Goal: Task Accomplishment & Management: Complete application form

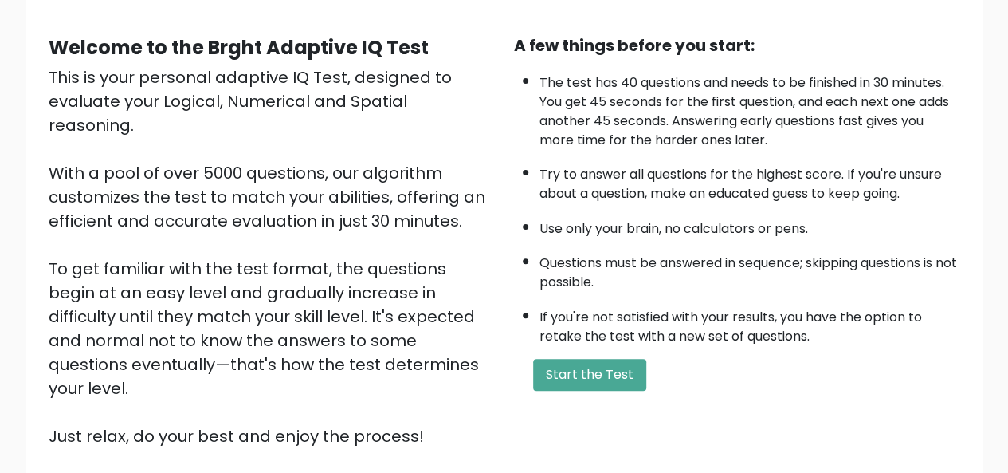
scroll to position [131, 0]
click at [615, 364] on button "Start the Test" at bounding box center [589, 375] width 113 height 32
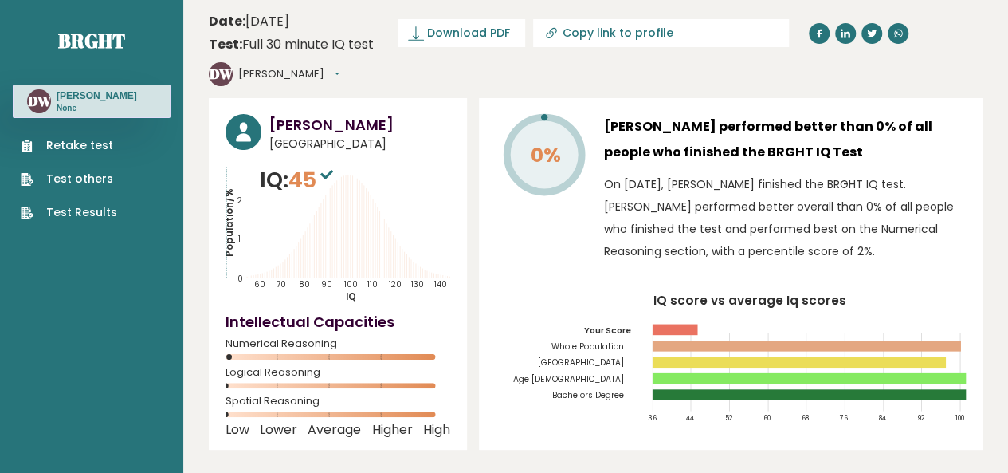
click at [340, 66] on button "[PERSON_NAME]" at bounding box center [288, 74] width 101 height 16
click at [320, 111] on link "Profile" at bounding box center [279, 122] width 81 height 22
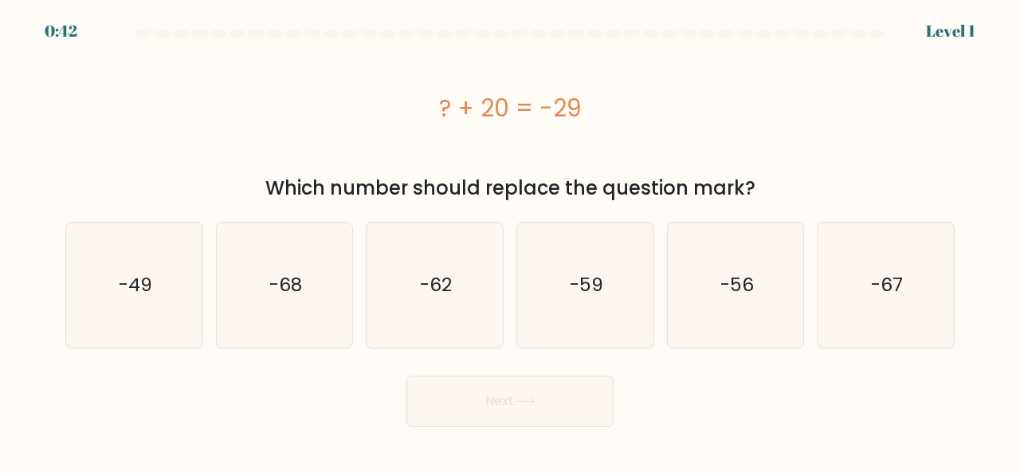
drag, startPoint x: 437, startPoint y: 105, endPoint x: 586, endPoint y: 104, distance: 149.1
click at [586, 104] on div "? + 20 = -29" at bounding box center [510, 108] width 890 height 36
copy div "? + 20 = -29"
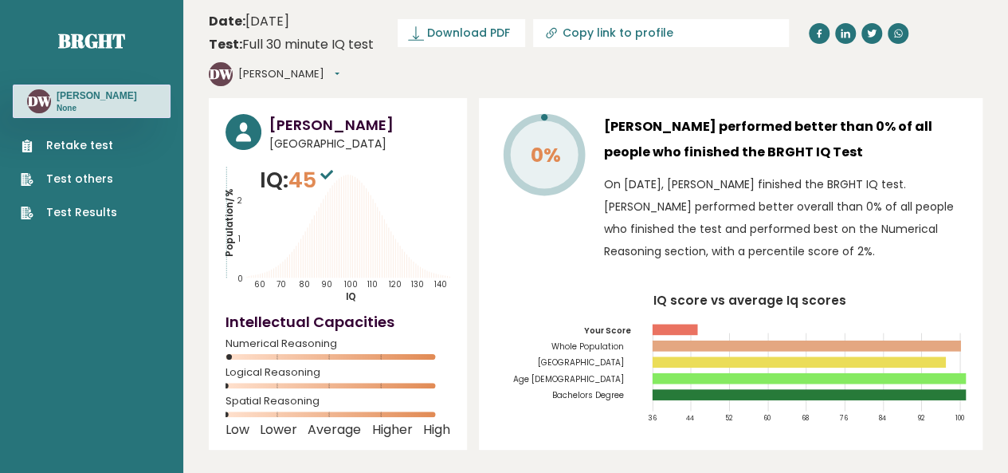
click at [79, 204] on link "Test Results" at bounding box center [69, 212] width 96 height 17
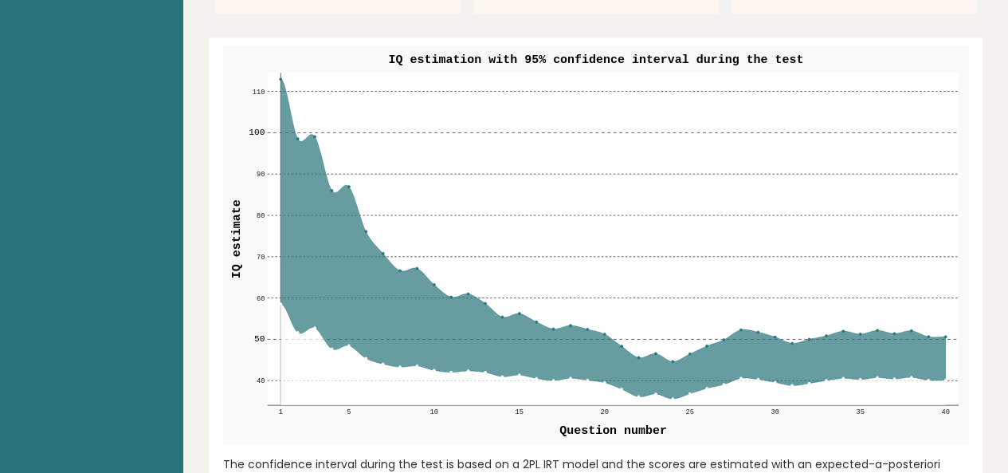
scroll to position [1915, 0]
click at [646, 362] on icon at bounding box center [613, 239] width 665 height 320
click at [635, 341] on icon at bounding box center [613, 239] width 665 height 320
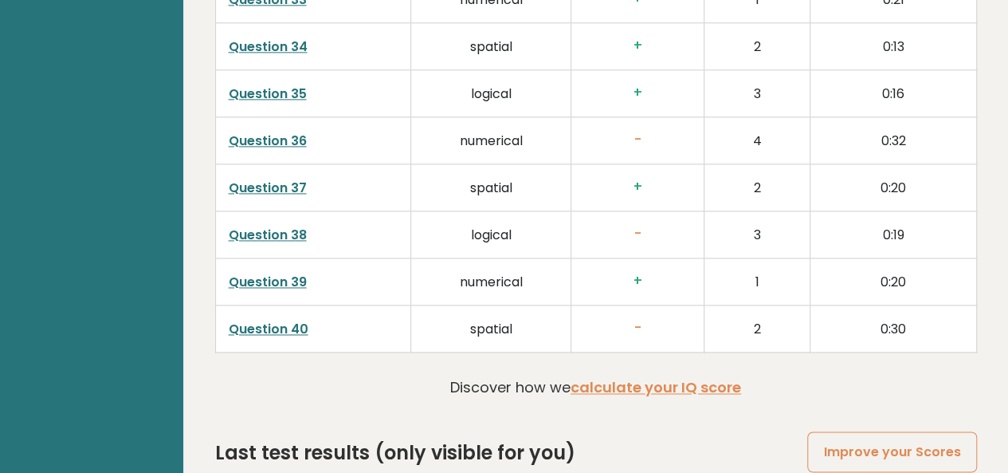
scroll to position [4227, 0]
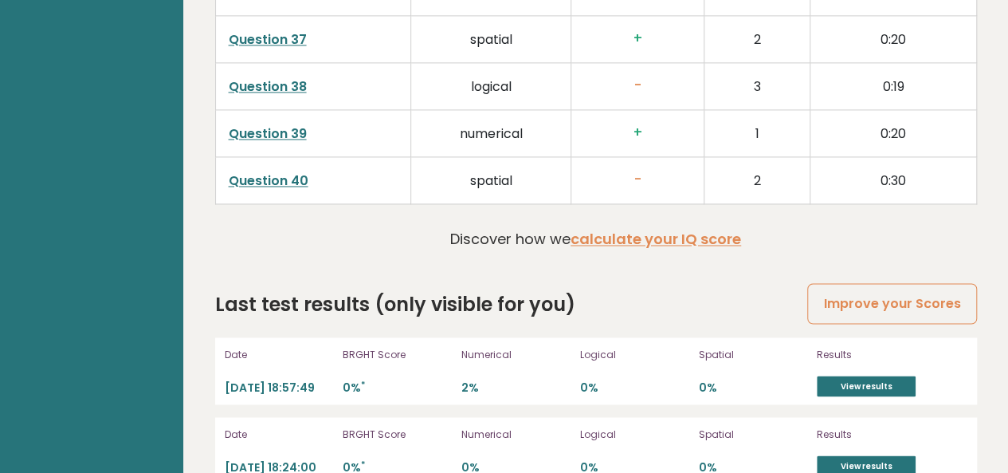
click at [387, 289] on h2 "Last test results (only visible for you)" at bounding box center [395, 303] width 360 height 29
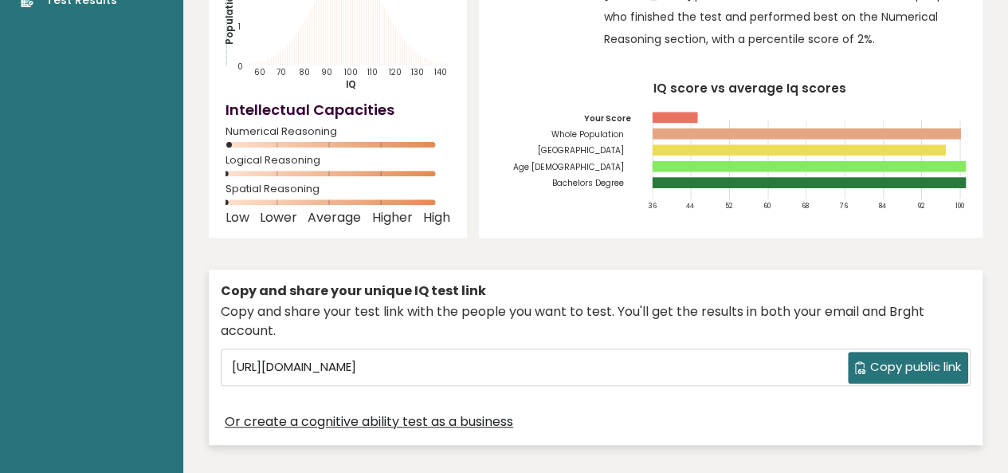
scroll to position [0, 0]
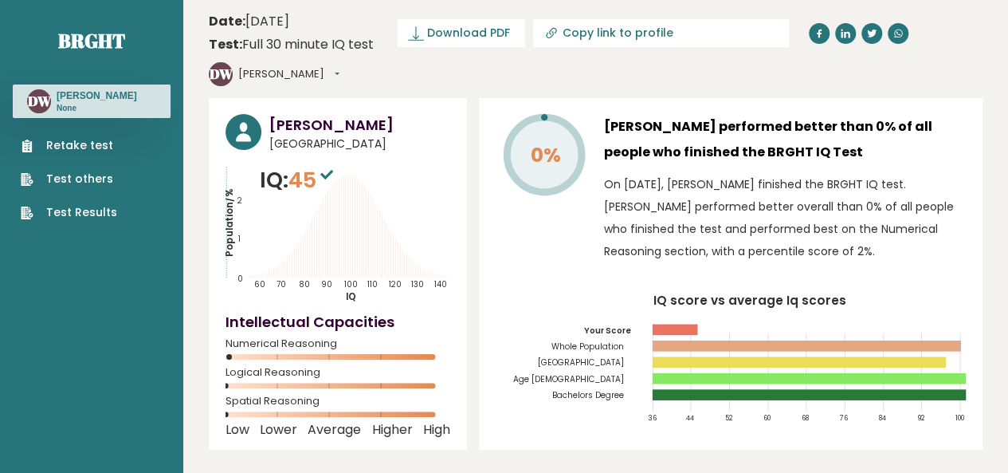
click at [328, 170] on icon at bounding box center [326, 175] width 13 height 10
click at [352, 279] on tspan "100" at bounding box center [351, 284] width 14 height 10
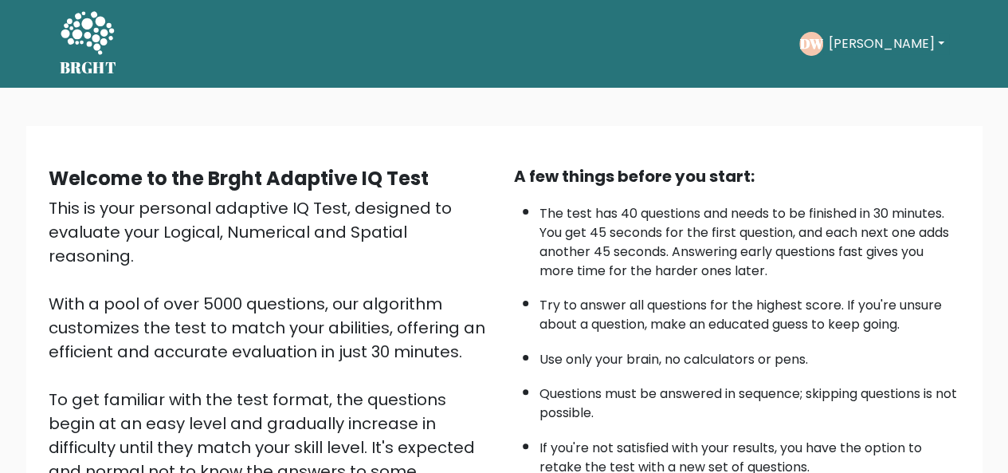
scroll to position [257, 0]
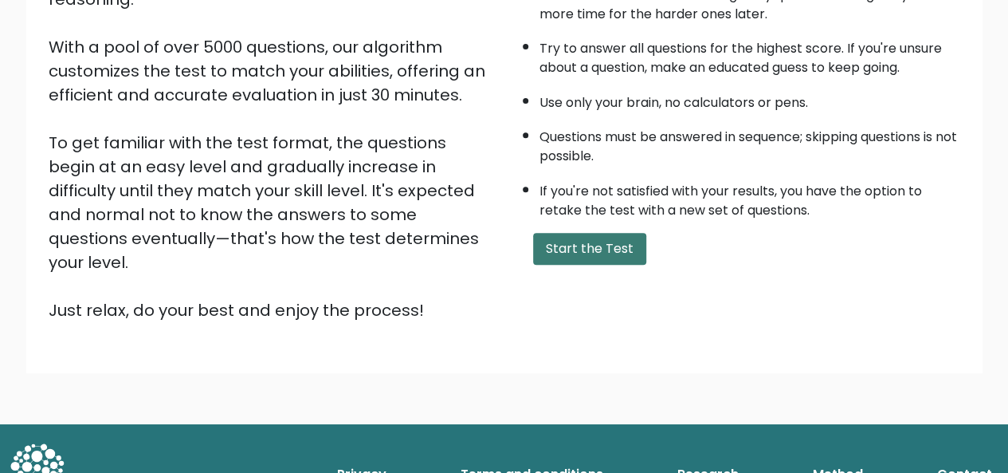
click at [580, 251] on button "Start the Test" at bounding box center [589, 249] width 113 height 32
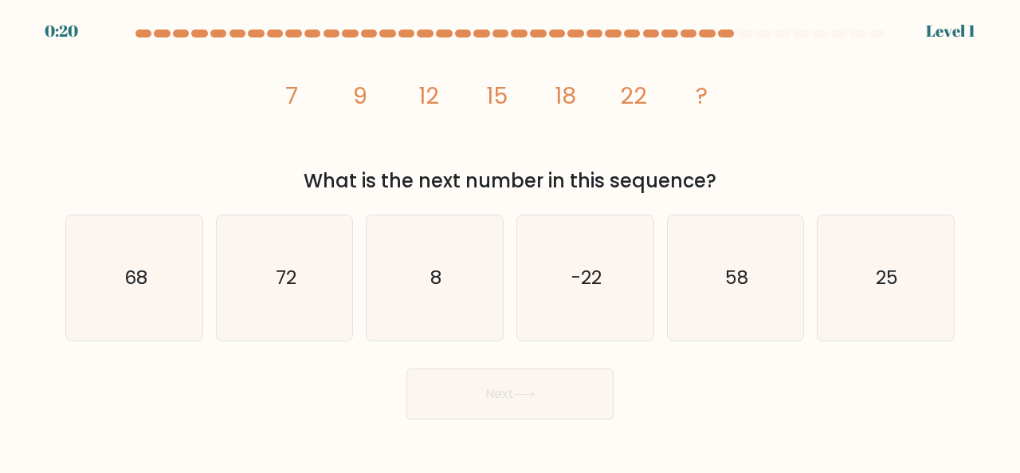
click at [960, 114] on div "image/svg+xml 7 9 12 15 18 22 ? What is the next number in this sequence?" at bounding box center [510, 119] width 909 height 151
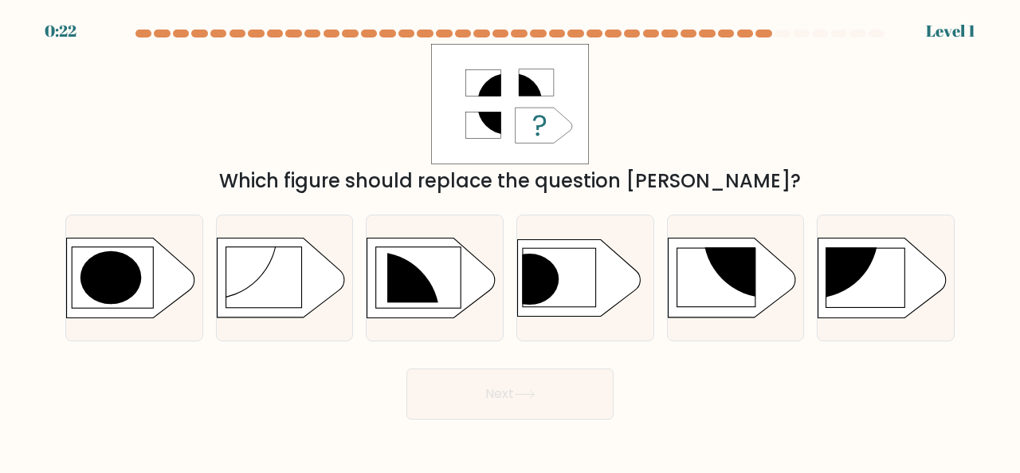
click at [279, 356] on form "a." at bounding box center [510, 224] width 1020 height 390
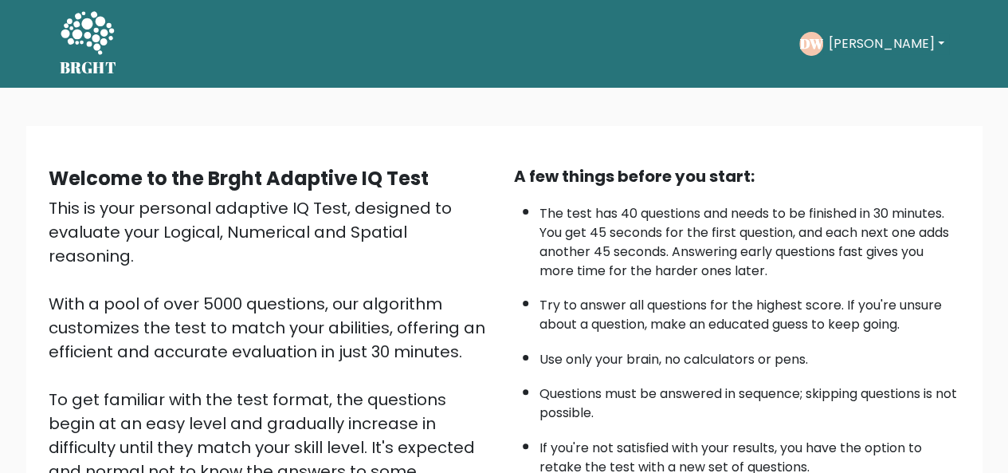
scroll to position [257, 0]
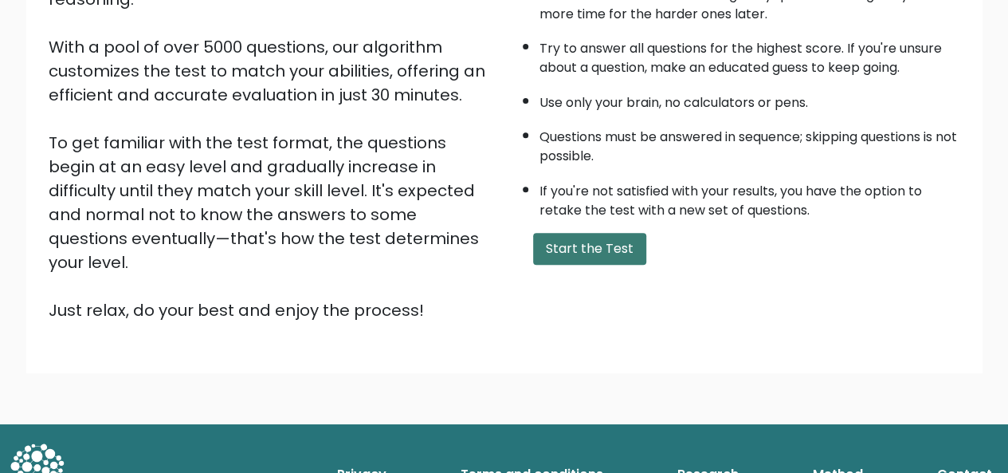
click at [591, 244] on button "Start the Test" at bounding box center [589, 249] width 113 height 32
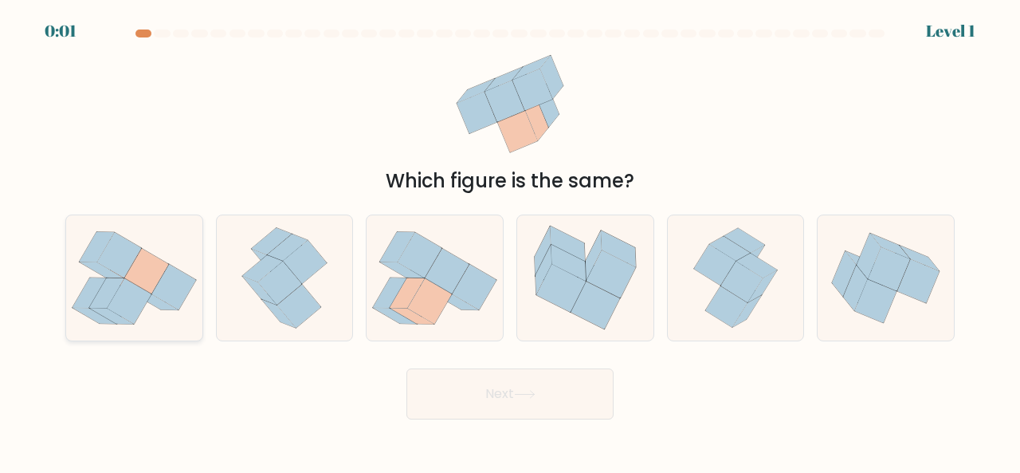
click at [156, 266] on icon at bounding box center [146, 270] width 44 height 45
click at [510, 241] on input "a." at bounding box center [510, 239] width 1 height 4
radio input "true"
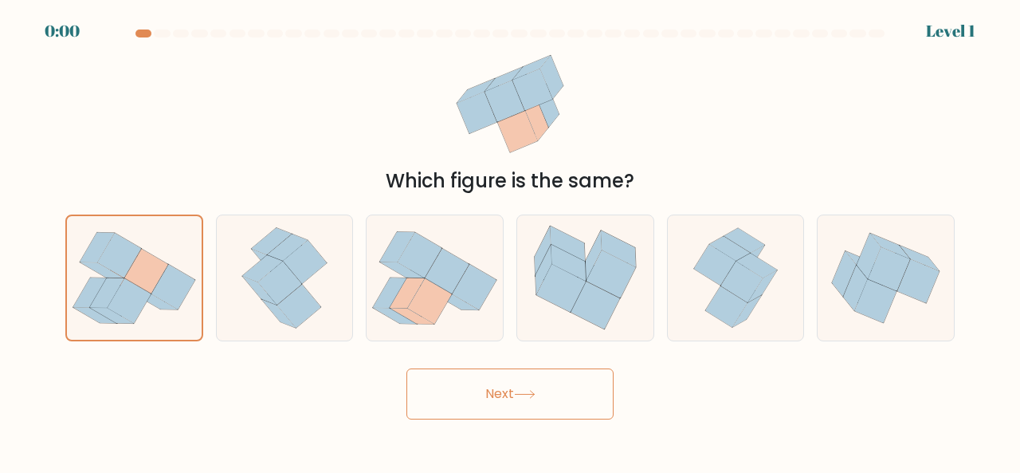
click at [486, 388] on button "Next" at bounding box center [510, 393] width 207 height 51
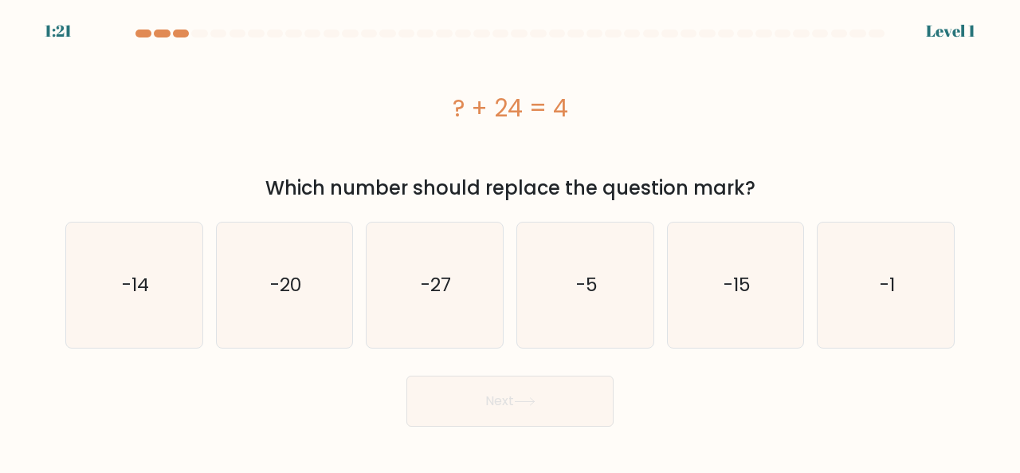
drag, startPoint x: 451, startPoint y: 110, endPoint x: 615, endPoint y: 104, distance: 164.3
click at [615, 104] on div "? + 24 = 4" at bounding box center [510, 108] width 890 height 36
copy div "? + 24 = 4"
click at [273, 301] on icon "-20" at bounding box center [284, 284] width 125 height 125
click at [510, 241] on input "b. -20" at bounding box center [510, 239] width 1 height 4
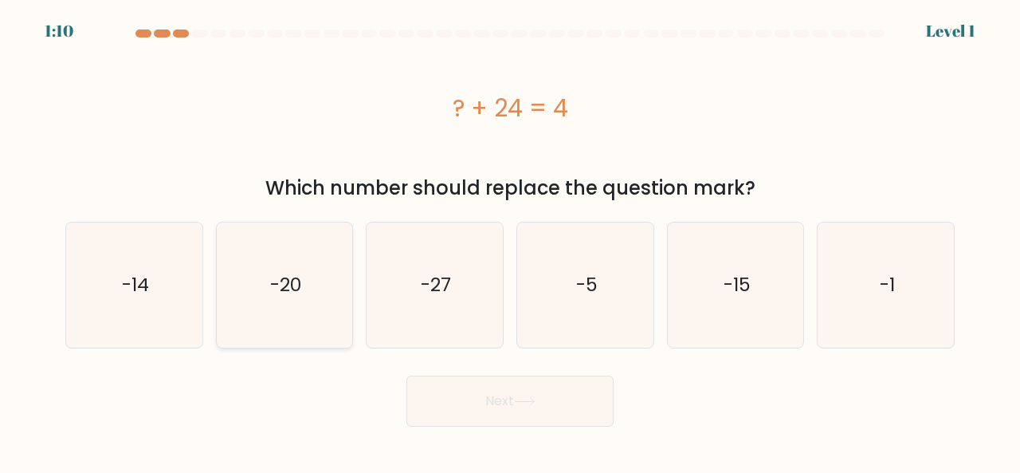
radio input "true"
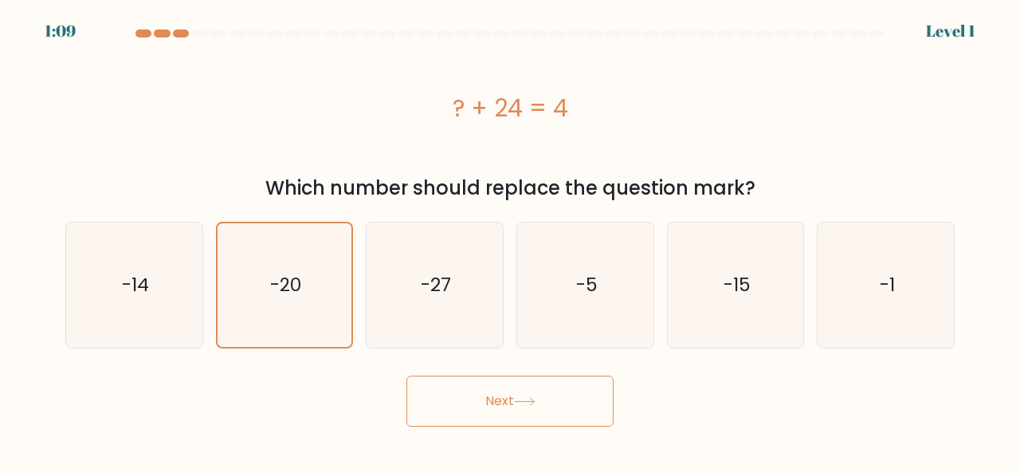
click at [458, 395] on button "Next" at bounding box center [510, 400] width 207 height 51
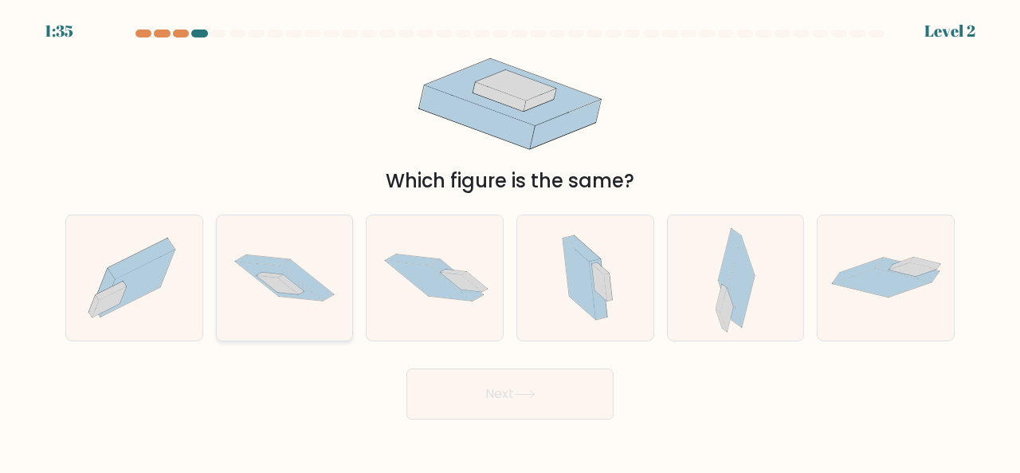
click at [287, 281] on icon at bounding box center [291, 284] width 26 height 20
click at [510, 241] on input "b." at bounding box center [510, 239] width 1 height 4
radio input "true"
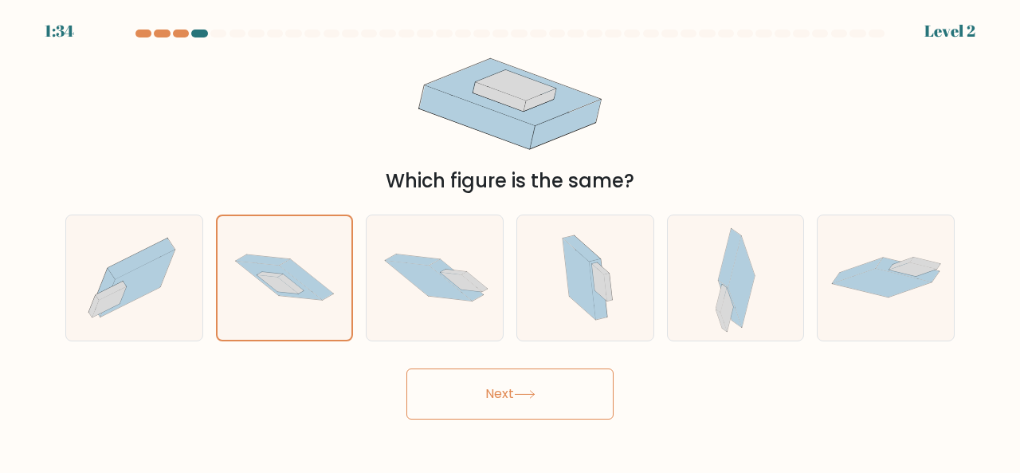
click at [446, 378] on button "Next" at bounding box center [510, 393] width 207 height 51
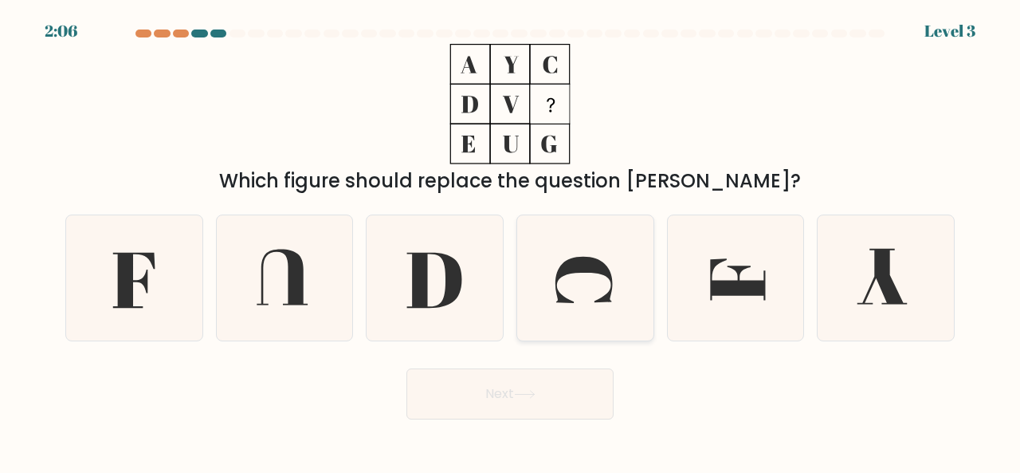
click at [576, 287] on icon at bounding box center [585, 277] width 125 height 125
click at [511, 241] on input "d." at bounding box center [510, 239] width 1 height 4
radio input "true"
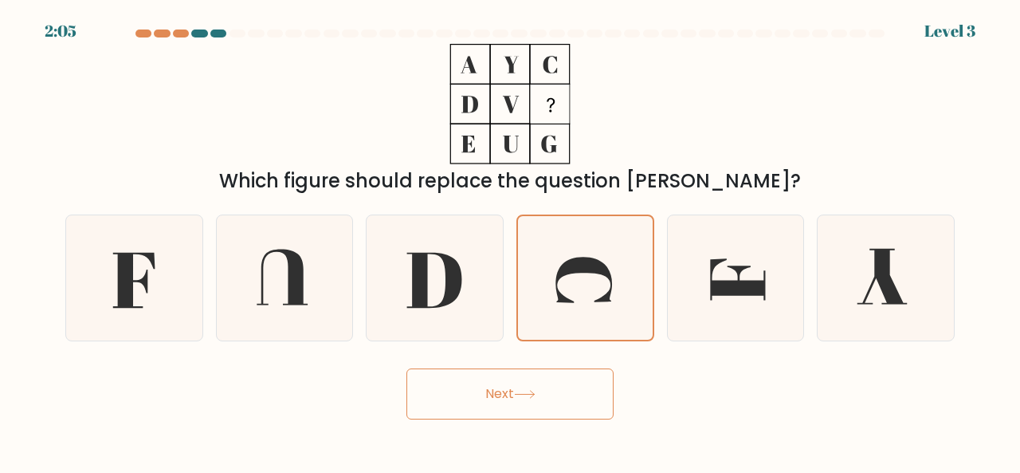
click at [550, 396] on button "Next" at bounding box center [510, 393] width 207 height 51
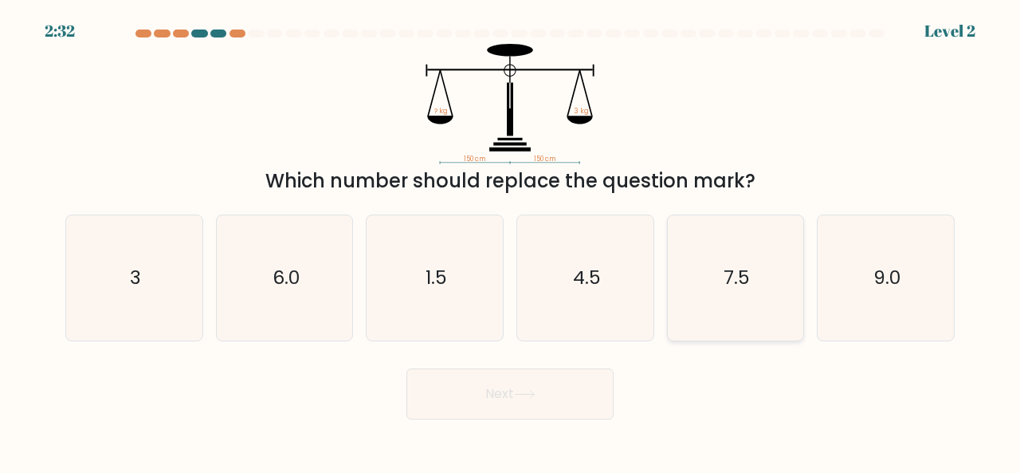
click at [735, 297] on icon "7.5" at bounding box center [736, 277] width 125 height 125
click at [511, 241] on input "e. 7.5" at bounding box center [510, 239] width 1 height 4
radio input "true"
click at [577, 379] on button "Next" at bounding box center [510, 393] width 207 height 51
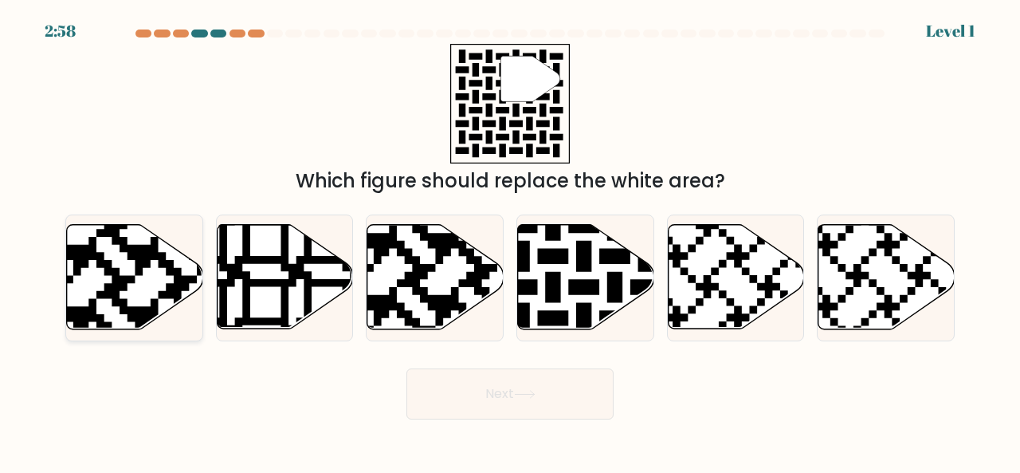
click at [163, 283] on icon at bounding box center [135, 277] width 136 height 104
click at [510, 241] on input "a." at bounding box center [510, 239] width 1 height 4
radio input "true"
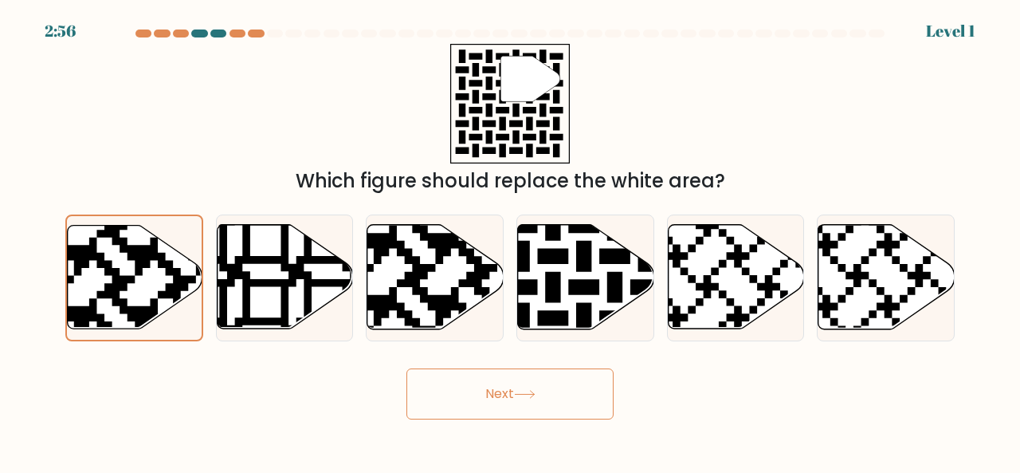
click at [527, 375] on button "Next" at bounding box center [510, 393] width 207 height 51
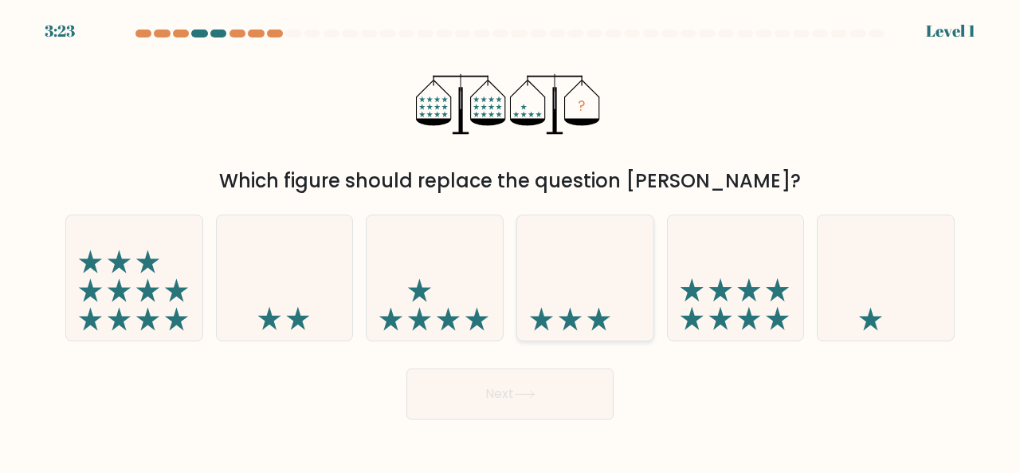
click at [576, 272] on icon at bounding box center [585, 277] width 136 height 112
click at [511, 241] on input "d." at bounding box center [510, 239] width 1 height 4
radio input "true"
click at [550, 404] on button "Next" at bounding box center [510, 393] width 207 height 51
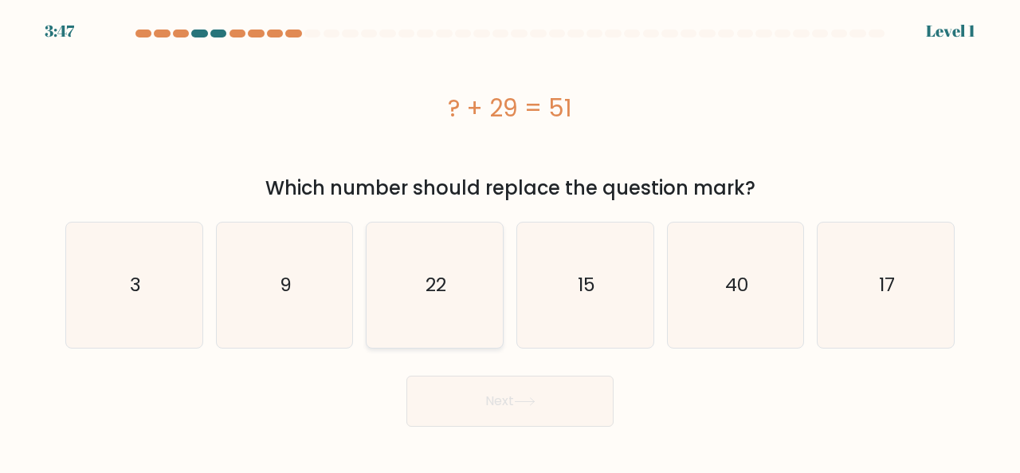
click at [455, 273] on icon "22" at bounding box center [434, 284] width 125 height 125
click at [510, 241] on input "c. 22" at bounding box center [510, 239] width 1 height 4
radio input "true"
click at [507, 395] on button "Next" at bounding box center [510, 400] width 207 height 51
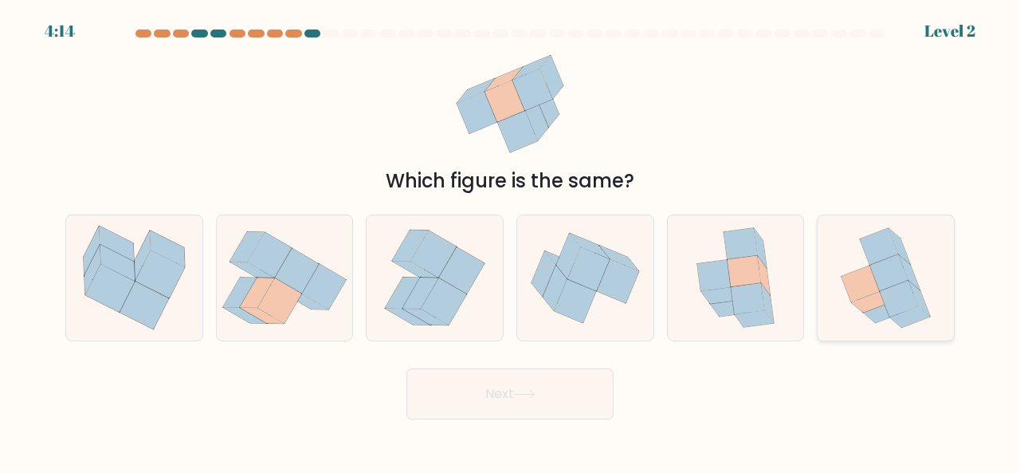
click at [860, 285] on icon at bounding box center [861, 283] width 38 height 37
click at [511, 241] on input "f." at bounding box center [510, 239] width 1 height 4
radio input "true"
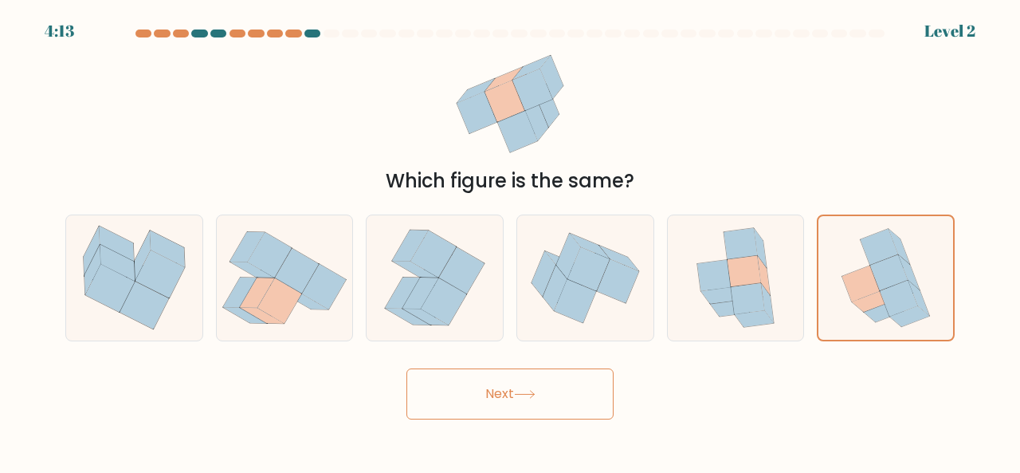
click at [526, 393] on icon at bounding box center [525, 394] width 22 height 9
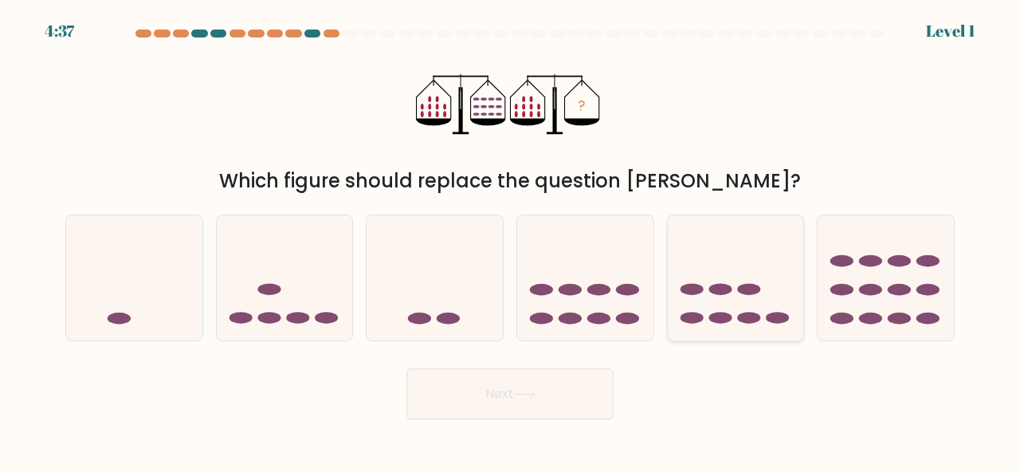
click at [709, 305] on icon at bounding box center [736, 277] width 136 height 112
click at [511, 241] on input "e." at bounding box center [510, 239] width 1 height 4
radio input "true"
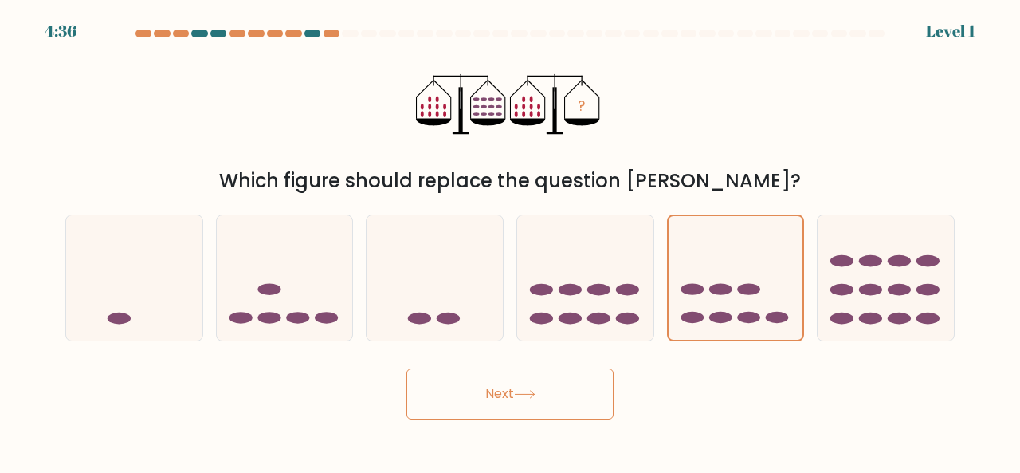
click at [520, 382] on button "Next" at bounding box center [510, 393] width 207 height 51
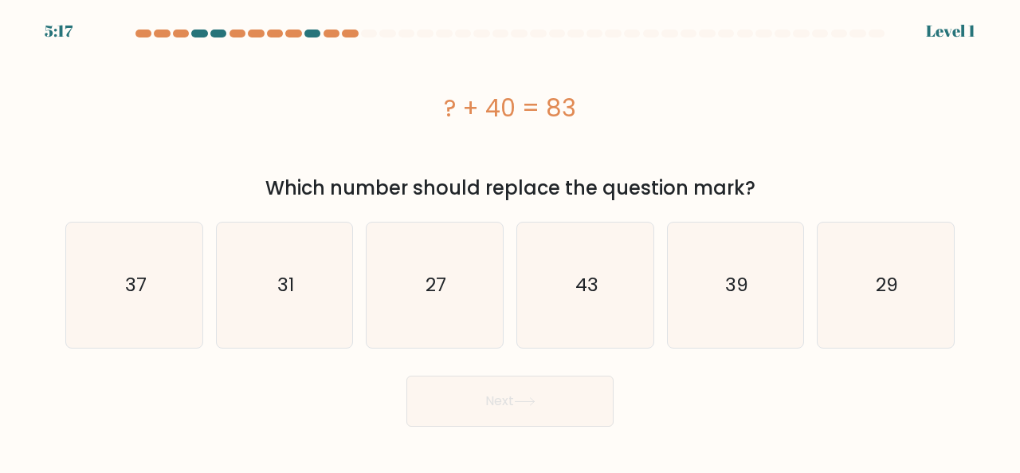
drag, startPoint x: 442, startPoint y: 100, endPoint x: 607, endPoint y: 100, distance: 164.2
click at [607, 100] on div "? + 40 = 83" at bounding box center [510, 108] width 890 height 36
copy div "? + 40 = 83"
click at [609, 288] on icon "43" at bounding box center [585, 284] width 125 height 125
click at [511, 241] on input "d. 43" at bounding box center [510, 239] width 1 height 4
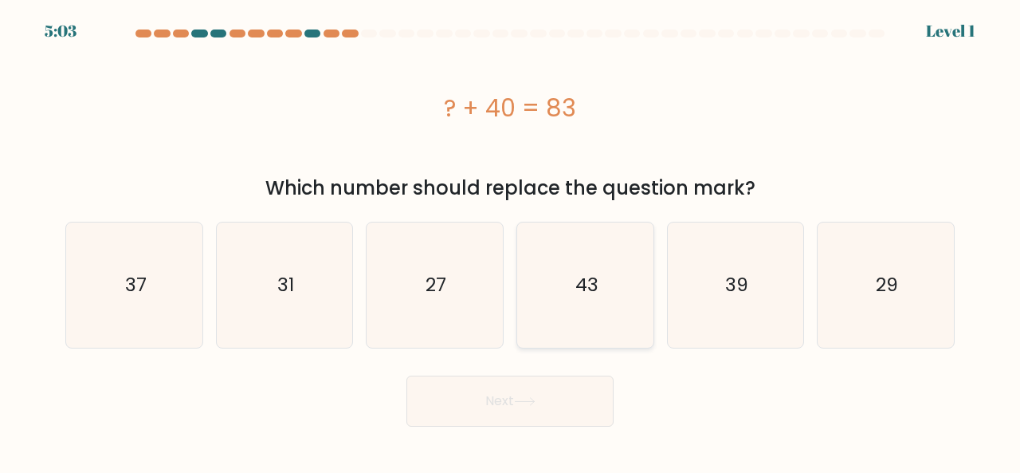
radio input "true"
click at [525, 405] on icon at bounding box center [525, 401] width 22 height 9
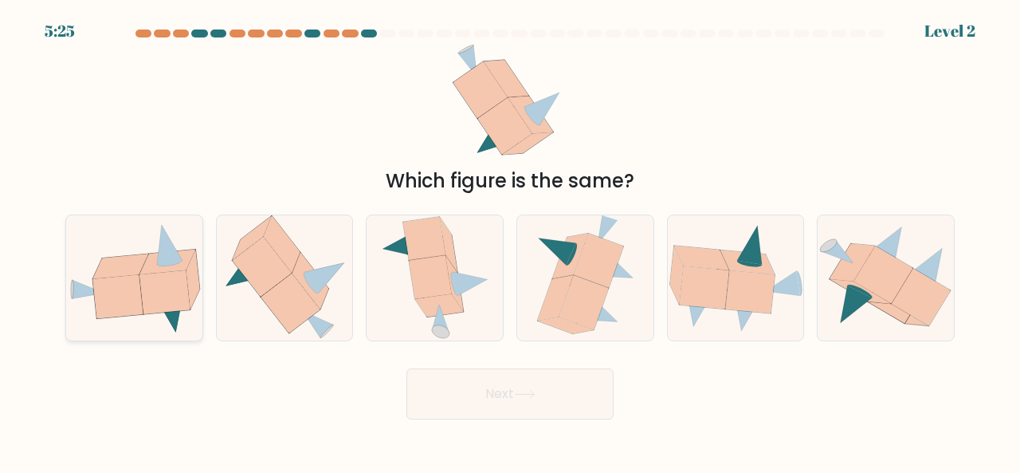
click at [147, 310] on icon at bounding box center [165, 292] width 50 height 44
click at [510, 241] on input "a." at bounding box center [510, 239] width 1 height 4
radio input "true"
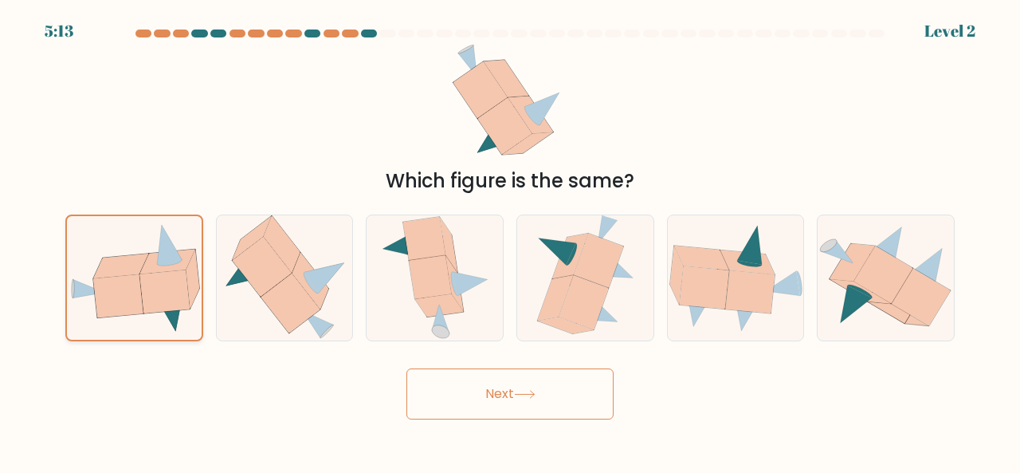
click at [175, 294] on icon at bounding box center [165, 291] width 50 height 43
click at [510, 241] on input "a." at bounding box center [510, 239] width 1 height 4
click at [446, 390] on button "Next" at bounding box center [510, 393] width 207 height 51
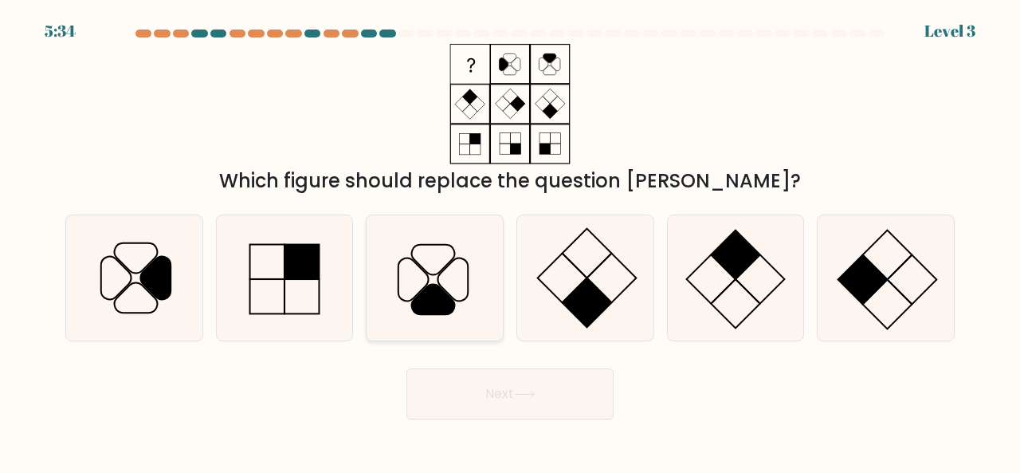
click at [446, 301] on icon at bounding box center [433, 299] width 43 height 30
click at [510, 241] on input "c." at bounding box center [510, 239] width 1 height 4
radio input "true"
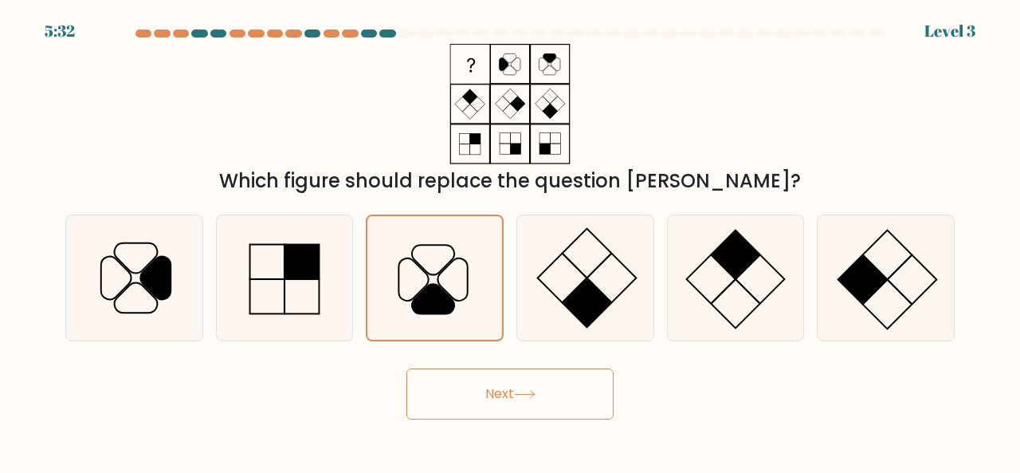
click at [481, 383] on button "Next" at bounding box center [510, 393] width 207 height 51
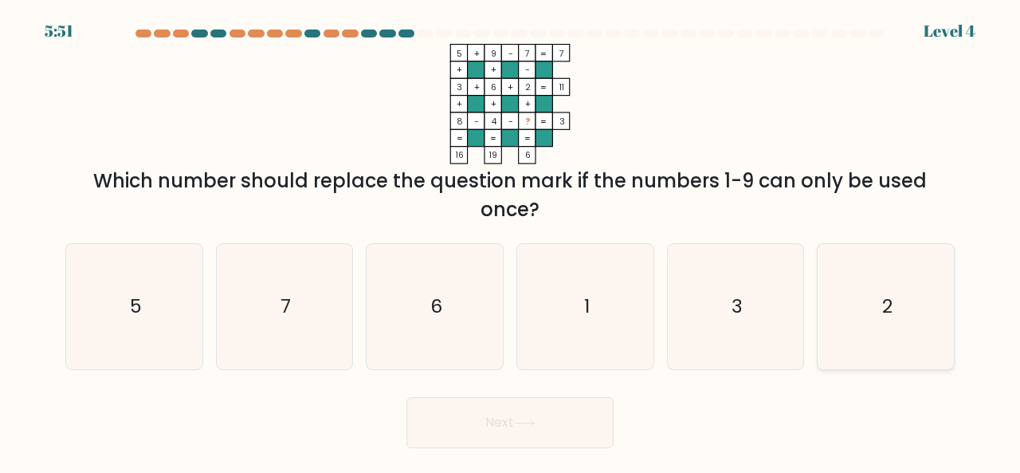
click at [908, 304] on icon "2" at bounding box center [885, 306] width 125 height 125
click at [511, 241] on input "f. 2" at bounding box center [510, 239] width 1 height 4
radio input "true"
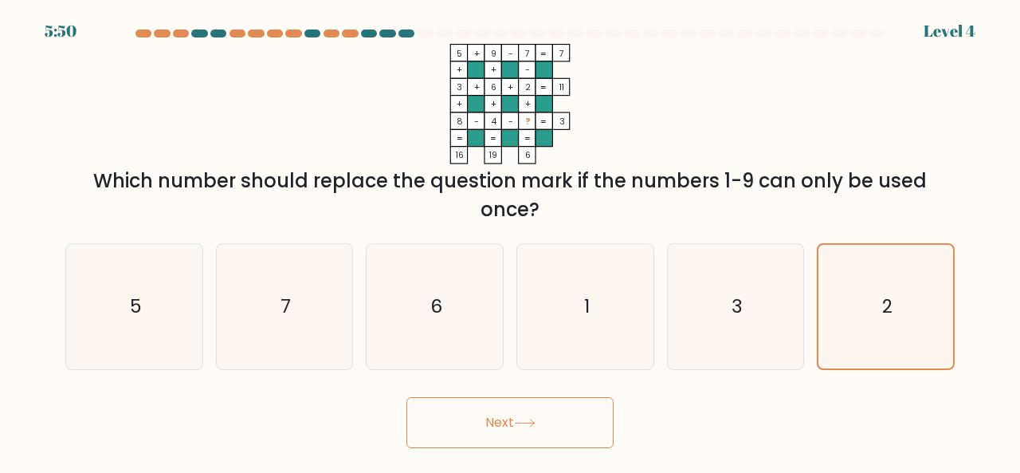
click at [544, 416] on button "Next" at bounding box center [510, 422] width 207 height 51
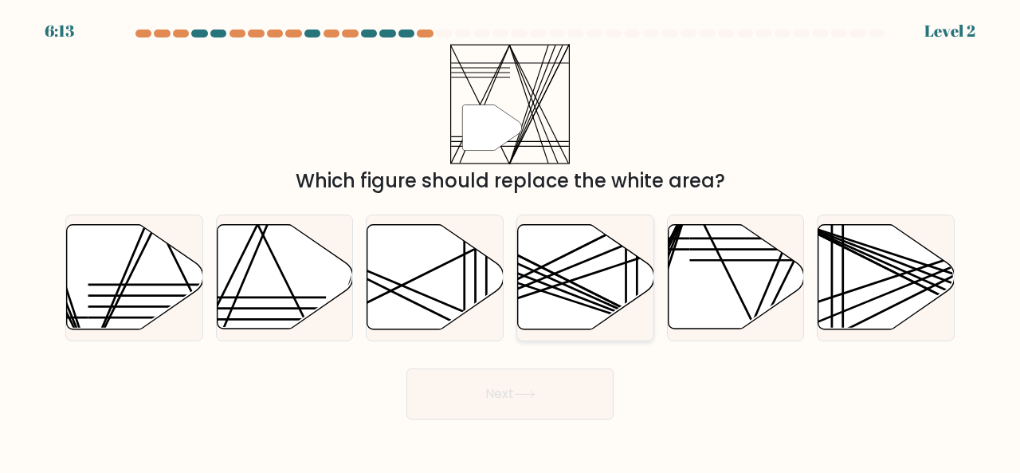
click at [569, 307] on icon at bounding box center [586, 277] width 136 height 104
click at [511, 241] on input "d." at bounding box center [510, 239] width 1 height 4
radio input "true"
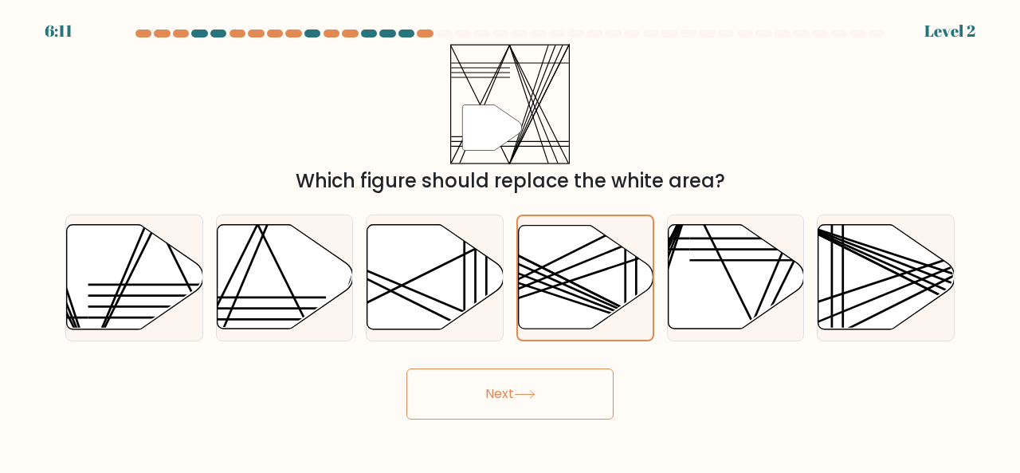
click at [534, 407] on button "Next" at bounding box center [510, 393] width 207 height 51
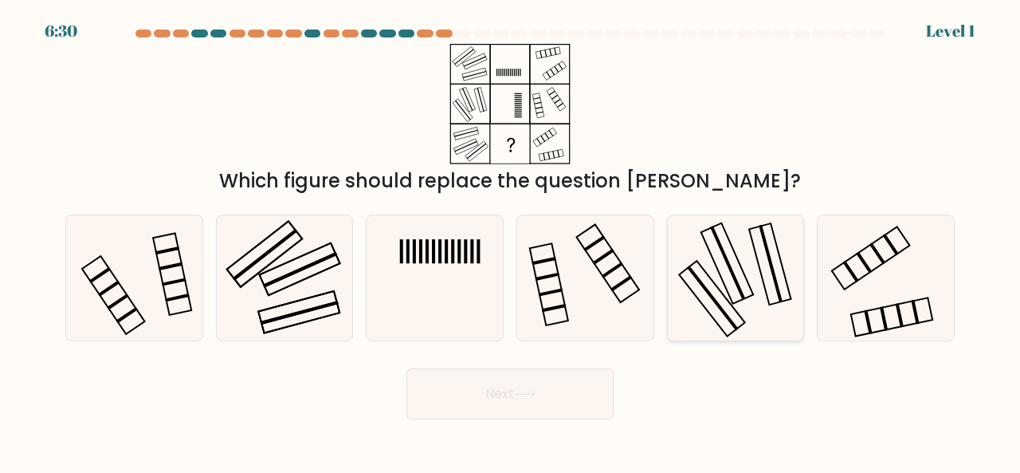
click at [694, 321] on icon at bounding box center [736, 277] width 125 height 125
click at [511, 241] on input "e." at bounding box center [510, 239] width 1 height 4
radio input "true"
click at [569, 388] on button "Next" at bounding box center [510, 393] width 207 height 51
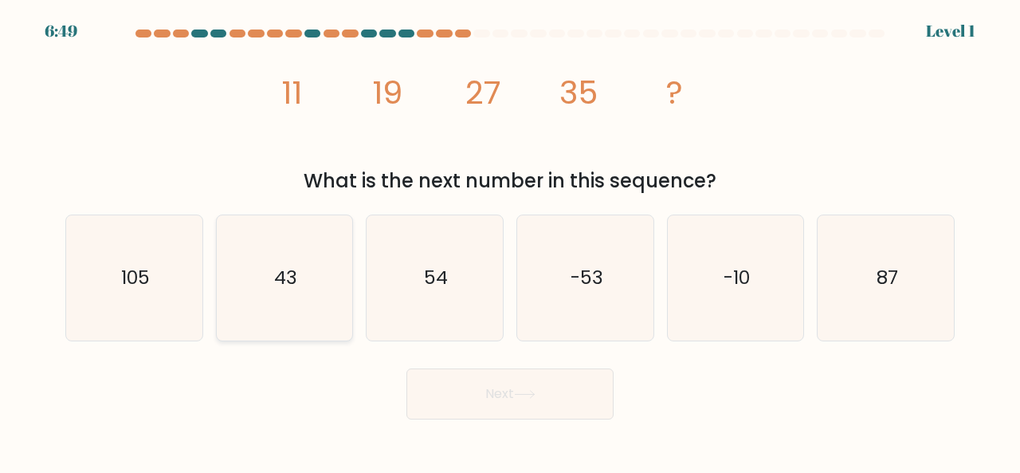
click at [334, 315] on icon "43" at bounding box center [284, 277] width 125 height 125
click at [510, 241] on input "b. 43" at bounding box center [510, 239] width 1 height 4
radio input "true"
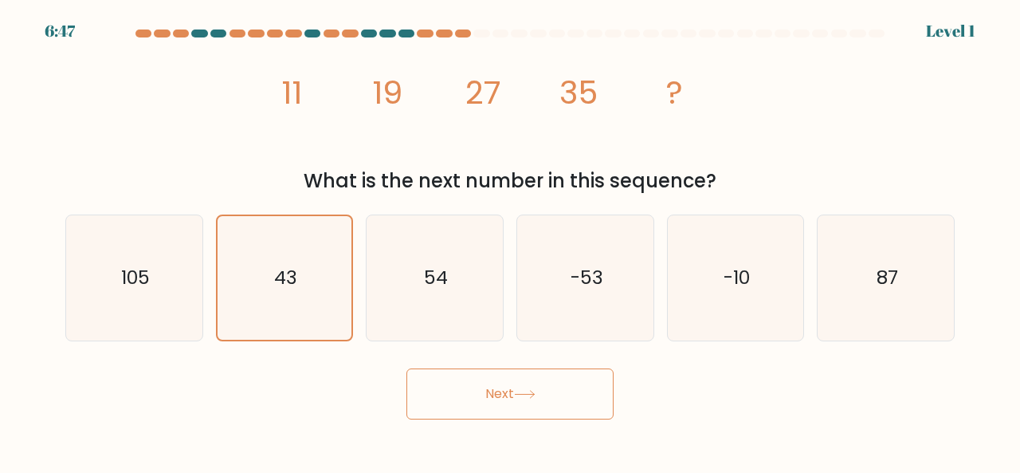
click at [536, 385] on button "Next" at bounding box center [510, 393] width 207 height 51
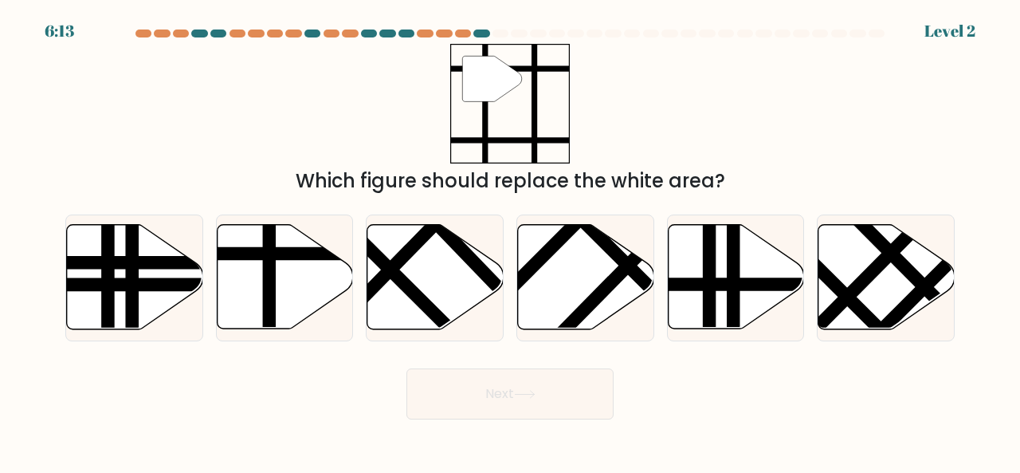
drag, startPoint x: 843, startPoint y: 310, endPoint x: 589, endPoint y: 342, distance: 256.3
click at [589, 342] on form at bounding box center [510, 224] width 1020 height 390
click at [328, 269] on icon at bounding box center [285, 277] width 136 height 104
click at [510, 241] on input "b." at bounding box center [510, 239] width 1 height 4
radio input "true"
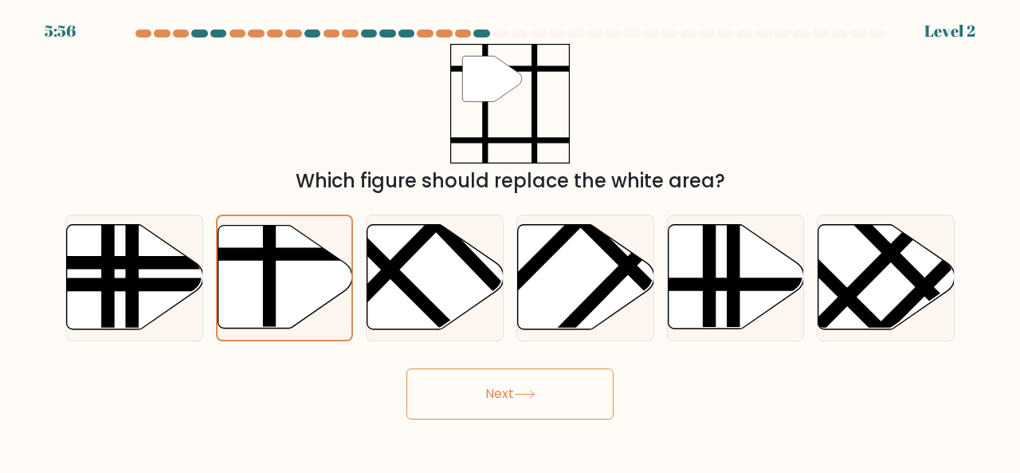
click at [491, 388] on button "Next" at bounding box center [510, 393] width 207 height 51
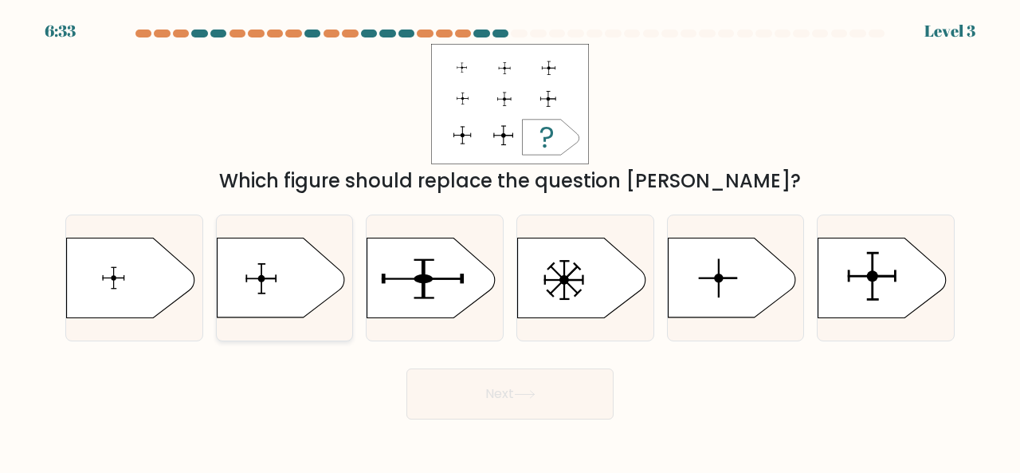
click at [328, 275] on icon at bounding box center [281, 278] width 128 height 80
click at [510, 241] on input "b." at bounding box center [510, 239] width 1 height 4
radio input "true"
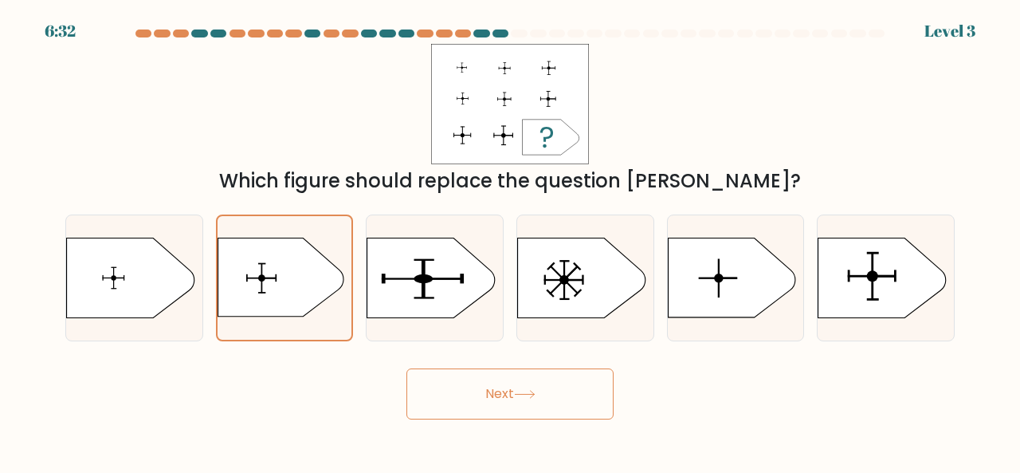
click at [478, 374] on button "Next" at bounding box center [510, 393] width 207 height 51
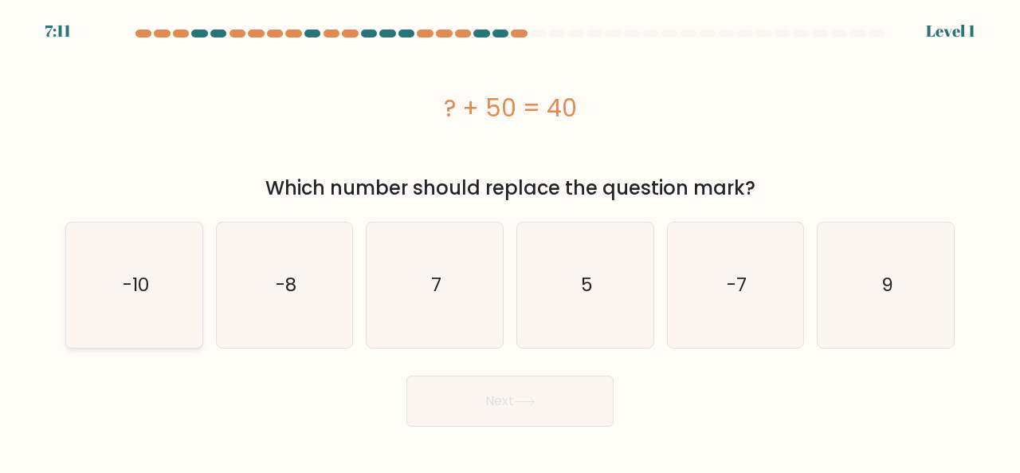
click at [124, 261] on icon "-10" at bounding box center [134, 284] width 125 height 125
click at [510, 241] on input "a. -10" at bounding box center [510, 239] width 1 height 4
radio input "true"
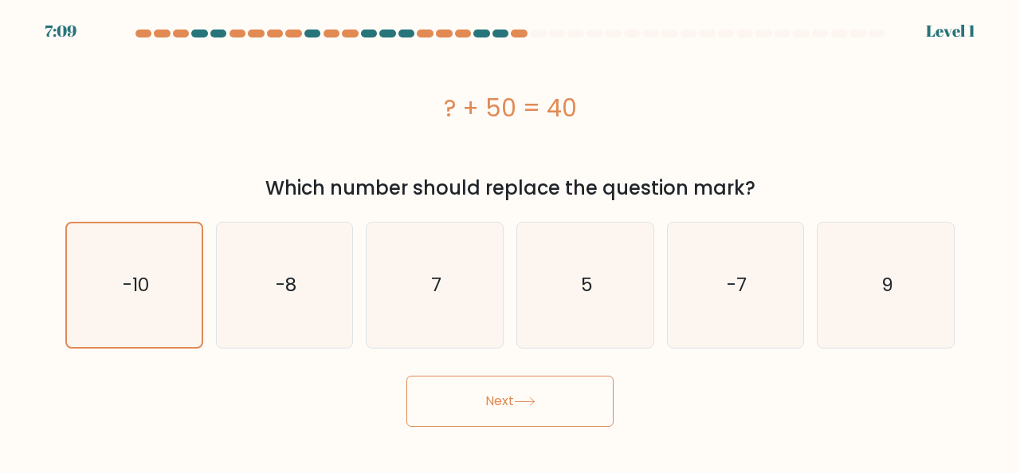
click at [415, 391] on button "Next" at bounding box center [510, 400] width 207 height 51
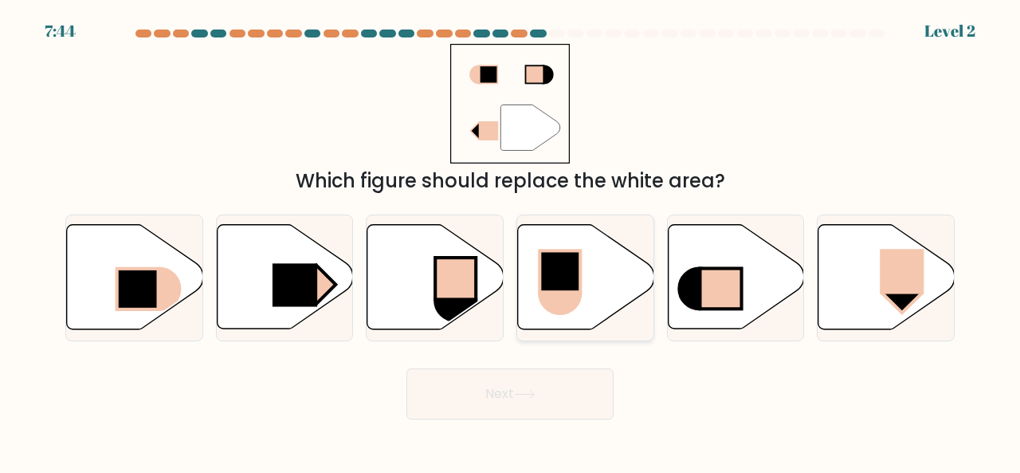
click at [595, 307] on icon at bounding box center [586, 277] width 136 height 104
click at [511, 241] on input "d." at bounding box center [510, 239] width 1 height 4
radio input "true"
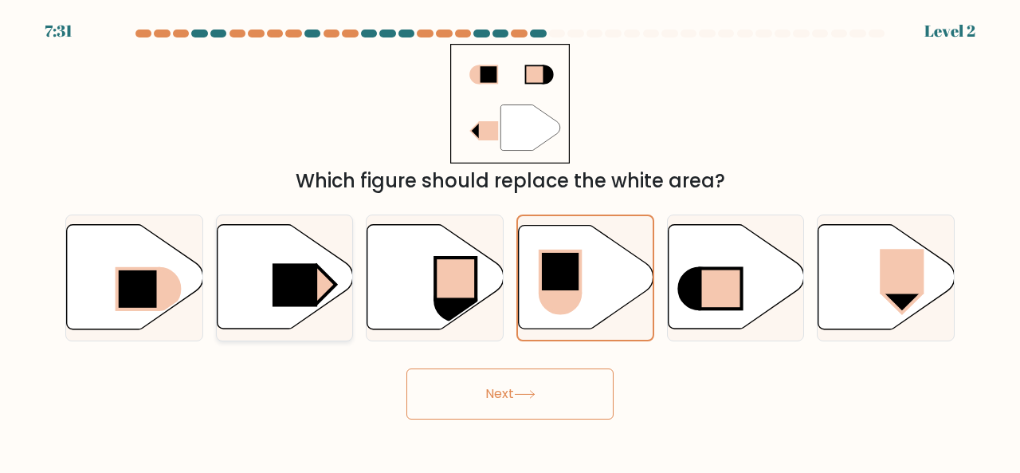
click at [311, 273] on rect at bounding box center [295, 285] width 45 height 43
click at [510, 241] on input "b." at bounding box center [510, 239] width 1 height 4
radio input "true"
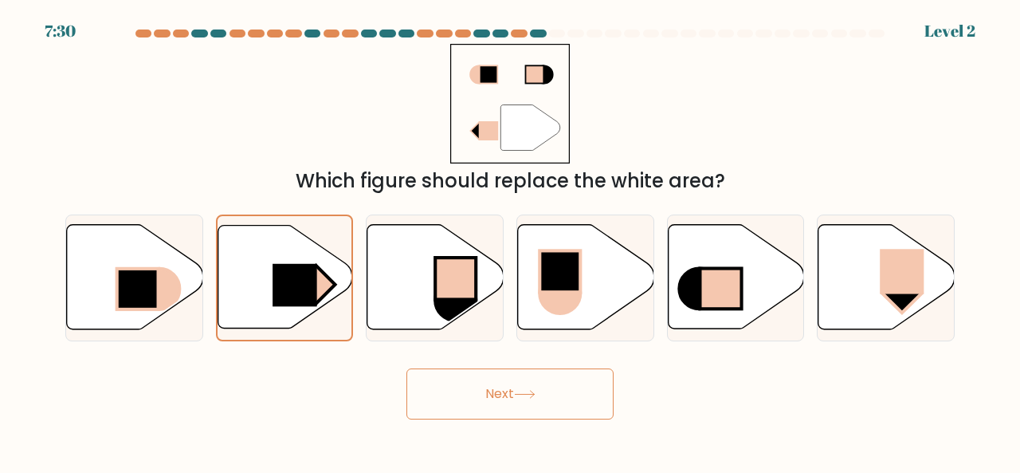
click at [497, 383] on button "Next" at bounding box center [510, 393] width 207 height 51
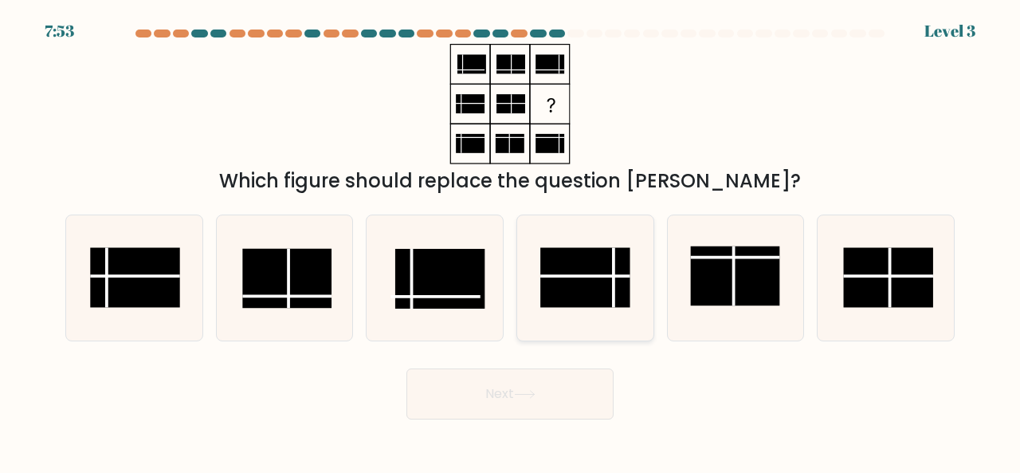
click at [603, 282] on rect at bounding box center [584, 277] width 89 height 60
click at [511, 241] on input "d." at bounding box center [510, 239] width 1 height 4
radio input "true"
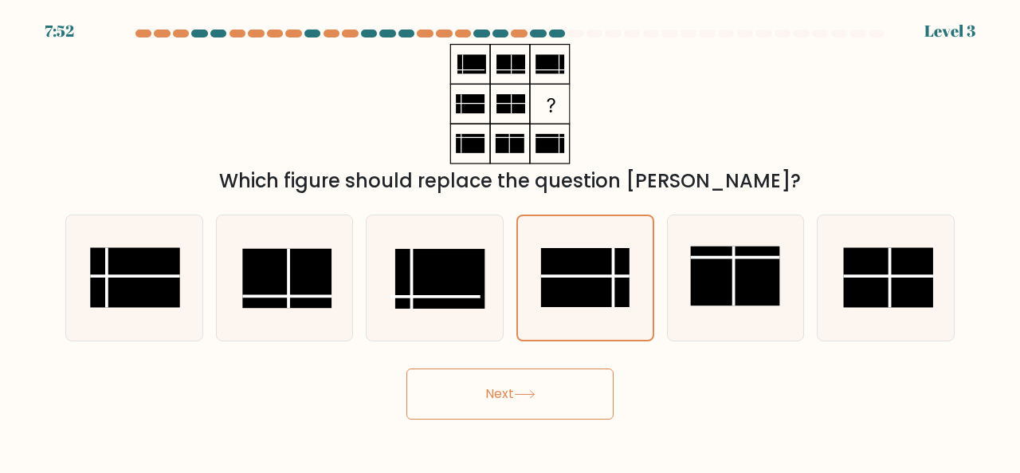
click at [582, 391] on button "Next" at bounding box center [510, 393] width 207 height 51
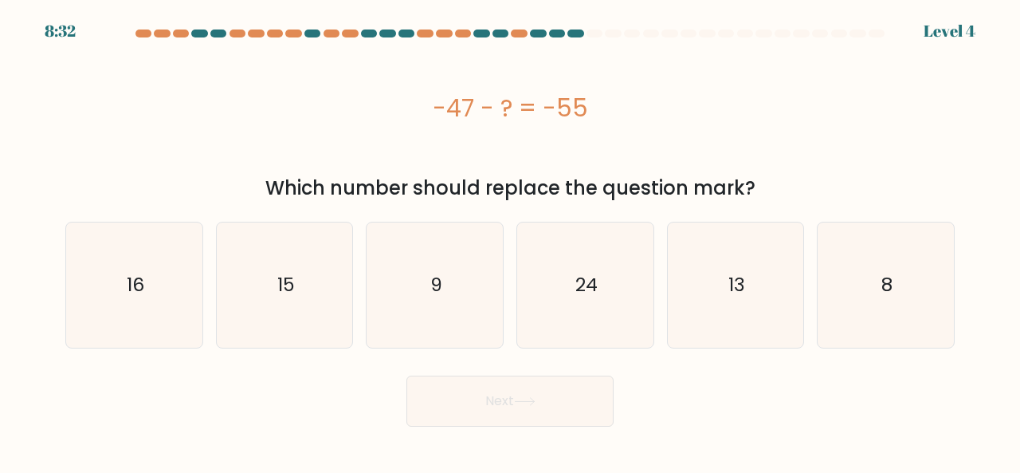
drag, startPoint x: 431, startPoint y: 105, endPoint x: 666, endPoint y: 113, distance: 235.3
click at [666, 113] on div "-47 - ? = -55" at bounding box center [510, 108] width 890 height 36
copy div "-47 - ? = -55"
click at [852, 293] on icon "8" at bounding box center [885, 284] width 125 height 125
click at [511, 241] on input "f. 8" at bounding box center [510, 239] width 1 height 4
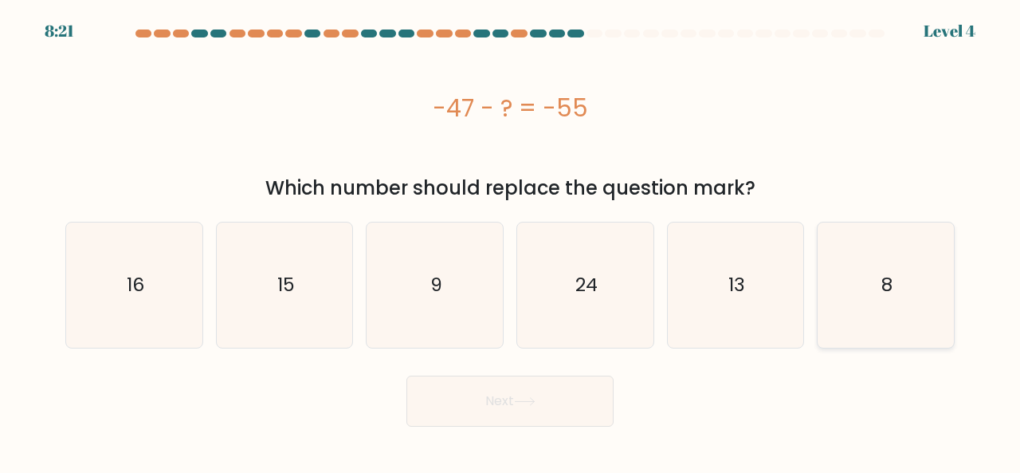
radio input "true"
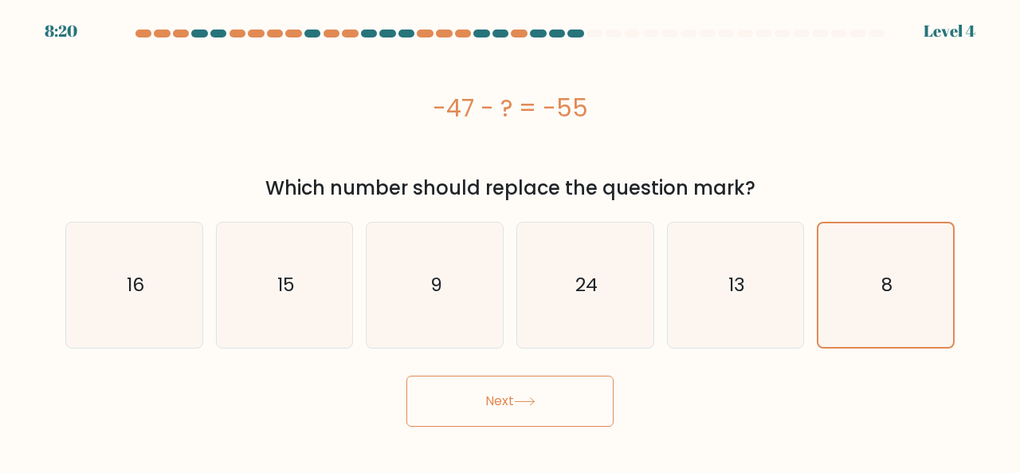
click at [556, 401] on button "Next" at bounding box center [510, 400] width 207 height 51
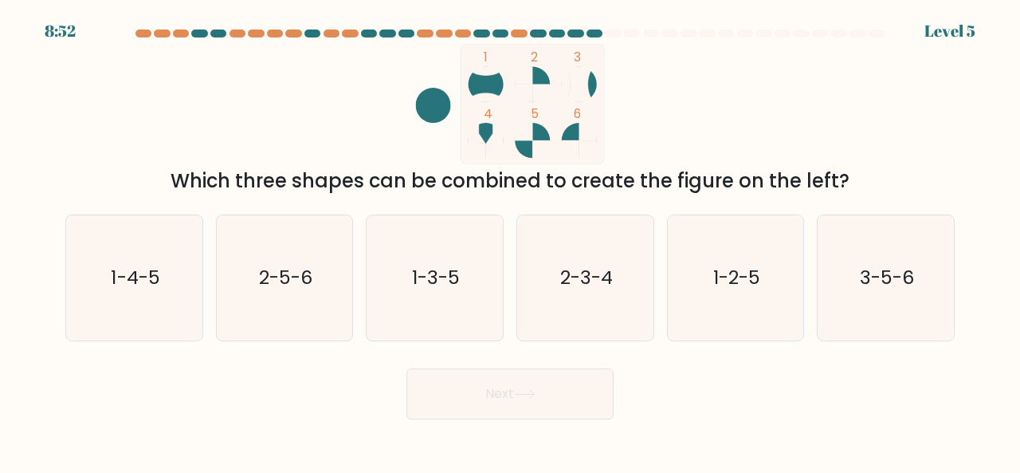
drag, startPoint x: 421, startPoint y: 94, endPoint x: 592, endPoint y: 112, distance: 172.4
click at [592, 112] on icon "1 2 3 4 5 6" at bounding box center [510, 104] width 429 height 120
click at [287, 280] on text "2-5-6" at bounding box center [285, 277] width 53 height 26
click at [510, 241] on input "b. 2-5-6" at bounding box center [510, 239] width 1 height 4
radio input "true"
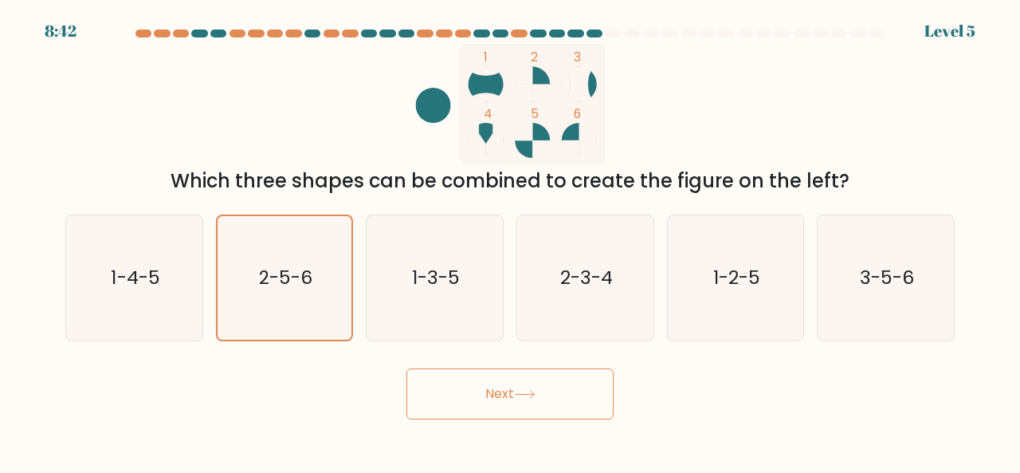
click at [500, 395] on button "Next" at bounding box center [510, 393] width 207 height 51
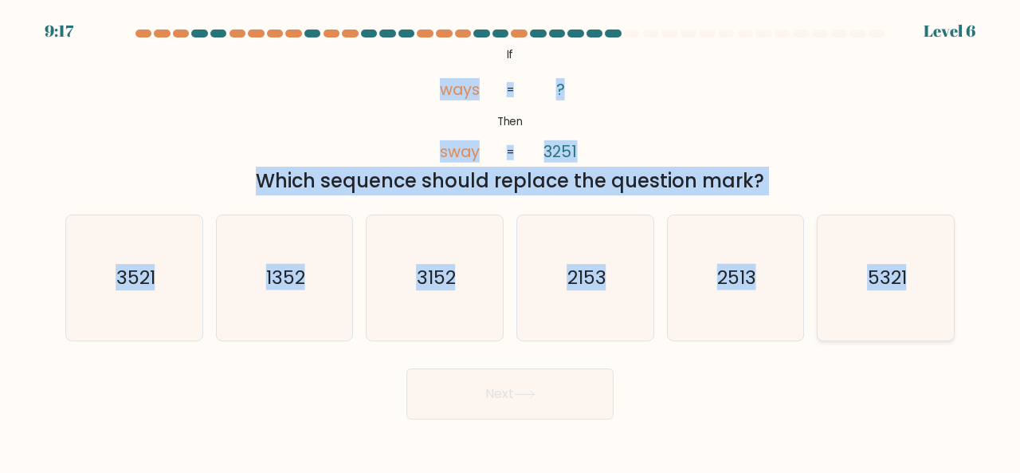
drag, startPoint x: 442, startPoint y: 88, endPoint x: 949, endPoint y: 293, distance: 546.1
click at [949, 293] on form "If ?" at bounding box center [510, 224] width 1020 height 390
copy form "ways sway ? 3251 = = Which sequence should replace the question mark? a. 3521 b…"
click at [464, 326] on icon "3152" at bounding box center [434, 277] width 125 height 125
click at [510, 241] on input "c. 3152" at bounding box center [510, 239] width 1 height 4
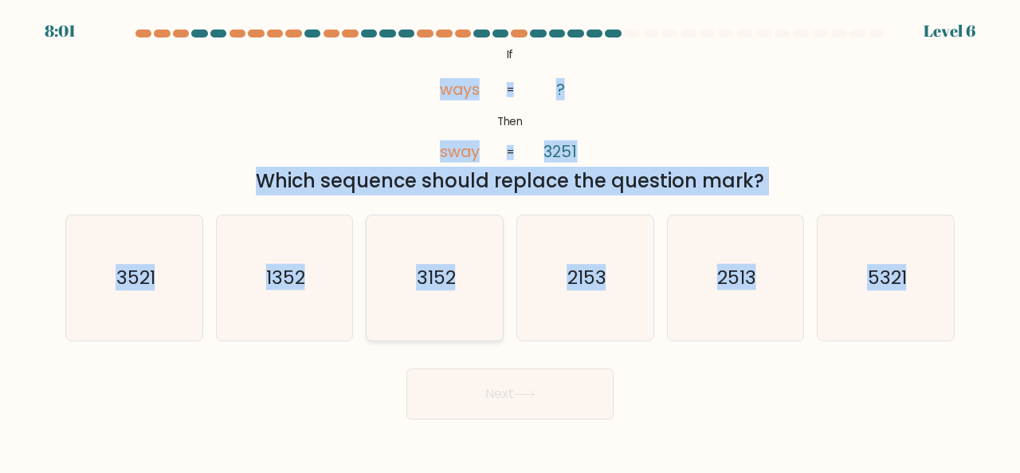
radio input "true"
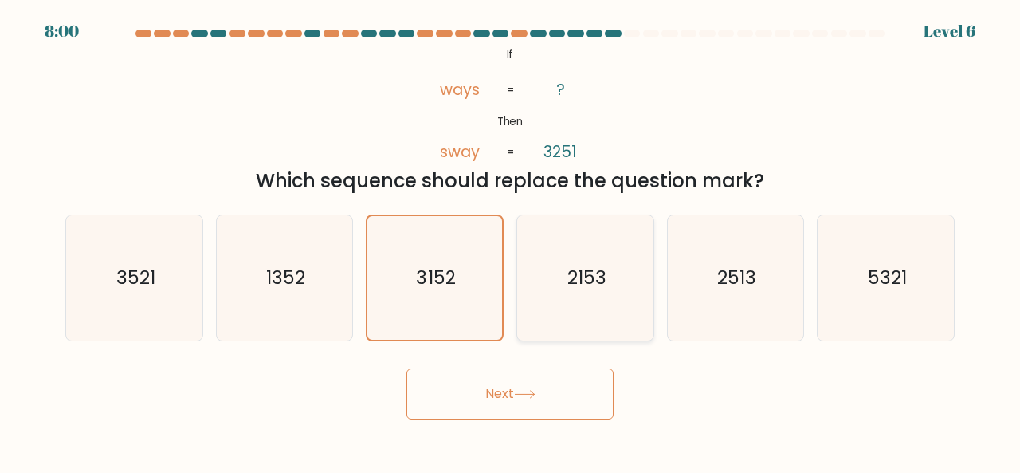
click at [563, 296] on icon "2153" at bounding box center [585, 277] width 125 height 125
click at [511, 241] on input "d. 2153" at bounding box center [510, 239] width 1 height 4
radio input "true"
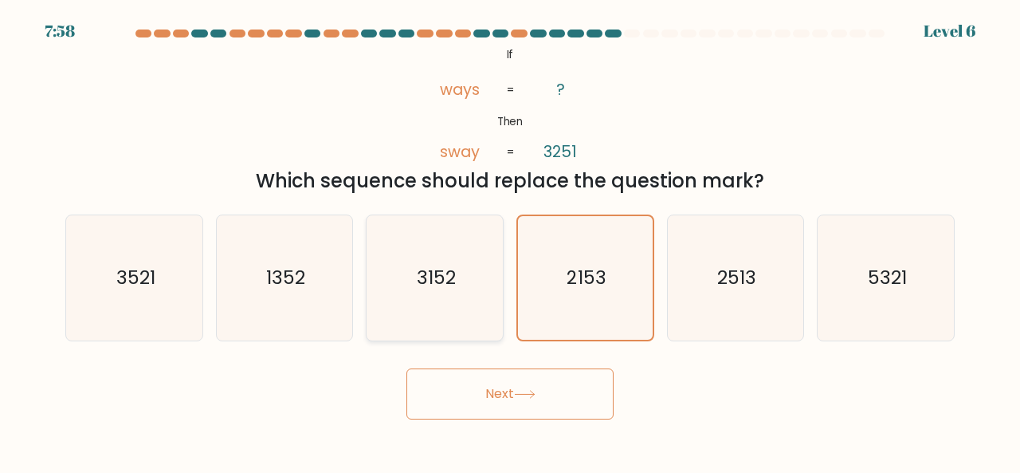
click at [473, 296] on icon "3152" at bounding box center [434, 277] width 125 height 125
click at [510, 241] on input "c. 3152" at bounding box center [510, 239] width 1 height 4
radio input "true"
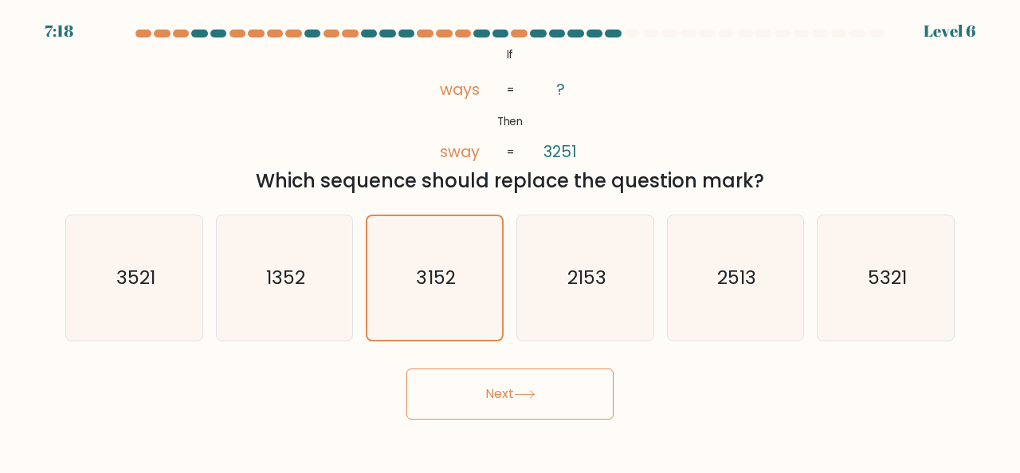
click at [581, 390] on button "Next" at bounding box center [510, 393] width 207 height 51
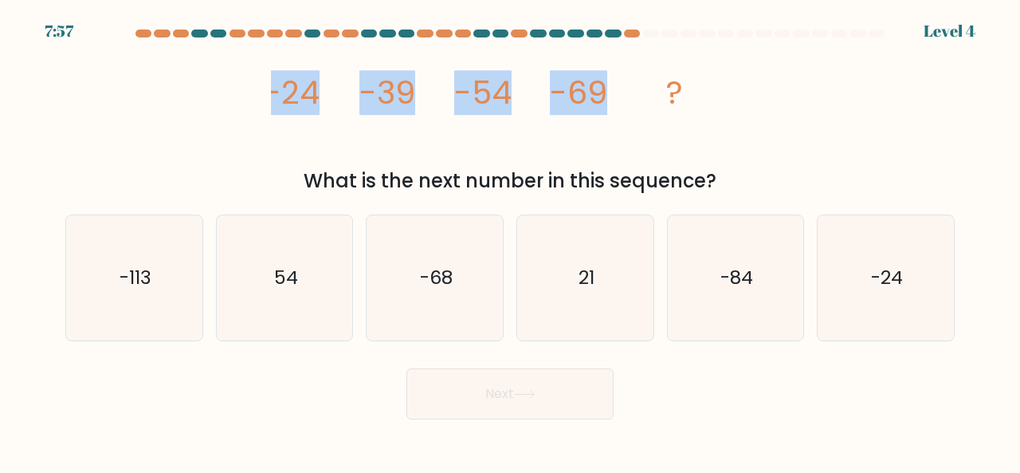
drag, startPoint x: 271, startPoint y: 84, endPoint x: 659, endPoint y: 73, distance: 388.4
click at [659, 73] on icon "image/svg+xml -24 -39 -54 -69 ?" at bounding box center [510, 104] width 478 height 120
copy g "-24 -39 -54 -69"
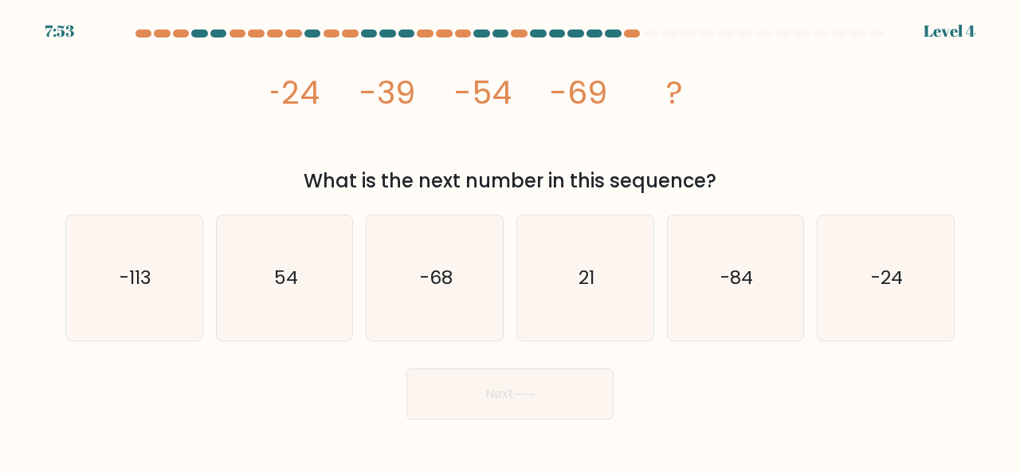
click at [509, 179] on div "What is the next number in this sequence?" at bounding box center [510, 181] width 870 height 29
drag, startPoint x: 263, startPoint y: 96, endPoint x: 726, endPoint y: 182, distance: 470.9
click at [726, 182] on div "image/svg+xml -24 -39 -54 -69 ? What is the next number in this sequence?" at bounding box center [510, 119] width 909 height 151
copy div "-24 -39 -54 -69 ? What is the next number in this sequence?"
click at [737, 280] on text "-84" at bounding box center [737, 277] width 33 height 26
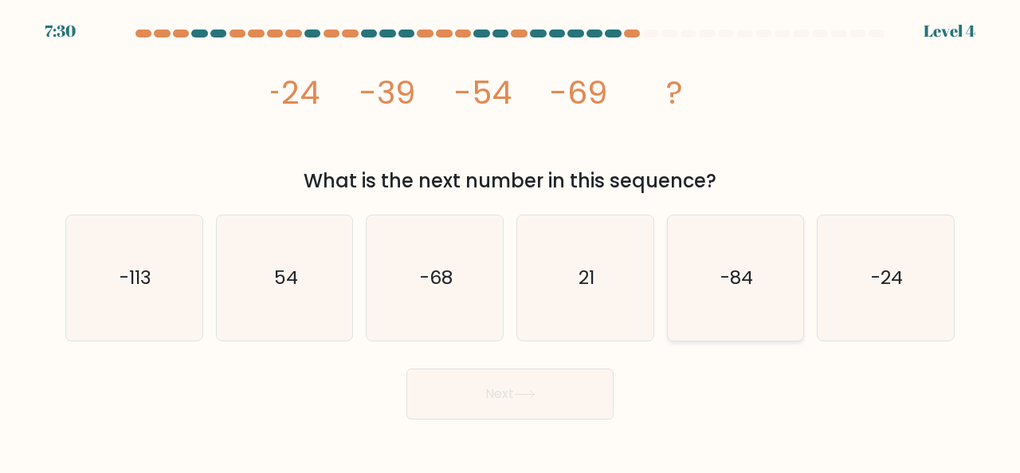
click at [511, 241] on input "e. -84" at bounding box center [510, 239] width 1 height 4
radio input "true"
click at [513, 395] on button "Next" at bounding box center [510, 393] width 207 height 51
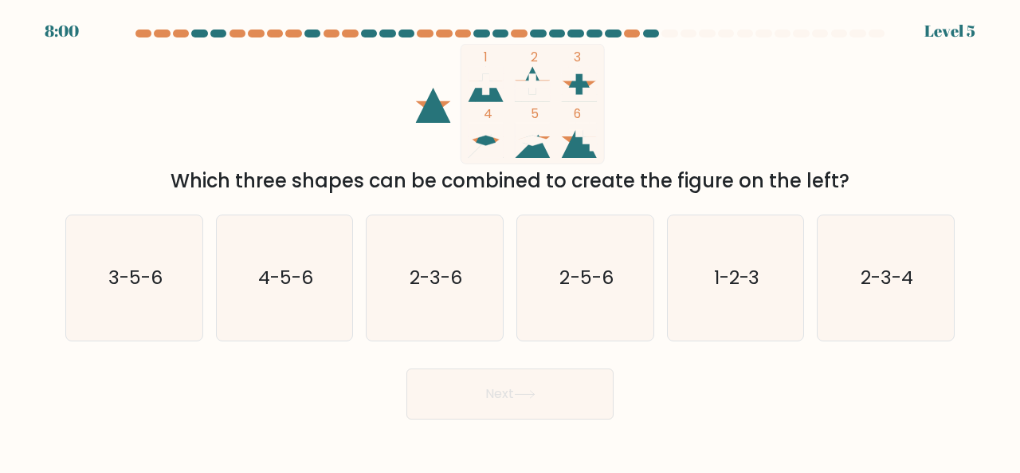
click at [489, 147] on icon at bounding box center [486, 140] width 35 height 35
click at [485, 136] on icon at bounding box center [486, 140] width 35 height 35
click at [874, 256] on icon "2-3-4" at bounding box center [885, 277] width 125 height 125
click at [511, 241] on input "f. 2-3-4" at bounding box center [510, 239] width 1 height 4
radio input "true"
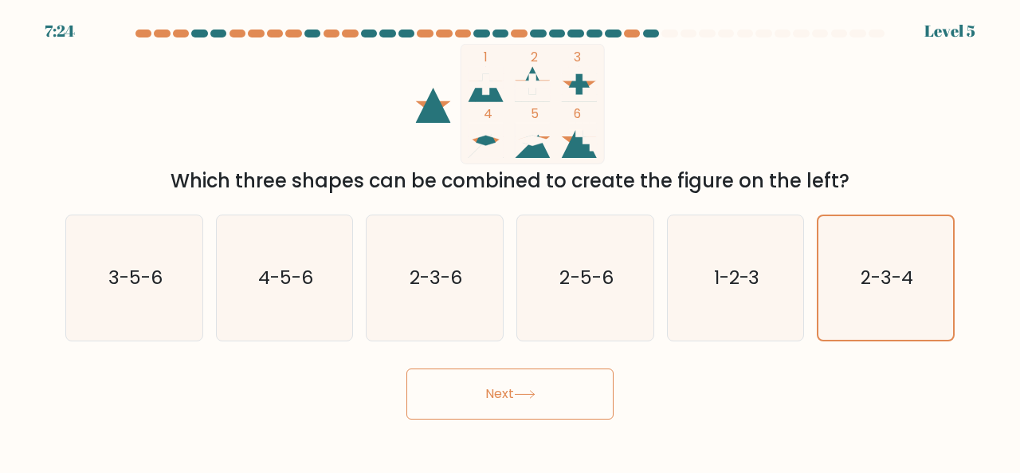
click at [544, 401] on button "Next" at bounding box center [510, 393] width 207 height 51
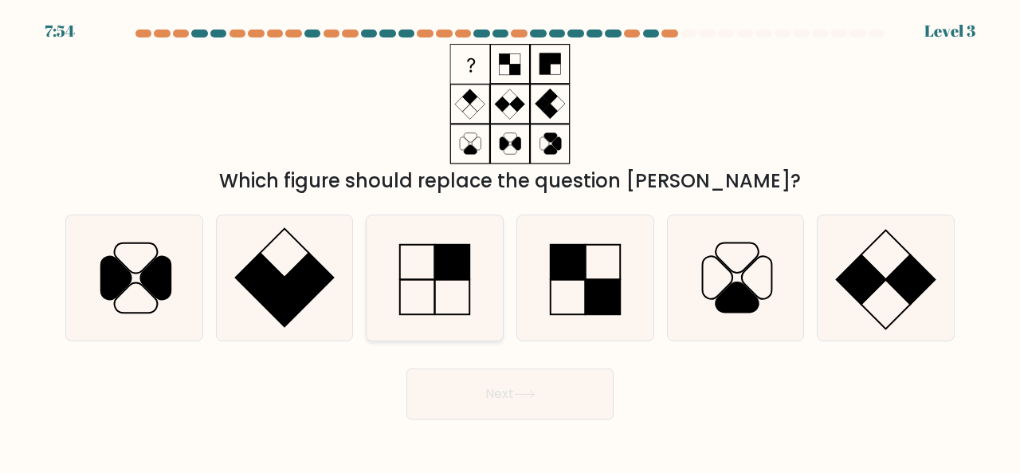
click at [461, 275] on rect at bounding box center [452, 261] width 35 height 35
click at [510, 241] on input "c." at bounding box center [510, 239] width 1 height 4
radio input "true"
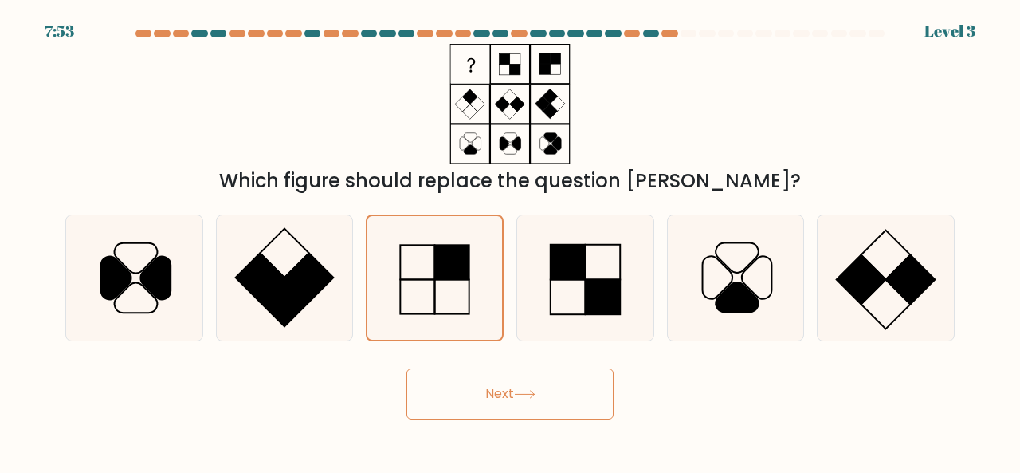
click at [521, 400] on button "Next" at bounding box center [510, 393] width 207 height 51
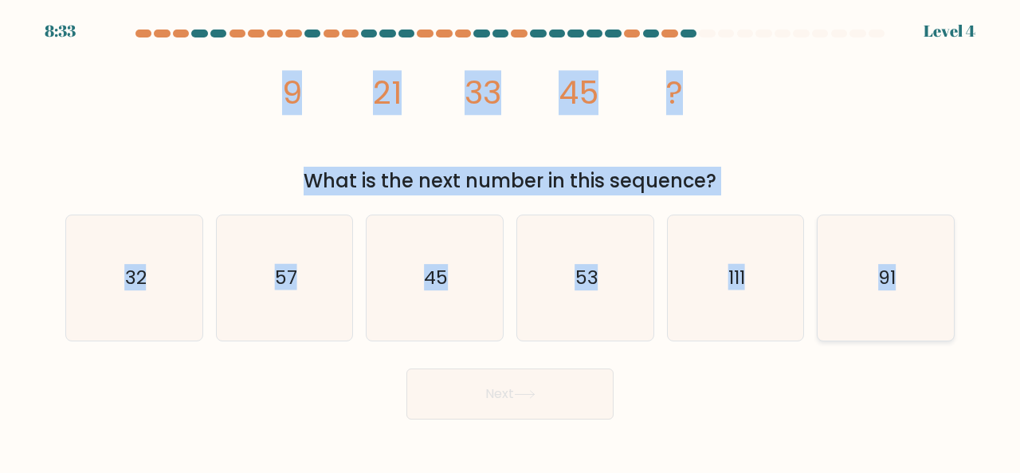
drag, startPoint x: 284, startPoint y: 76, endPoint x: 914, endPoint y: 273, distance: 660.8
click at [914, 273] on form at bounding box center [510, 224] width 1020 height 390
copy form "9 21 33 45 ? What is the next number in this sequence? a. 32 b. 57 c. 45 d. 53 …"
click at [307, 295] on icon "57" at bounding box center [284, 277] width 125 height 125
click at [510, 241] on input "b. 57" at bounding box center [510, 239] width 1 height 4
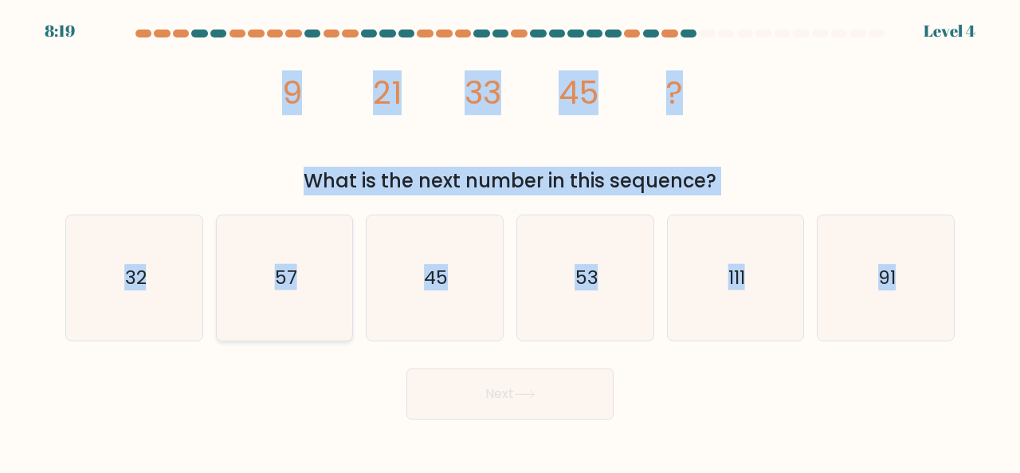
radio input "true"
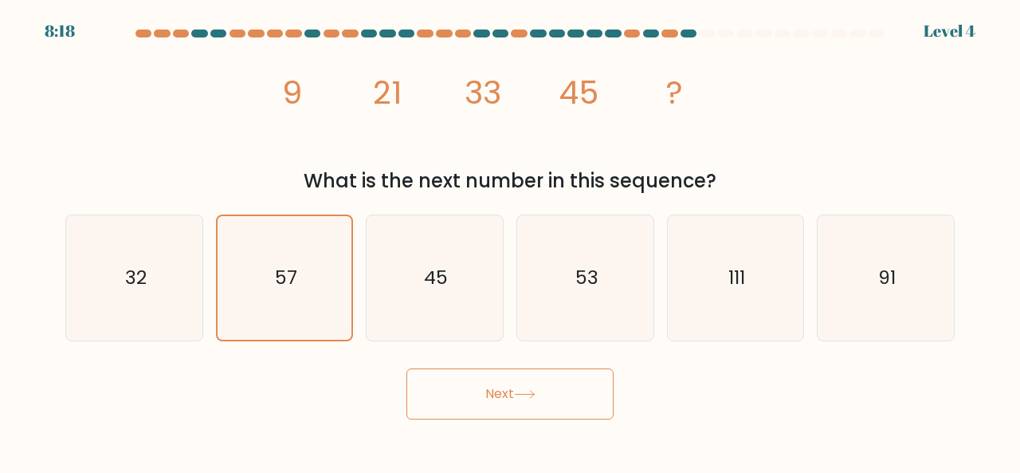
click at [471, 384] on button "Next" at bounding box center [510, 393] width 207 height 51
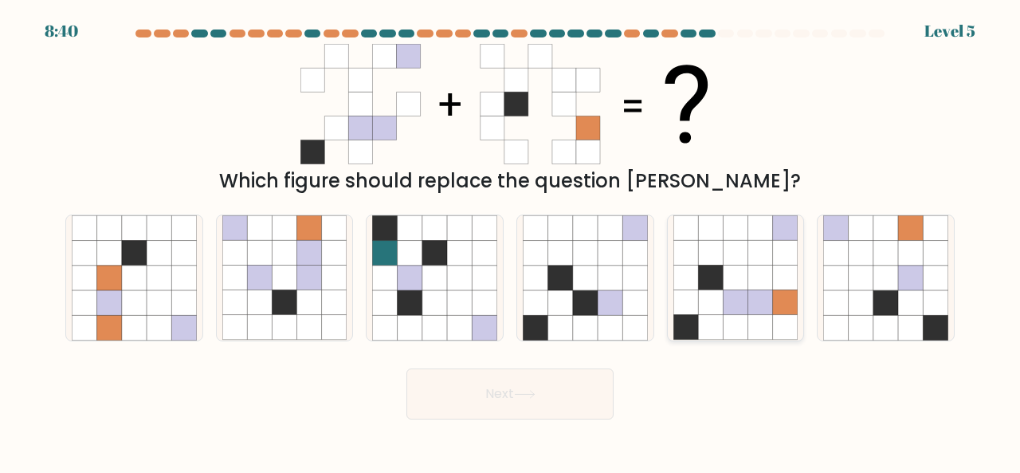
click at [749, 307] on icon at bounding box center [761, 302] width 25 height 25
click at [511, 241] on input "e." at bounding box center [510, 239] width 1 height 4
radio input "true"
click at [566, 382] on button "Next" at bounding box center [510, 393] width 207 height 51
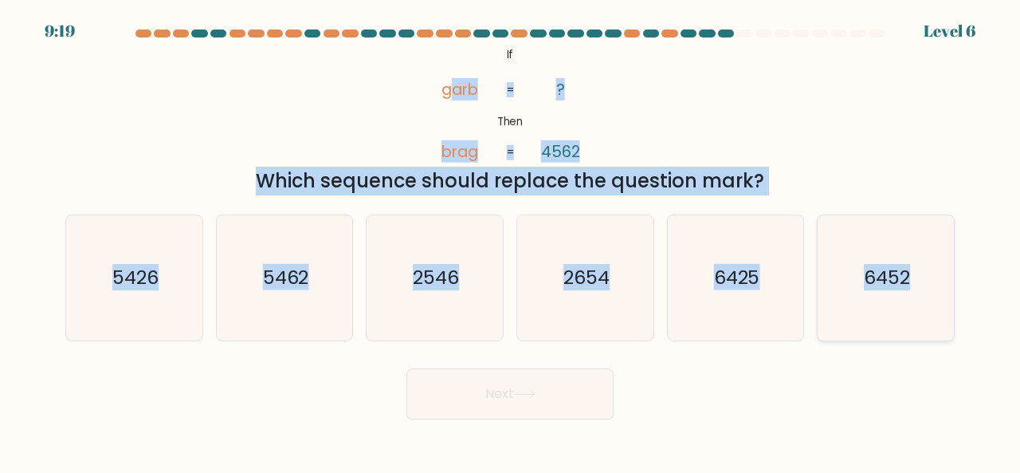
drag, startPoint x: 446, startPoint y: 84, endPoint x: 921, endPoint y: 280, distance: 513.2
click at [921, 280] on form "If ?" at bounding box center [510, 224] width 1020 height 390
copy form "arb brag ? 4562 = = Which sequence should replace the question mark? a. 5426 b.…"
click at [676, 112] on div "@import url('https://fonts.googleapis.com/css?family=Abril+Fatface:400,100,100i…" at bounding box center [510, 119] width 909 height 151
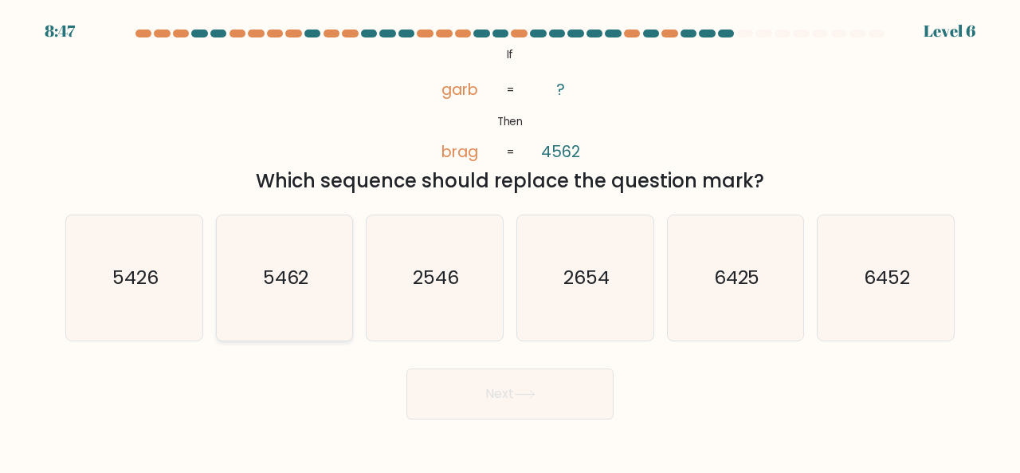
click at [321, 277] on icon "5462" at bounding box center [284, 277] width 125 height 125
click at [510, 241] on input "b. 5462" at bounding box center [510, 239] width 1 height 4
radio input "true"
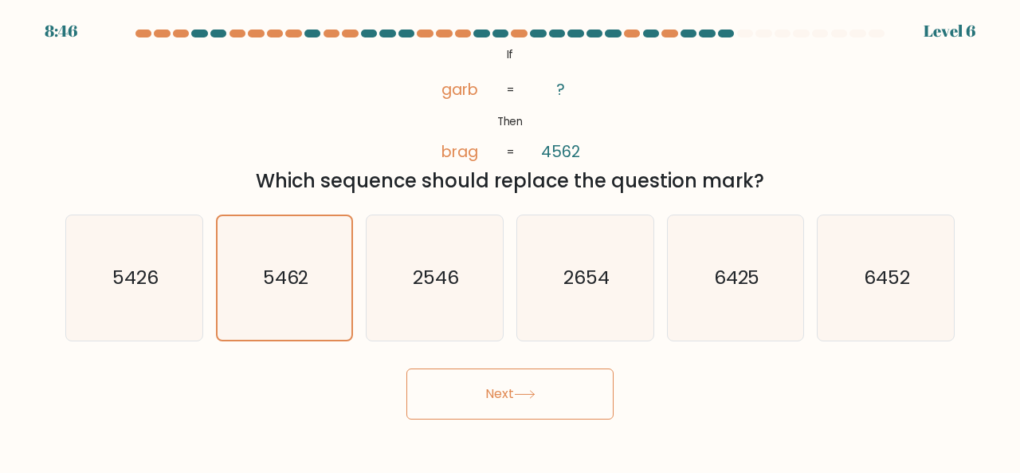
click at [491, 391] on button "Next" at bounding box center [510, 393] width 207 height 51
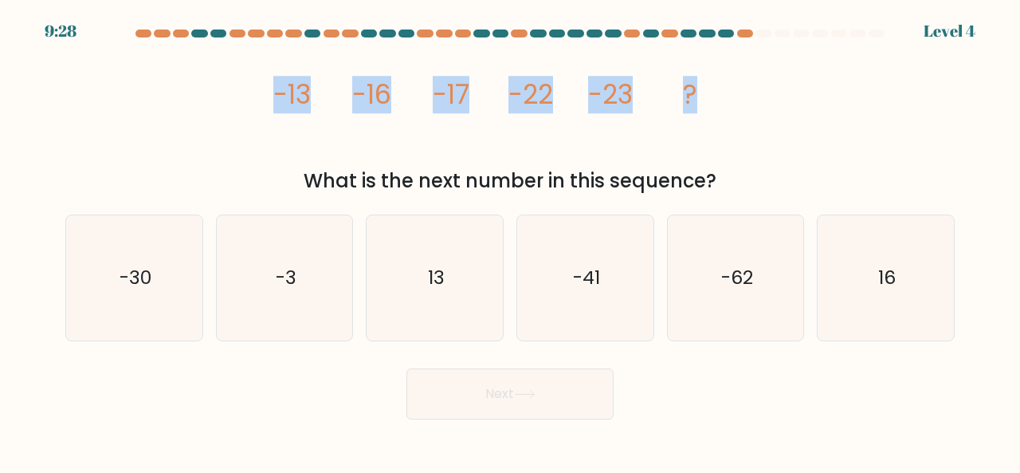
drag, startPoint x: 274, startPoint y: 84, endPoint x: 712, endPoint y: 109, distance: 438.4
click at [712, 109] on icon "image/svg+xml -13 -16 -17 -22 -23 ?" at bounding box center [510, 104] width 478 height 120
copy g "-13 -16 -17 -22 -23 ?"
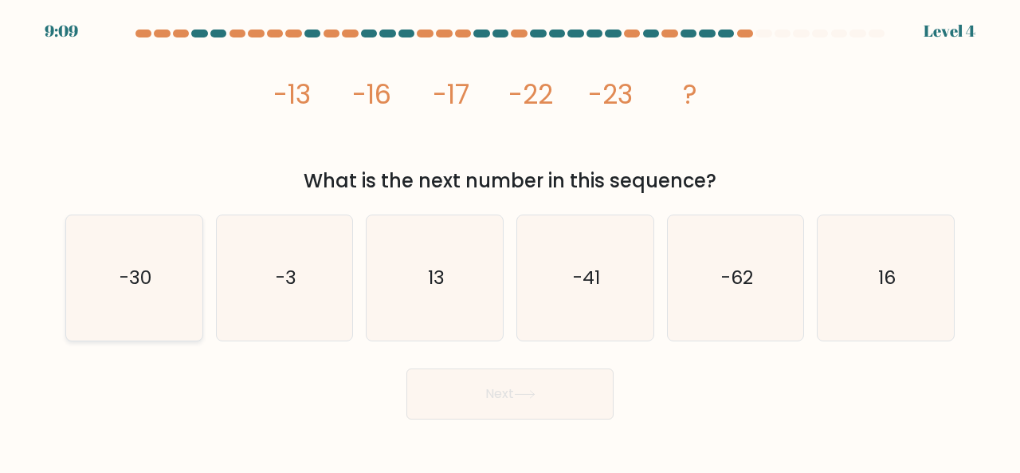
click at [145, 287] on text "-30" at bounding box center [136, 277] width 32 height 26
click at [510, 241] on input "a. -30" at bounding box center [510, 239] width 1 height 4
radio input "true"
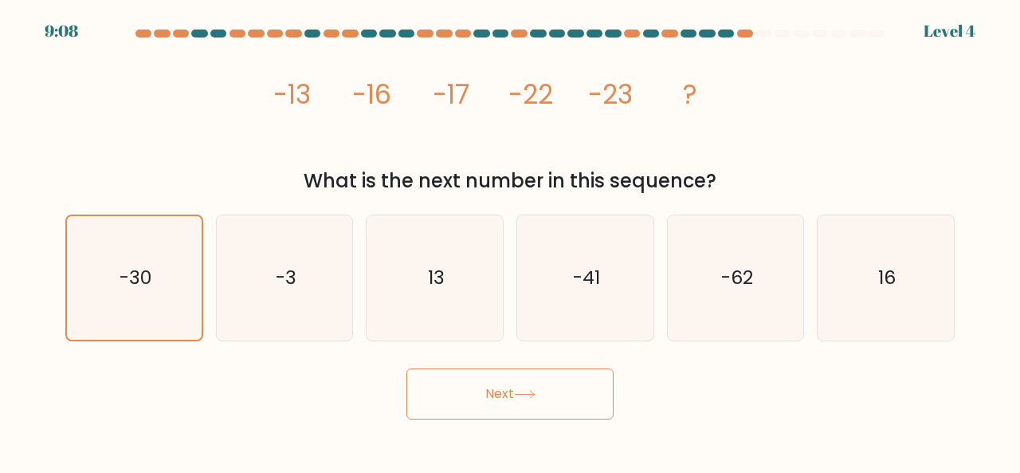
click at [482, 385] on button "Next" at bounding box center [510, 393] width 207 height 51
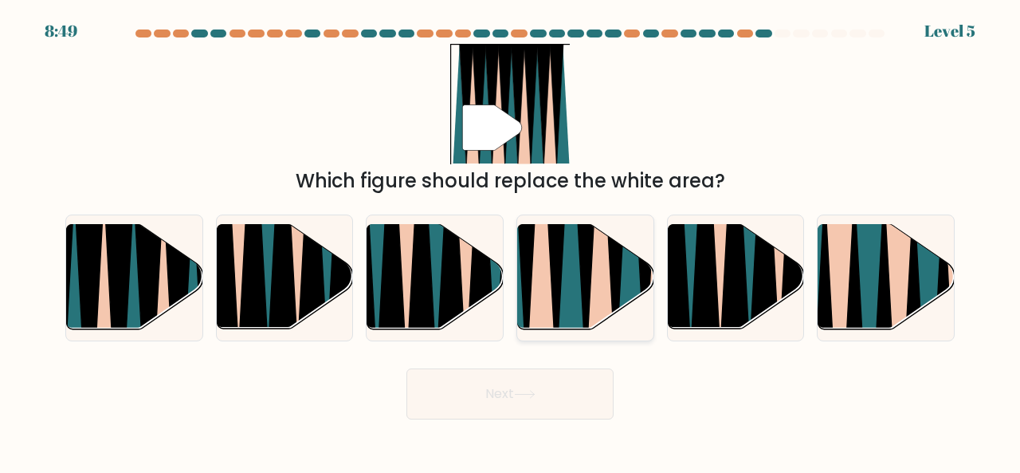
click at [586, 289] on icon at bounding box center [586, 223] width 31 height 273
click at [511, 241] on input "d." at bounding box center [510, 239] width 1 height 4
radio input "true"
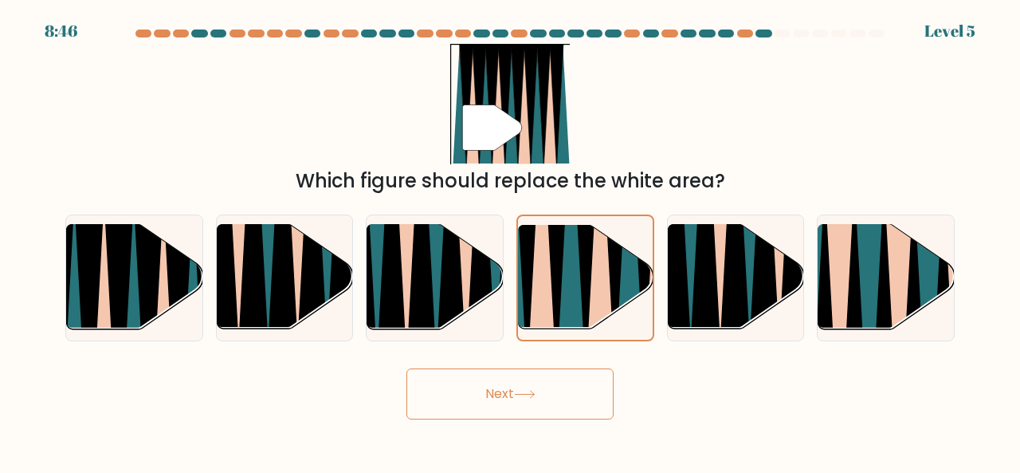
click at [482, 136] on icon at bounding box center [492, 127] width 60 height 45
click at [542, 384] on button "Next" at bounding box center [510, 393] width 207 height 51
click at [511, 388] on button "Next" at bounding box center [510, 393] width 207 height 51
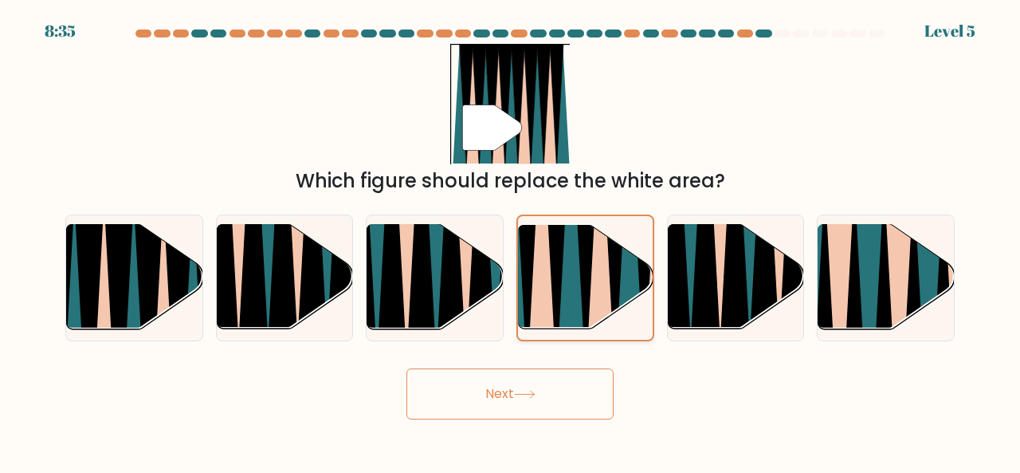
drag, startPoint x: 511, startPoint y: 388, endPoint x: 582, endPoint y: 273, distance: 134.9
click at [582, 273] on form at bounding box center [510, 224] width 1020 height 390
drag, startPoint x: 582, startPoint y: 273, endPoint x: 536, endPoint y: 399, distance: 134.2
click at [536, 399] on form at bounding box center [510, 224] width 1020 height 390
click at [536, 399] on button "Next" at bounding box center [510, 393] width 207 height 51
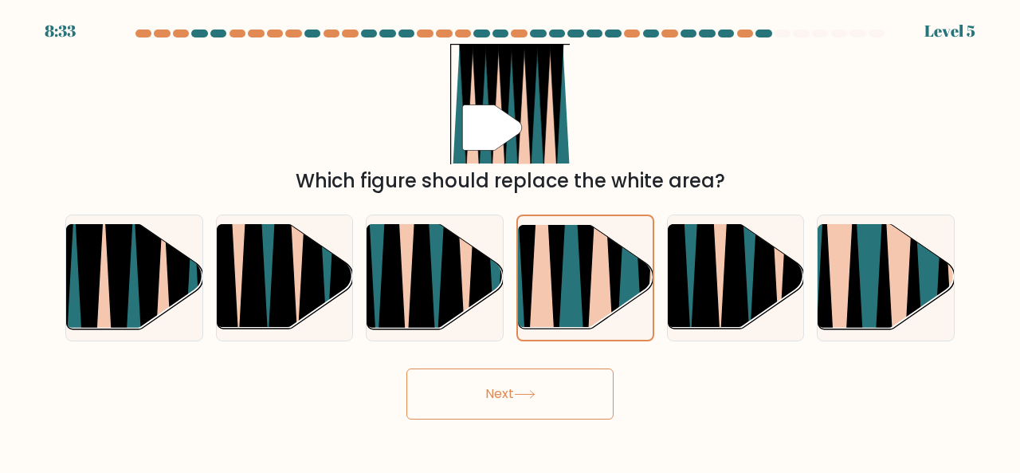
click at [536, 399] on button "Next" at bounding box center [510, 393] width 207 height 51
click at [505, 391] on button "Next" at bounding box center [510, 393] width 207 height 51
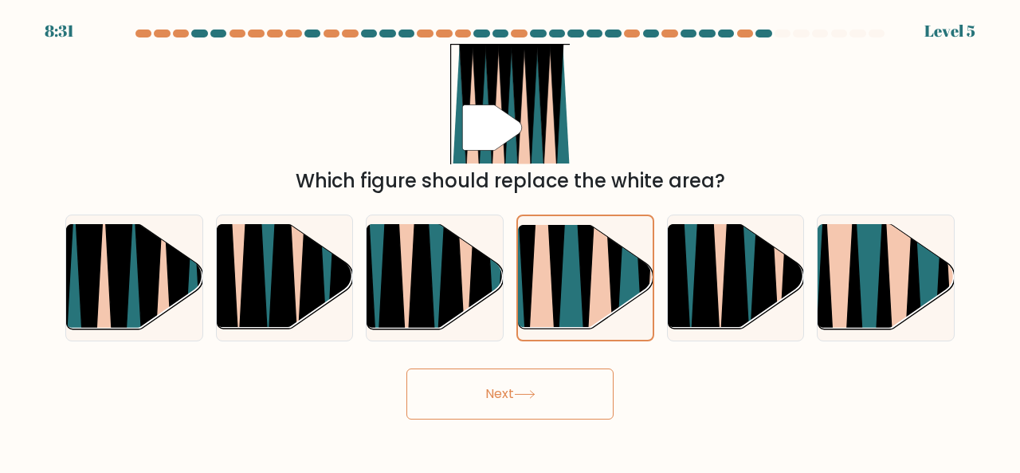
click at [505, 391] on button "Next" at bounding box center [510, 393] width 207 height 51
click at [535, 395] on icon at bounding box center [525, 394] width 22 height 9
click at [560, 297] on icon at bounding box center [556, 223] width 30 height 269
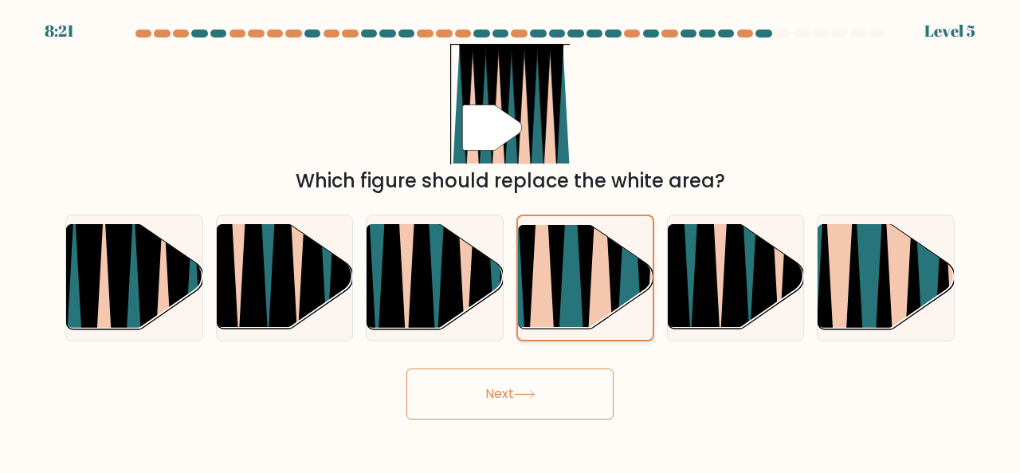
click at [511, 241] on input "d." at bounding box center [510, 239] width 1 height 4
click at [560, 297] on icon at bounding box center [556, 223] width 30 height 269
click at [511, 241] on input "d." at bounding box center [510, 239] width 1 height 4
click at [536, 390] on icon at bounding box center [525, 394] width 22 height 9
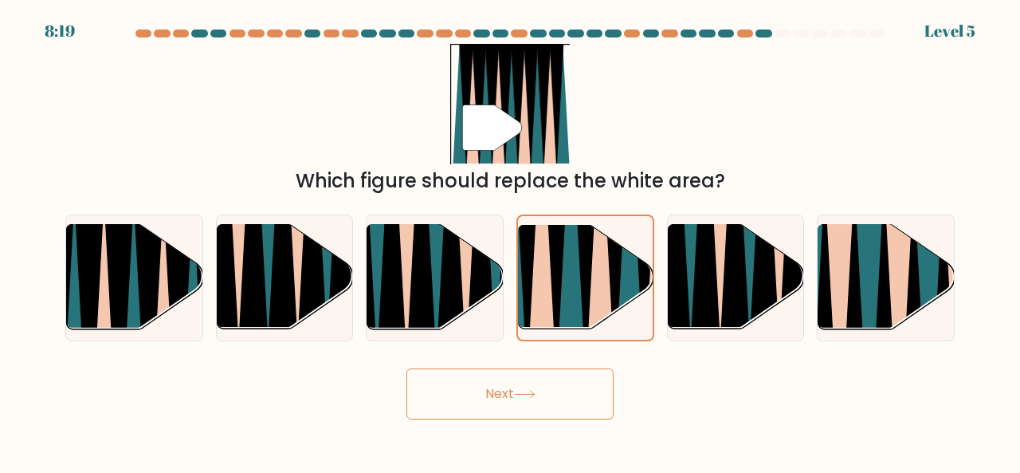
click at [536, 390] on icon at bounding box center [525, 394] width 22 height 9
click at [734, 405] on div "Next" at bounding box center [510, 389] width 909 height 59
click at [525, 410] on button "Next" at bounding box center [510, 393] width 207 height 51
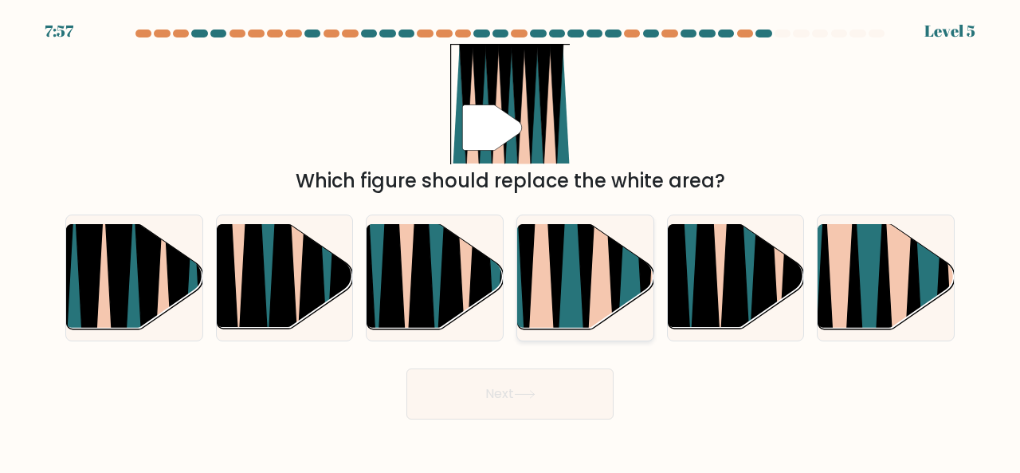
click at [562, 246] on icon at bounding box center [556, 223] width 31 height 273
click at [511, 241] on input "d." at bounding box center [510, 239] width 1 height 4
radio input "true"
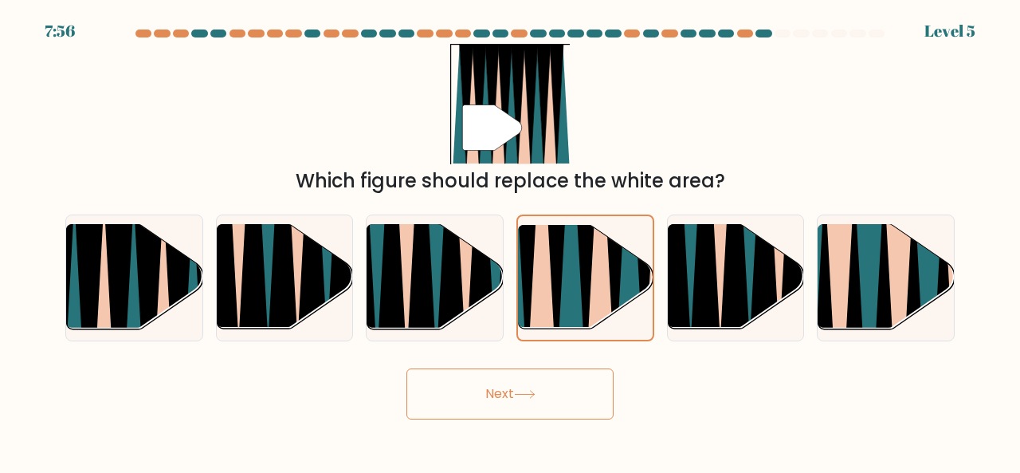
click at [545, 399] on button "Next" at bounding box center [510, 393] width 207 height 51
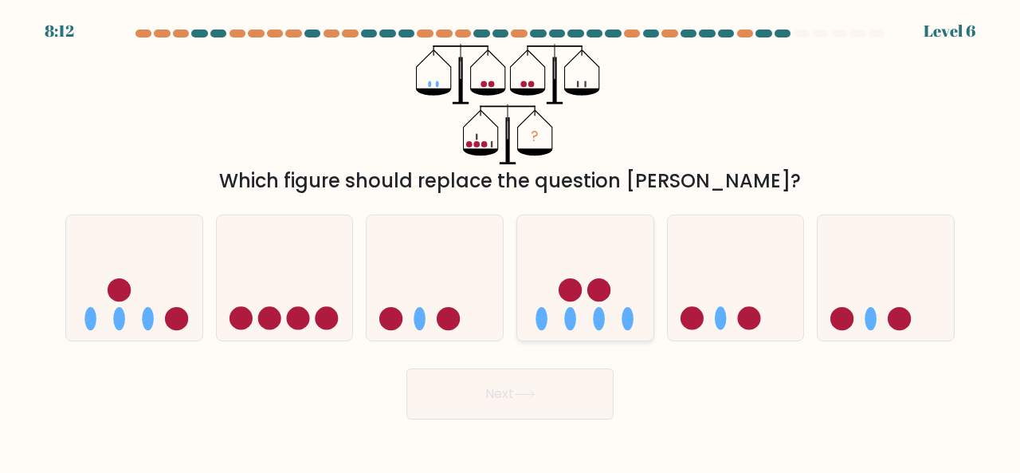
click at [582, 318] on icon at bounding box center [585, 277] width 136 height 112
click at [511, 241] on input "d." at bounding box center [510, 239] width 1 height 4
radio input "true"
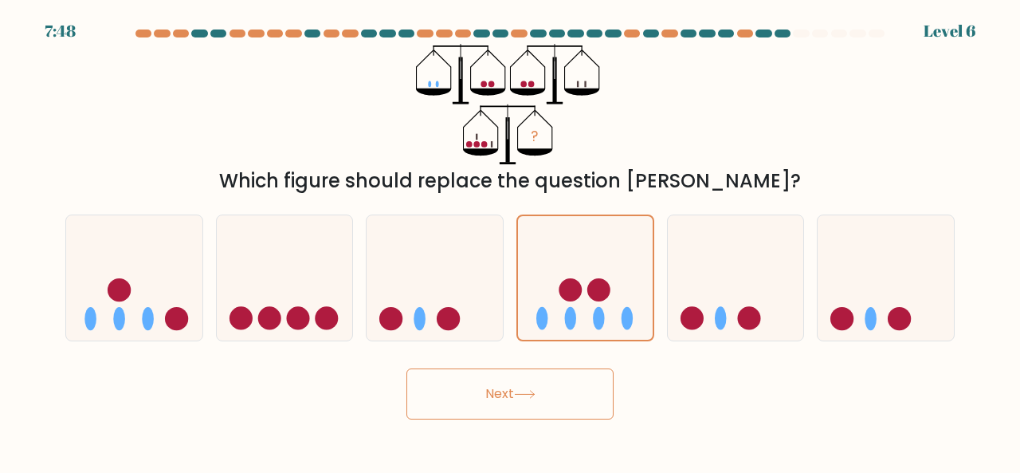
click at [560, 390] on button "Next" at bounding box center [510, 393] width 207 height 51
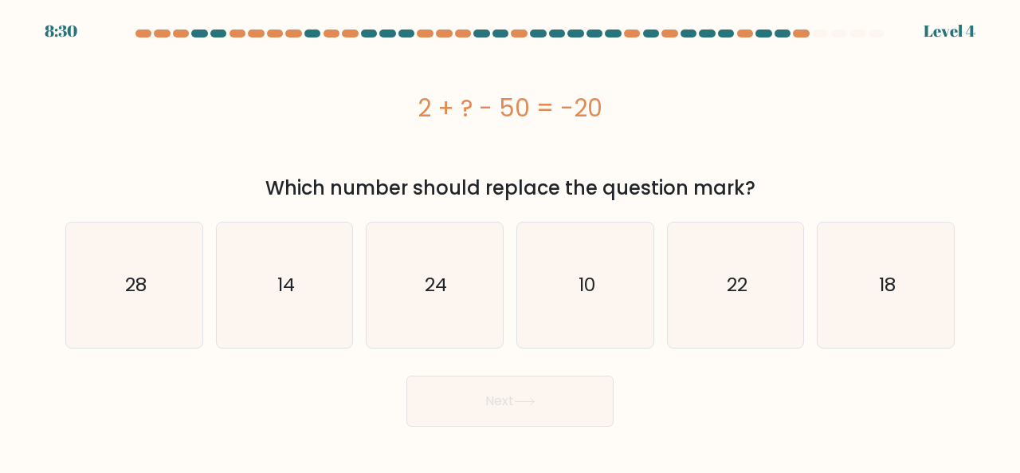
drag, startPoint x: 412, startPoint y: 103, endPoint x: 620, endPoint y: 142, distance: 211.7
click at [620, 142] on div "2 + ? - 50 = -20" at bounding box center [510, 108] width 890 height 128
copy div "2 + ? - 50 = -20"
click at [721, 369] on div "Next" at bounding box center [510, 396] width 909 height 59
click at [146, 296] on text "28" at bounding box center [135, 285] width 22 height 26
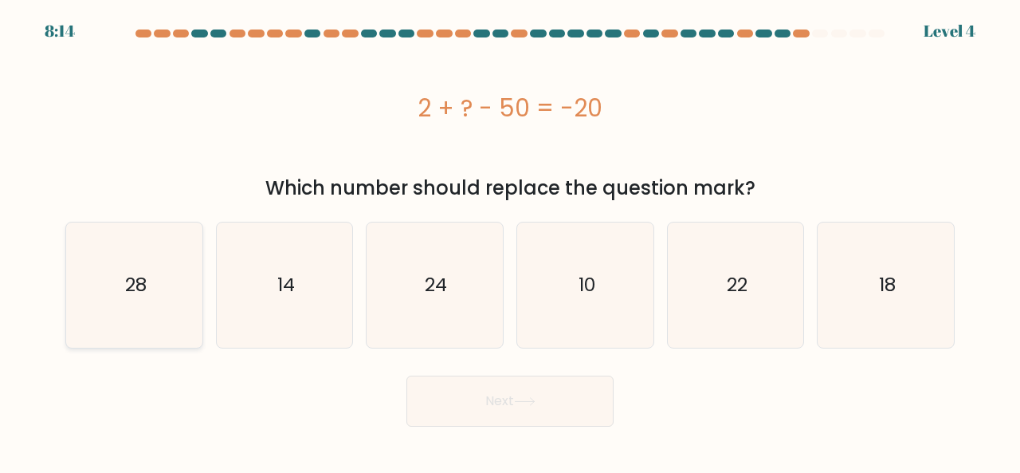
click at [510, 241] on input "a. 28" at bounding box center [510, 239] width 1 height 4
radio input "true"
click at [502, 399] on button "Next" at bounding box center [510, 400] width 207 height 51
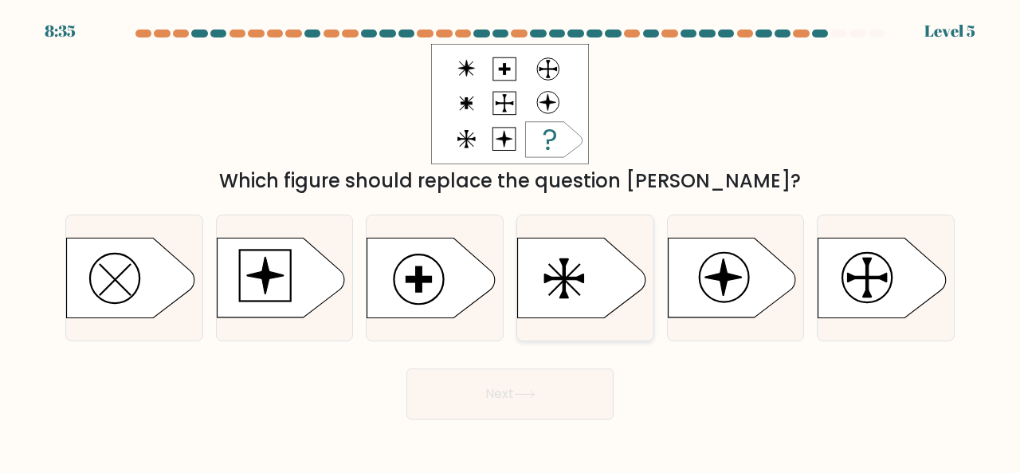
click at [558, 269] on icon at bounding box center [582, 278] width 128 height 80
click at [511, 241] on input "d." at bounding box center [510, 239] width 1 height 4
radio input "true"
click at [525, 408] on button "Next" at bounding box center [510, 393] width 207 height 51
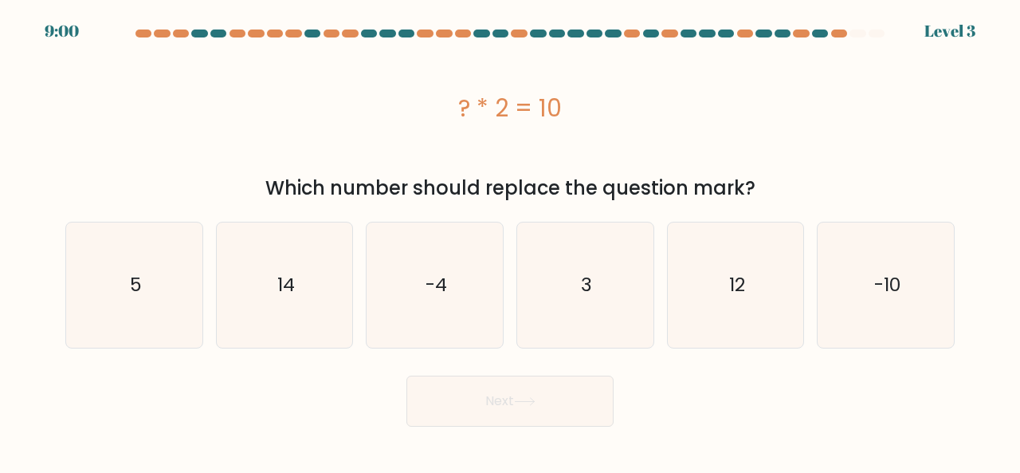
drag, startPoint x: 446, startPoint y: 97, endPoint x: 563, endPoint y: 119, distance: 119.1
click at [563, 119] on div "? * 2 = 10" at bounding box center [510, 108] width 890 height 36
copy div "? * 2 = 10"
click at [180, 279] on icon "5" at bounding box center [134, 284] width 125 height 125
click at [510, 241] on input "a. 5" at bounding box center [510, 239] width 1 height 4
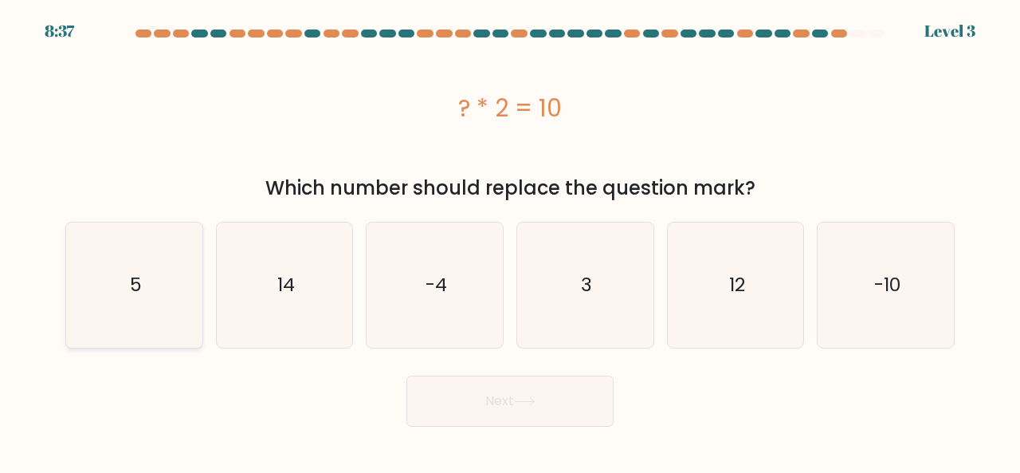
radio input "true"
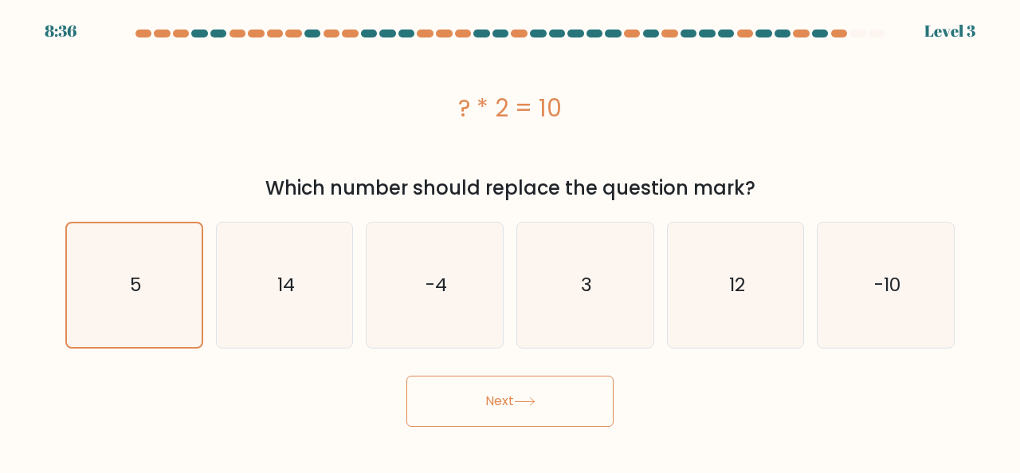
click at [461, 396] on button "Next" at bounding box center [510, 400] width 207 height 51
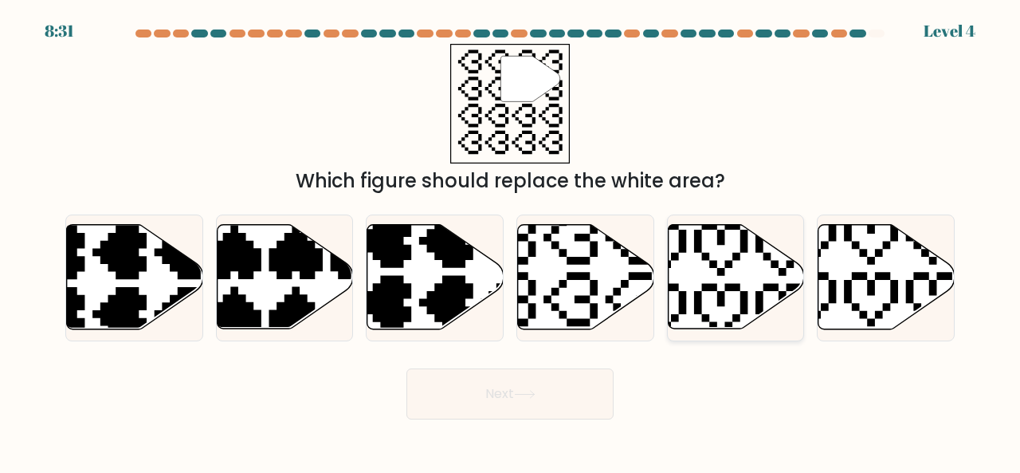
click at [756, 262] on icon at bounding box center [736, 277] width 136 height 104
click at [511, 241] on input "e." at bounding box center [510, 239] width 1 height 4
radio input "true"
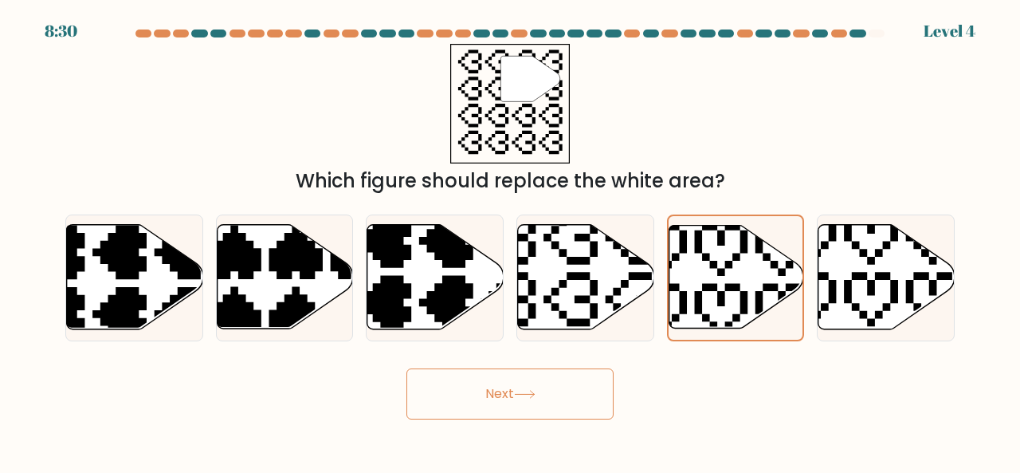
click at [520, 391] on icon at bounding box center [525, 394] width 22 height 9
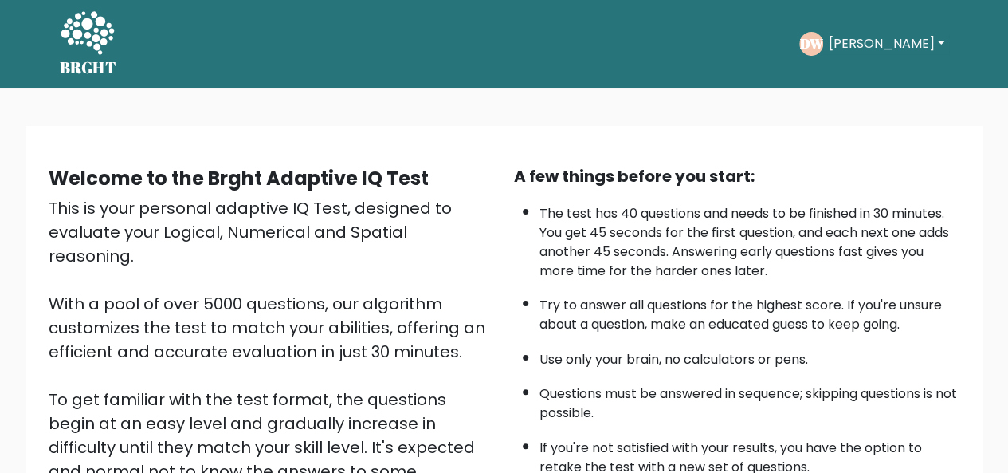
scroll to position [257, 0]
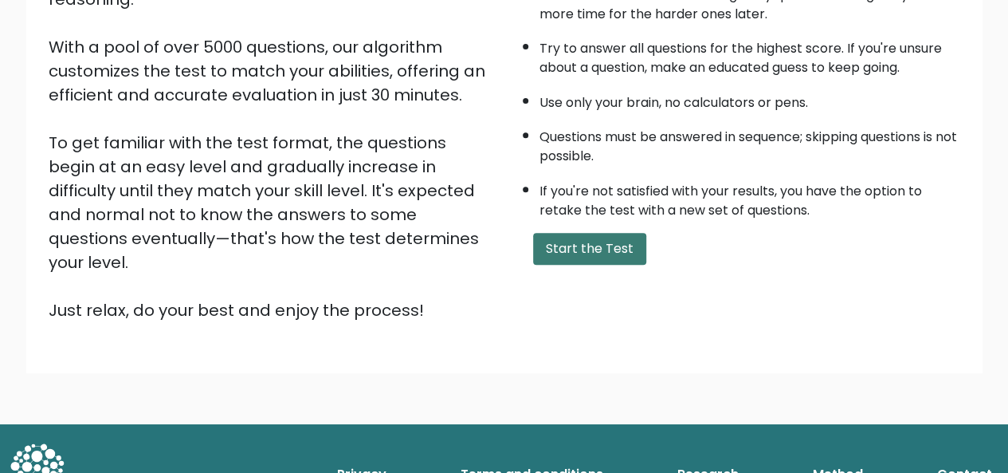
click at [588, 250] on button "Start the Test" at bounding box center [589, 249] width 113 height 32
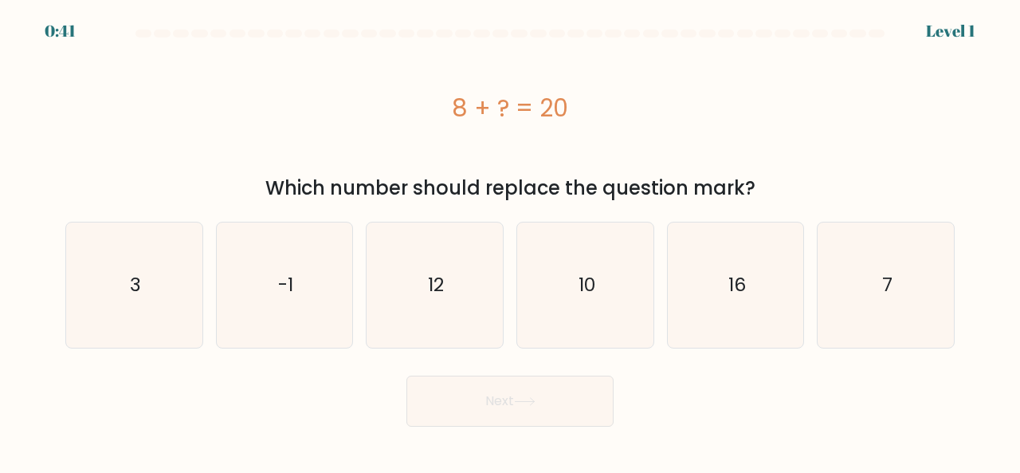
drag, startPoint x: 445, startPoint y: 104, endPoint x: 617, endPoint y: 116, distance: 172.6
click at [617, 116] on div "8 + ? = 20" at bounding box center [510, 108] width 890 height 36
copy div "8 + ? = 20"
click at [429, 302] on icon "12" at bounding box center [434, 284] width 125 height 125
click at [510, 241] on input "c. 12" at bounding box center [510, 239] width 1 height 4
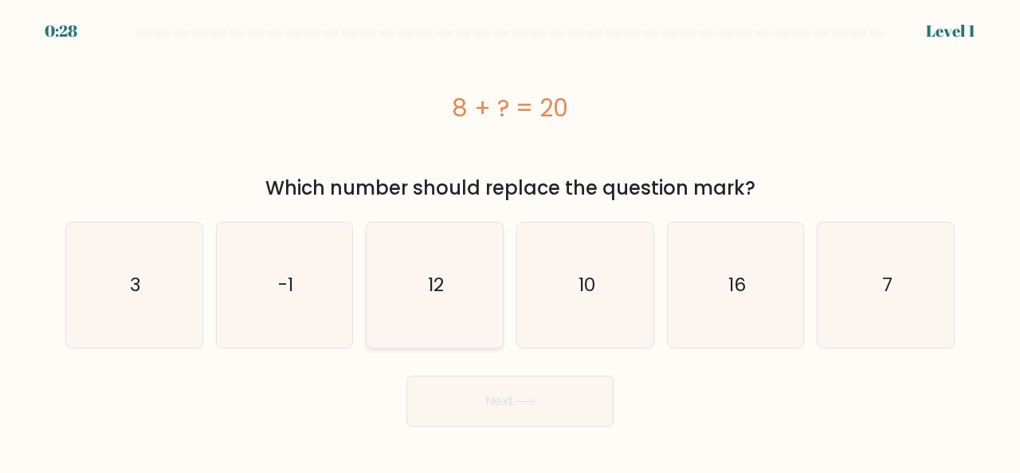
radio input "true"
click at [488, 397] on button "Next" at bounding box center [510, 400] width 207 height 51
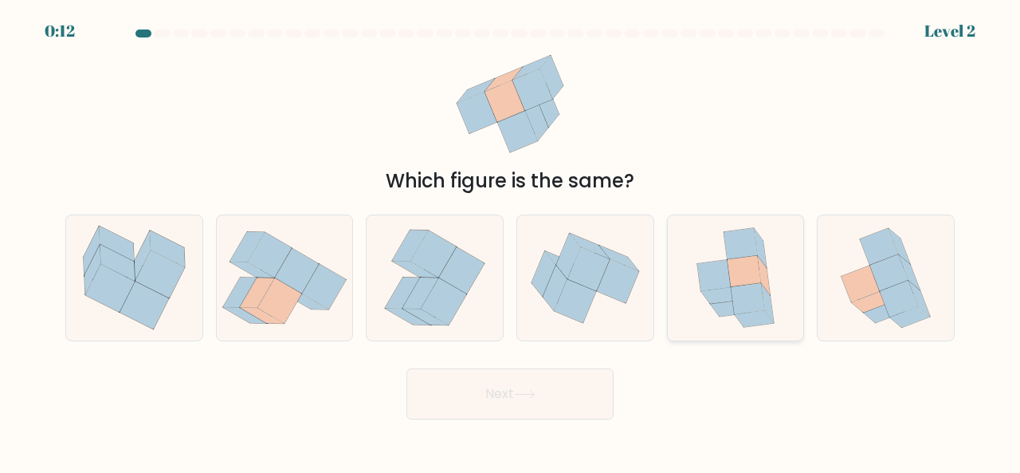
click at [742, 281] on icon at bounding box center [744, 271] width 33 height 31
click at [511, 241] on input "e." at bounding box center [510, 239] width 1 height 4
radio input "true"
click at [534, 404] on button "Next" at bounding box center [510, 393] width 207 height 51
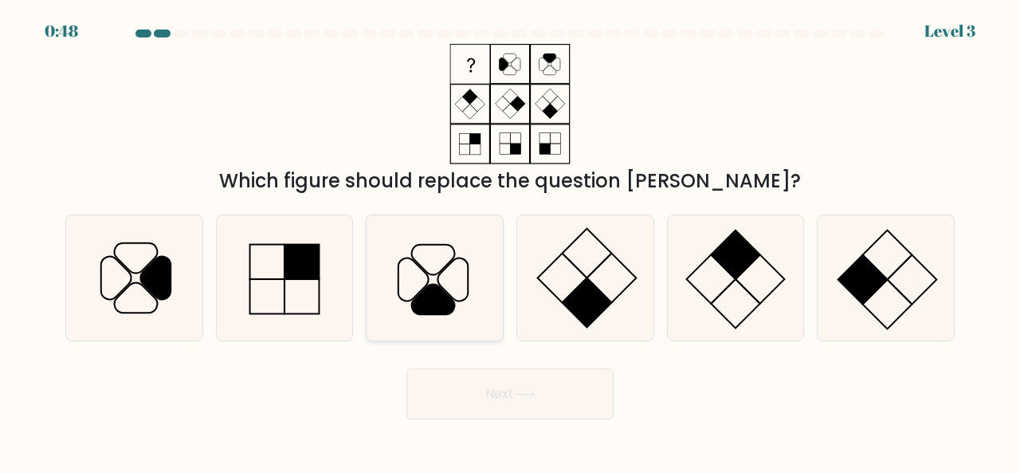
click at [416, 306] on icon at bounding box center [433, 299] width 43 height 30
click at [510, 241] on input "c." at bounding box center [510, 239] width 1 height 4
radio input "true"
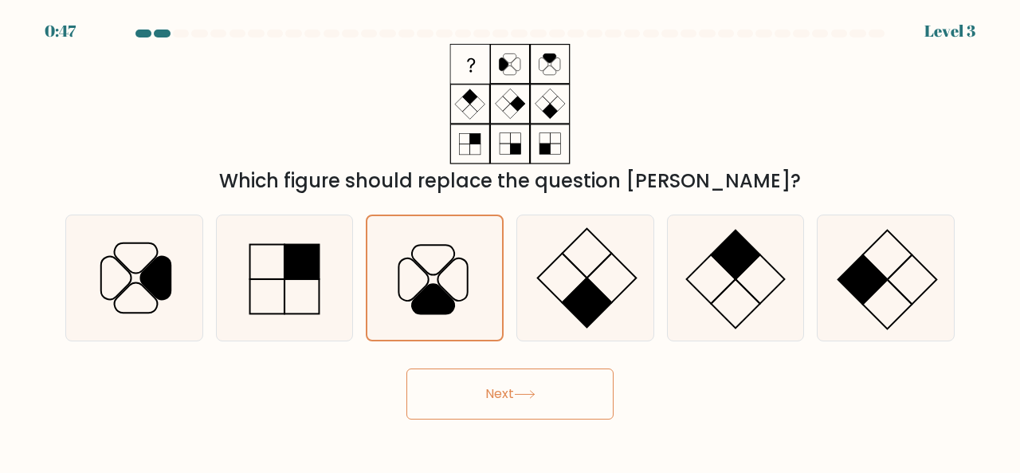
click at [501, 388] on button "Next" at bounding box center [510, 393] width 207 height 51
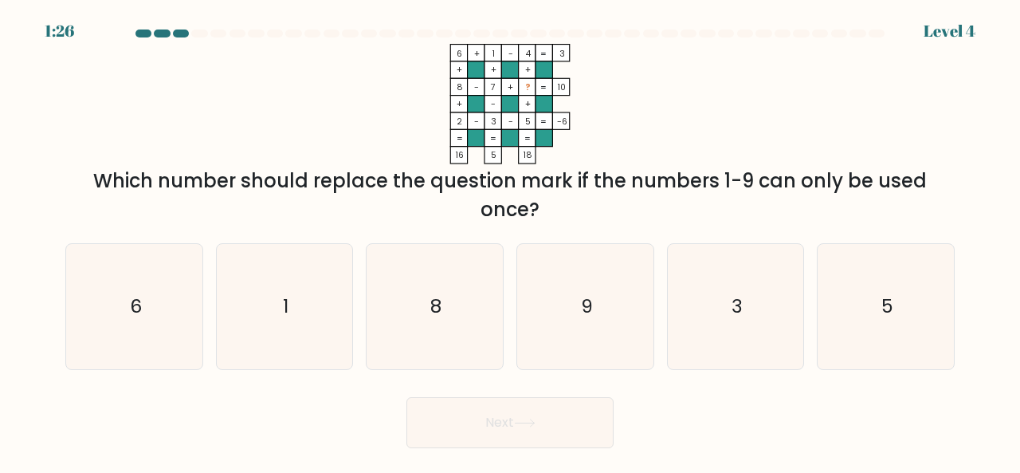
drag, startPoint x: 450, startPoint y: 49, endPoint x: 869, endPoint y: 214, distance: 450.9
click at [869, 214] on div "6 + 1 - 4 3 + + + 8 - 7 + ? 10 + - + 2 - 3 - 5 = -6 = = = = 16 5 18 = Which num…" at bounding box center [510, 134] width 909 height 180
copy div "6 + 1 - 4 3 + + + 8 - 7 + ? 10 + - + 2 - 3 - 5 = -6 = = = = 16 5 18 = Which num…"
click at [743, 214] on div "Which number should replace the question mark if the numbers 1-9 can only be us…" at bounding box center [510, 195] width 870 height 57
click at [429, 283] on icon "8" at bounding box center [434, 306] width 125 height 125
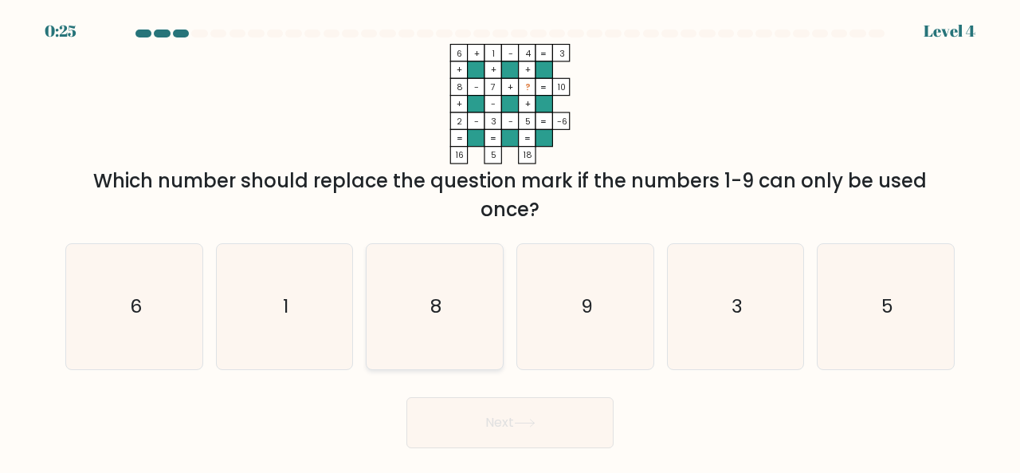
click at [510, 241] on input "c. 8" at bounding box center [510, 239] width 1 height 4
radio input "true"
click at [521, 413] on button "Next" at bounding box center [510, 422] width 207 height 51
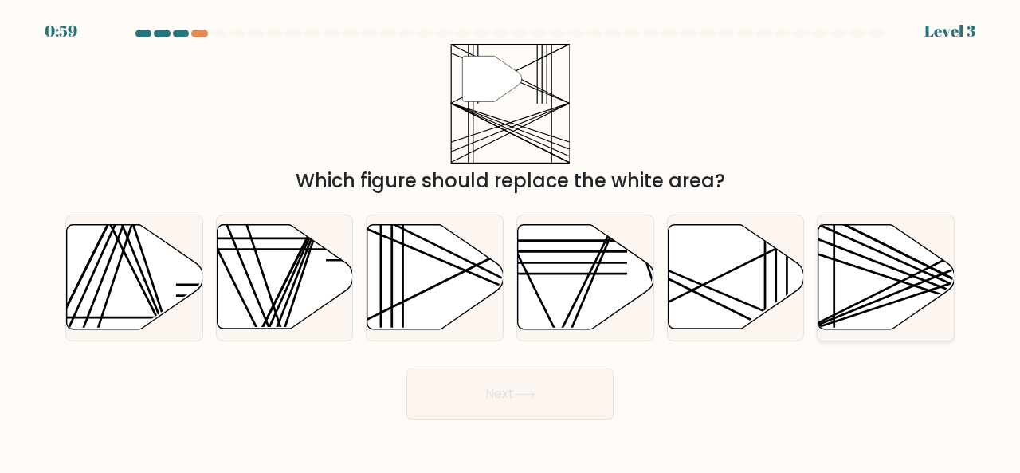
click at [848, 252] on icon at bounding box center [887, 277] width 136 height 104
click at [511, 241] on input "f." at bounding box center [510, 239] width 1 height 4
radio input "true"
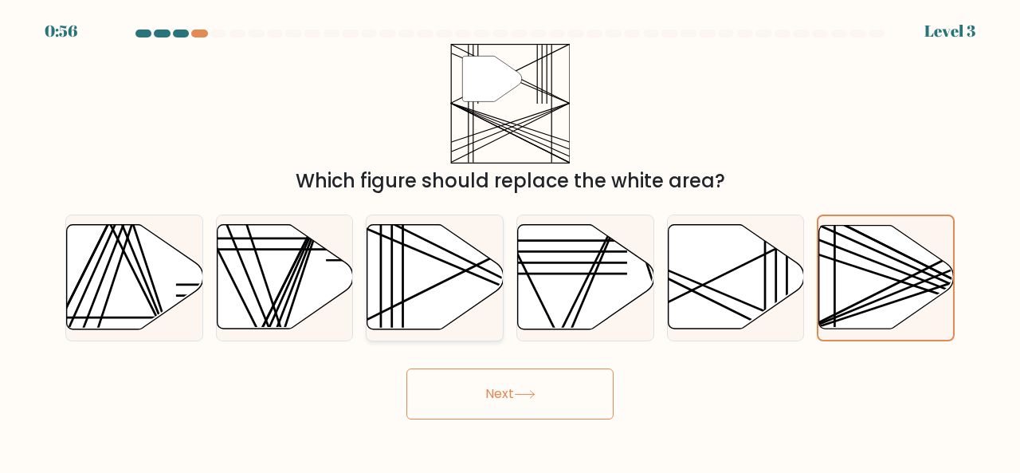
click at [456, 272] on icon at bounding box center [435, 277] width 136 height 104
click at [510, 241] on input "c." at bounding box center [510, 239] width 1 height 4
radio input "true"
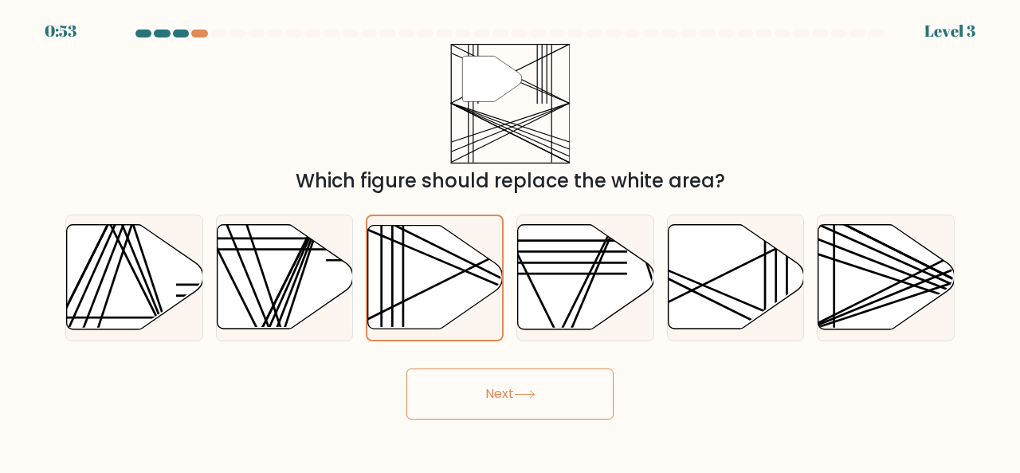
click at [494, 372] on button "Next" at bounding box center [510, 393] width 207 height 51
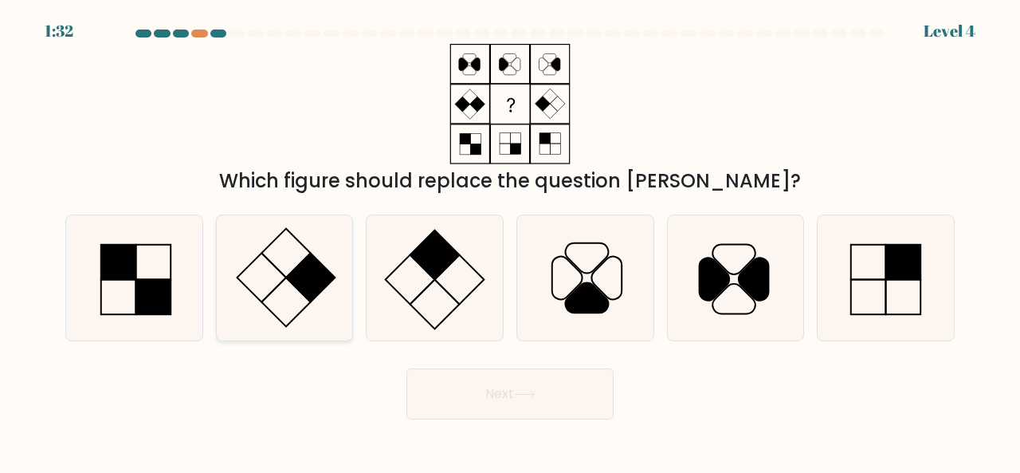
click at [326, 288] on icon at bounding box center [284, 277] width 125 height 125
click at [510, 241] on input "b." at bounding box center [510, 239] width 1 height 4
radio input "true"
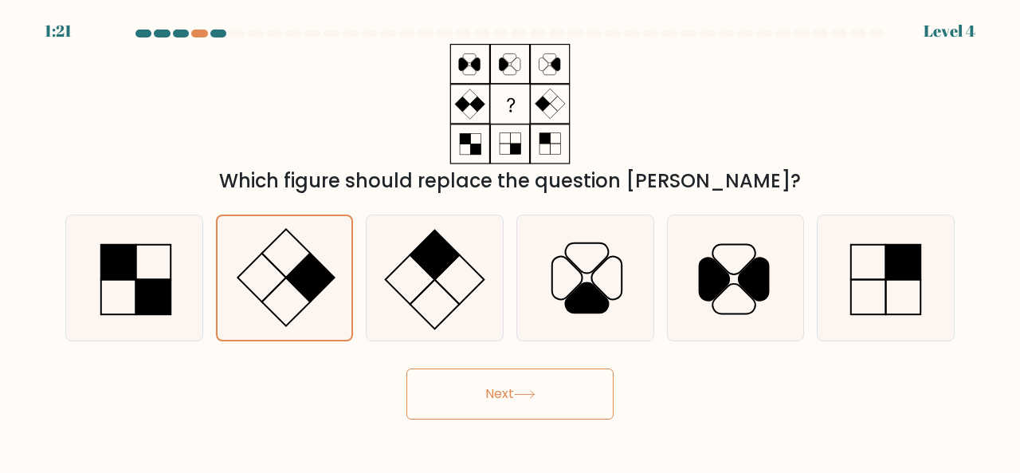
click at [502, 385] on button "Next" at bounding box center [510, 393] width 207 height 51
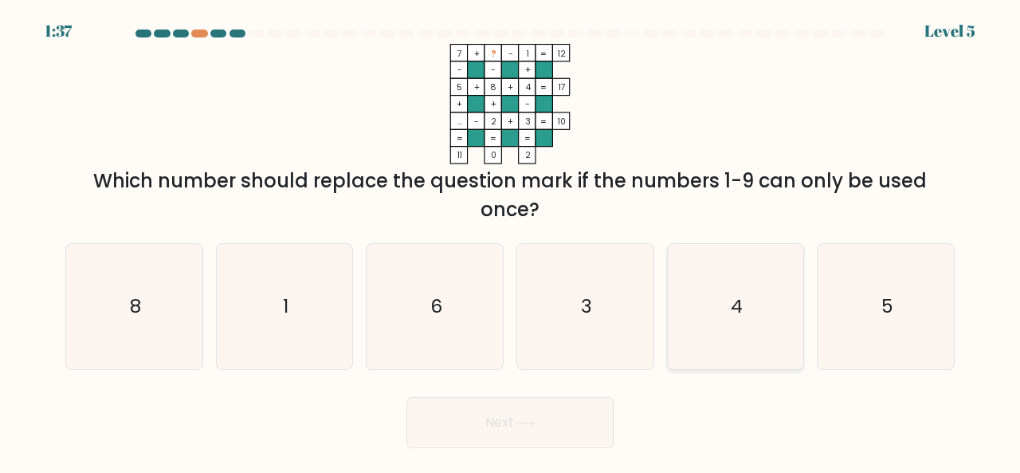
click at [730, 313] on icon "4" at bounding box center [736, 306] width 125 height 125
click at [511, 241] on input "e. 4" at bounding box center [510, 239] width 1 height 4
radio input "true"
click at [532, 422] on icon at bounding box center [524, 422] width 19 height 7
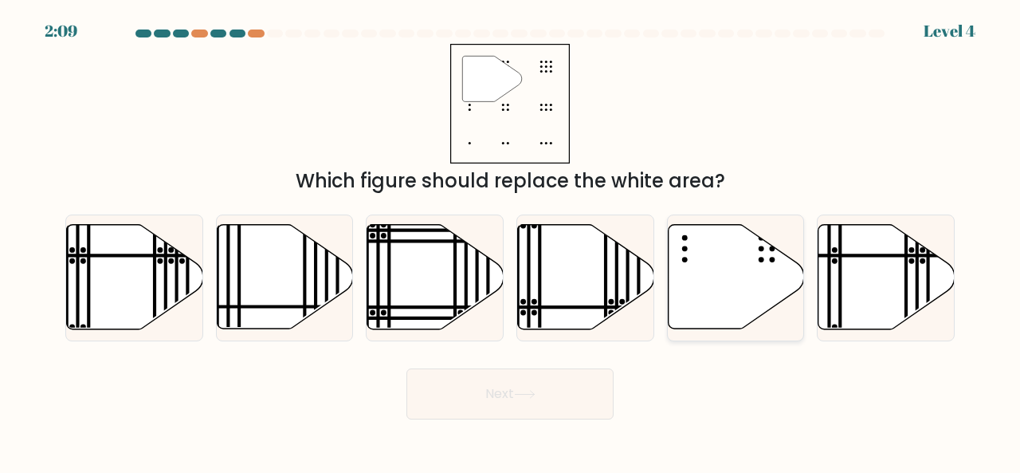
click at [694, 269] on icon at bounding box center [736, 277] width 136 height 104
click at [511, 241] on input "e." at bounding box center [510, 239] width 1 height 4
radio input "true"
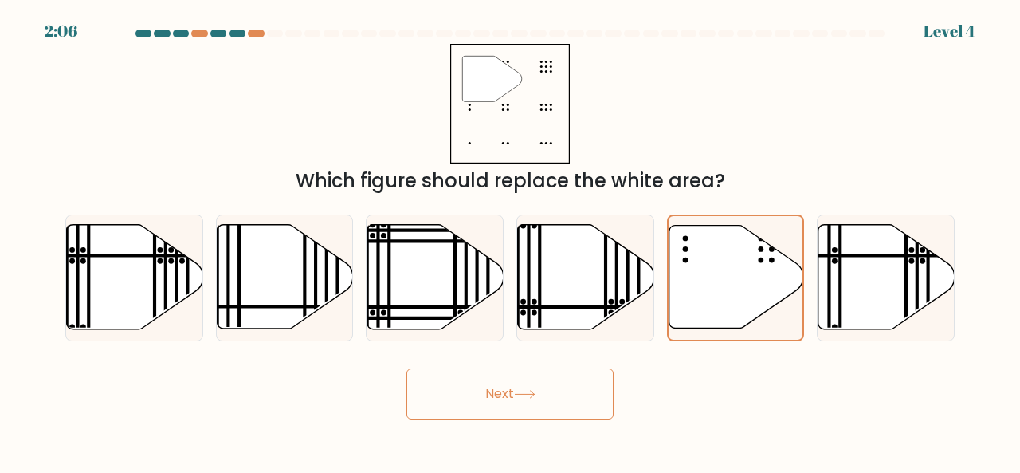
click at [504, 407] on button "Next" at bounding box center [510, 393] width 207 height 51
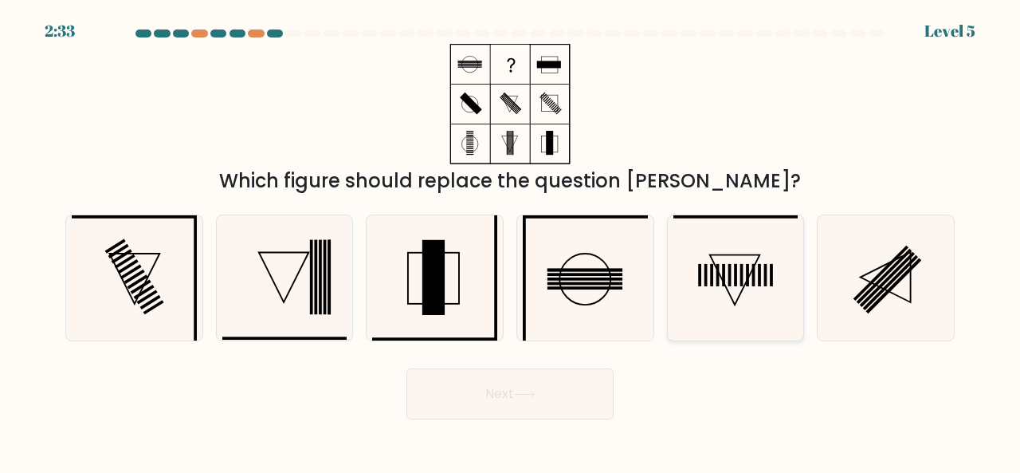
click at [752, 283] on icon at bounding box center [736, 277] width 125 height 125
click at [511, 241] on input "e." at bounding box center [510, 239] width 1 height 4
radio input "true"
click at [543, 381] on button "Next" at bounding box center [510, 393] width 207 height 51
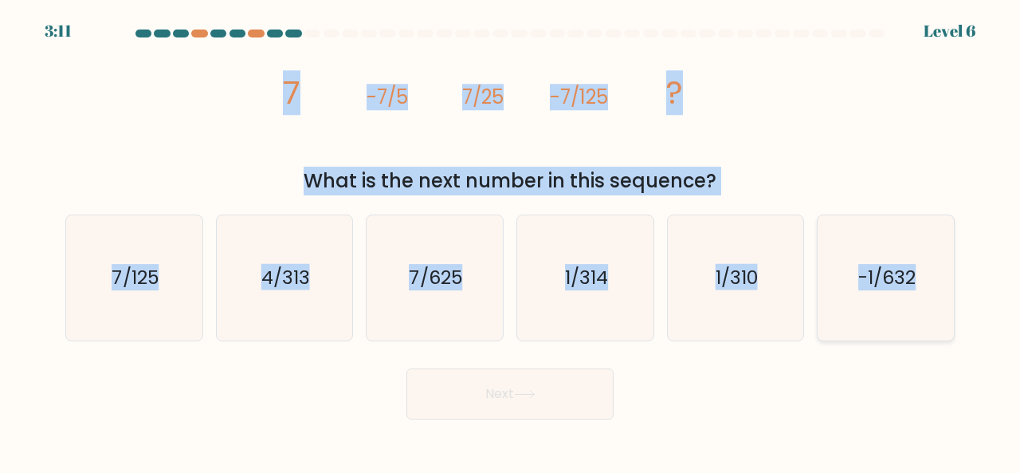
drag, startPoint x: 289, startPoint y: 96, endPoint x: 933, endPoint y: 286, distance: 672.4
click at [933, 286] on form at bounding box center [510, 224] width 1020 height 390
copy form "7 -7/5 7/25 -7/125 ? What is the next number in this sequence? a. 7/125 b. 4/31…"
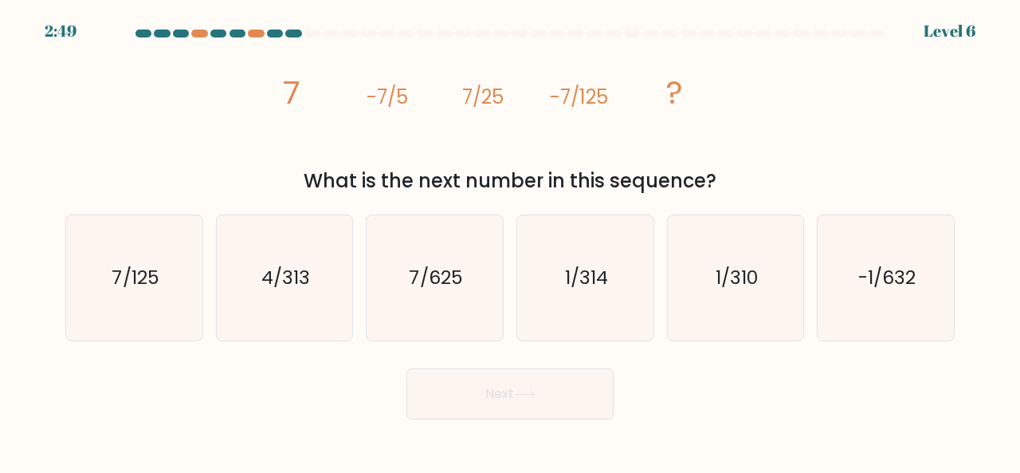
click at [694, 379] on div "Next" at bounding box center [510, 389] width 909 height 59
click at [458, 305] on icon "7/625" at bounding box center [434, 277] width 125 height 125
click at [510, 241] on input "c. 7/625" at bounding box center [510, 239] width 1 height 4
radio input "true"
click at [510, 398] on button "Next" at bounding box center [510, 393] width 207 height 51
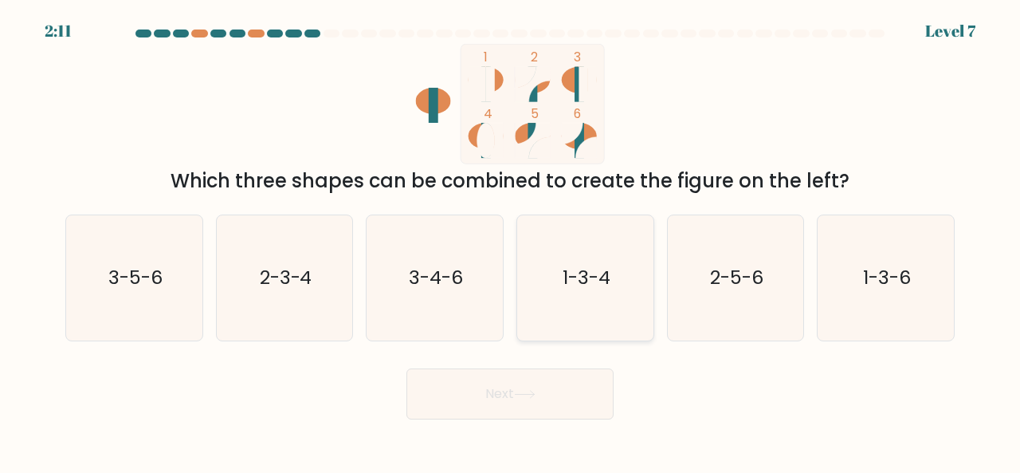
click at [580, 246] on icon "1-3-4" at bounding box center [585, 277] width 125 height 125
click at [511, 241] on input "d. 1-3-4" at bounding box center [510, 239] width 1 height 4
radio input "true"
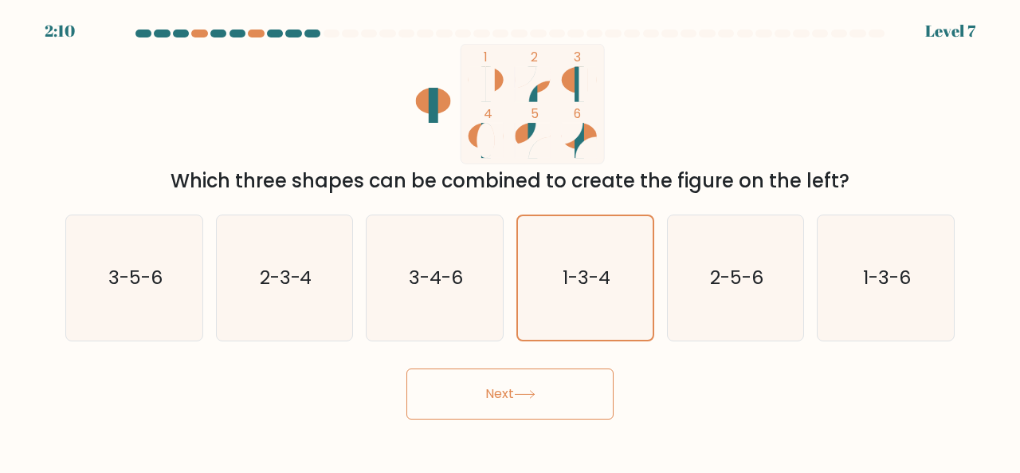
click at [531, 388] on button "Next" at bounding box center [510, 393] width 207 height 51
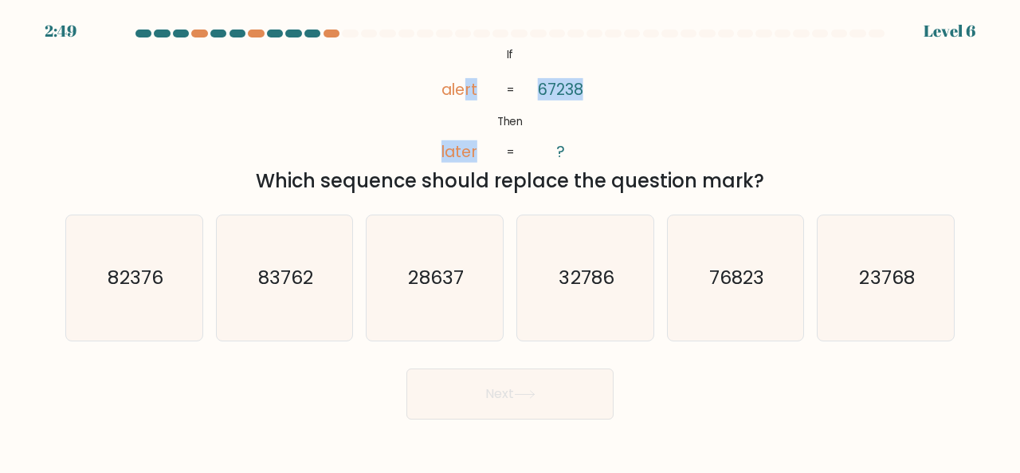
drag, startPoint x: 464, startPoint y: 68, endPoint x: 650, endPoint y: 140, distance: 199.1
click at [650, 140] on div "@import url('https://fonts.googleapis.com/css?family=Abril+Fatface:400,100,100i…" at bounding box center [510, 119] width 909 height 151
click at [422, 62] on icon "@import url('https://fonts.googleapis.com/css?family=Abril+Fatface:400,100,100i…" at bounding box center [510, 104] width 195 height 120
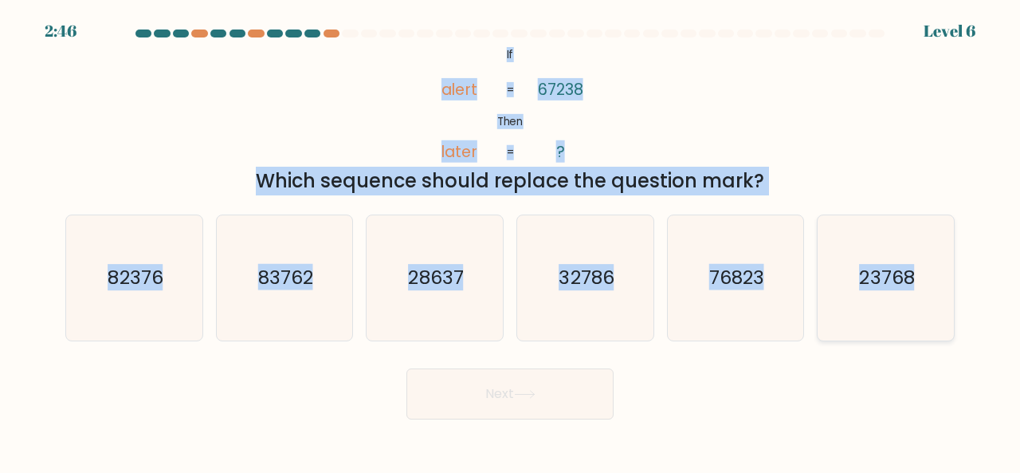
drag, startPoint x: 501, startPoint y: 43, endPoint x: 919, endPoint y: 318, distance: 500.8
click at [919, 318] on form "If ?" at bounding box center [510, 224] width 1020 height 390
copy form "@import url('https://fonts.googleapis.com/css?family=Abril+Fatface:400,100,100i…"
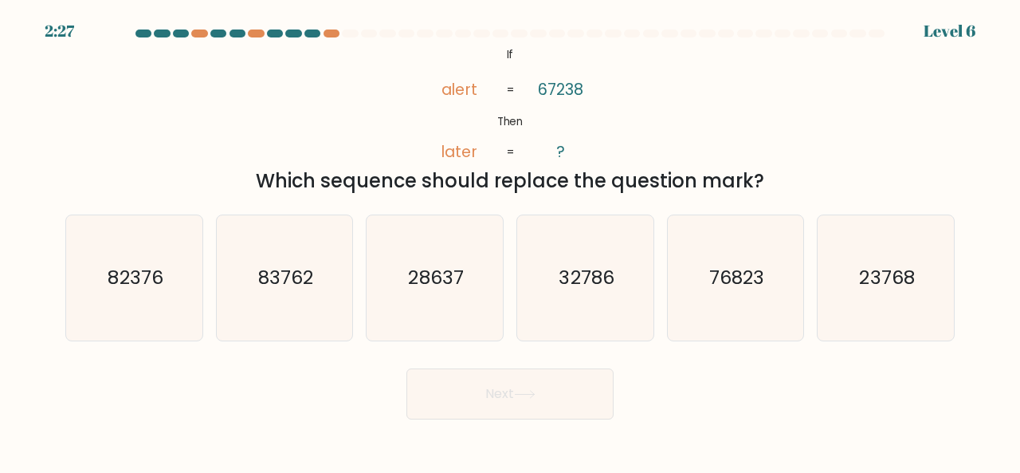
click at [715, 342] on form "If ?" at bounding box center [510, 224] width 1020 height 390
click at [730, 286] on text "76823" at bounding box center [736, 277] width 55 height 26
click at [511, 241] on input "e. 76823" at bounding box center [510, 239] width 1 height 4
radio input "true"
click at [600, 390] on button "Next" at bounding box center [510, 393] width 207 height 51
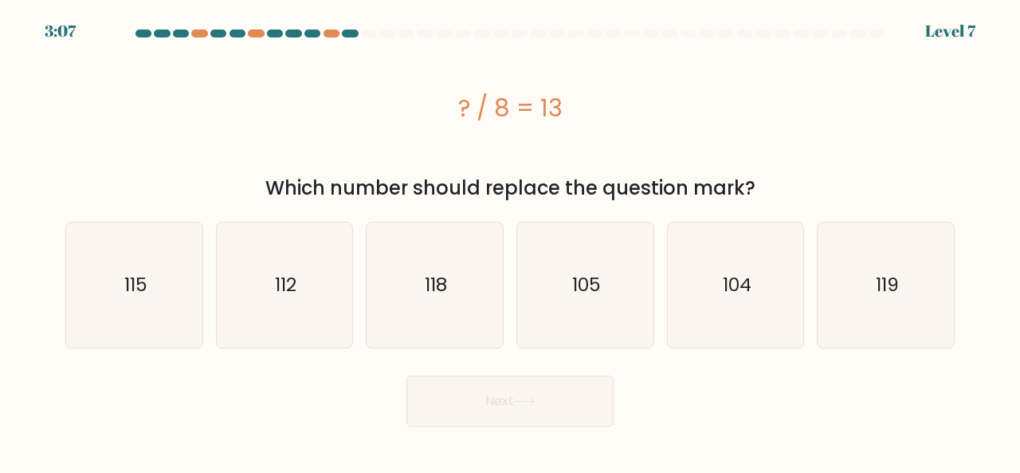
drag, startPoint x: 456, startPoint y: 98, endPoint x: 593, endPoint y: 117, distance: 138.4
click at [593, 117] on div "? / 8 = 13" at bounding box center [510, 108] width 890 height 36
copy div "? / 8 = 13"
click at [725, 299] on icon "104" at bounding box center [736, 284] width 125 height 125
click at [511, 241] on input "e. 104" at bounding box center [510, 239] width 1 height 4
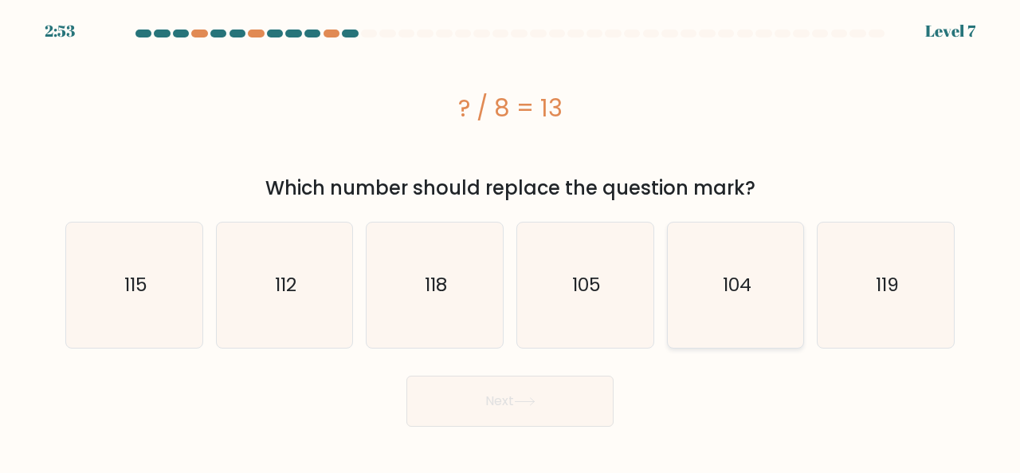
radio input "true"
click at [544, 412] on button "Next" at bounding box center [510, 400] width 207 height 51
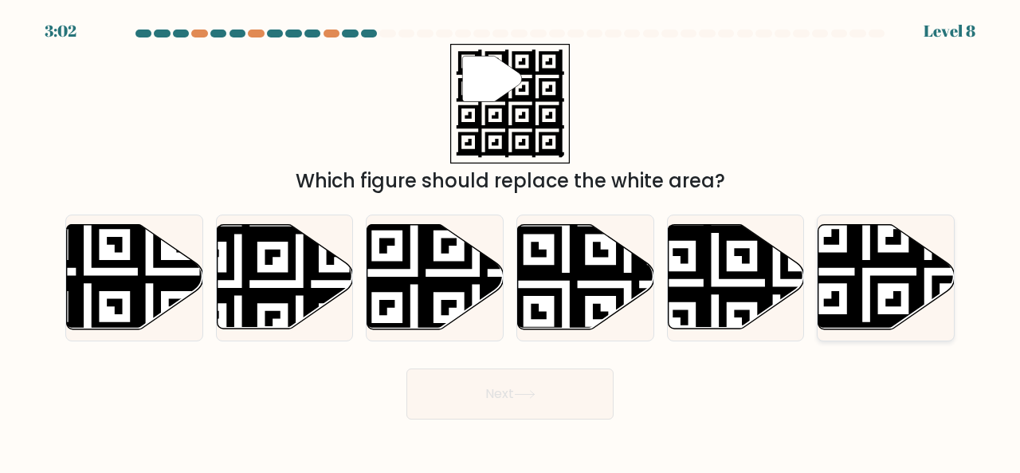
click at [869, 281] on icon at bounding box center [887, 277] width 136 height 104
click at [511, 241] on input "f." at bounding box center [510, 239] width 1 height 4
radio input "true"
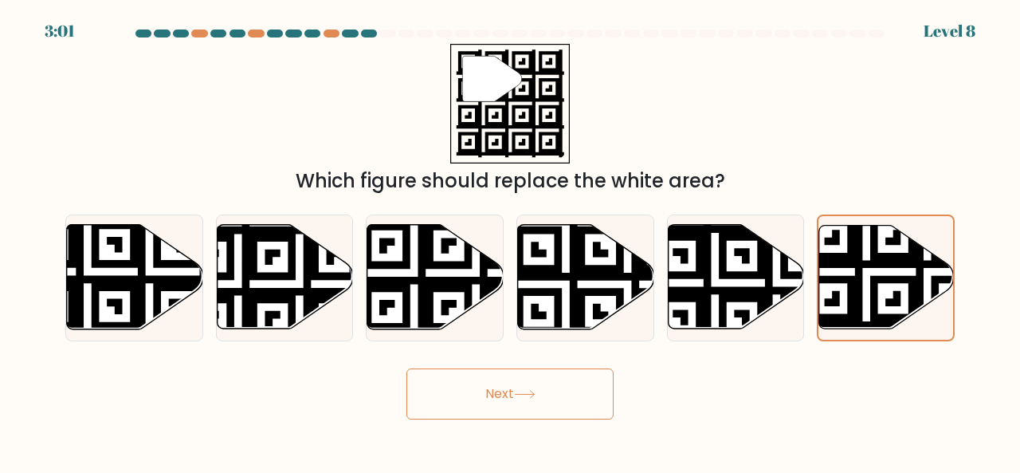
click at [536, 395] on icon at bounding box center [525, 394] width 22 height 9
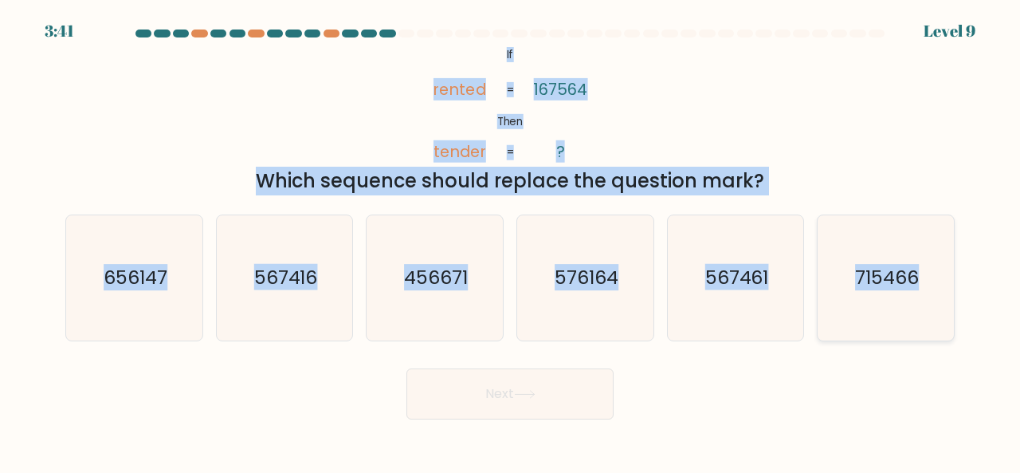
drag, startPoint x: 497, startPoint y: 47, endPoint x: 949, endPoint y: 289, distance: 513.6
click at [949, 289] on form "If ?" at bounding box center [510, 224] width 1020 height 390
copy form "If Then rented tender 167564 ? = = Which sequence should replace the question m…"
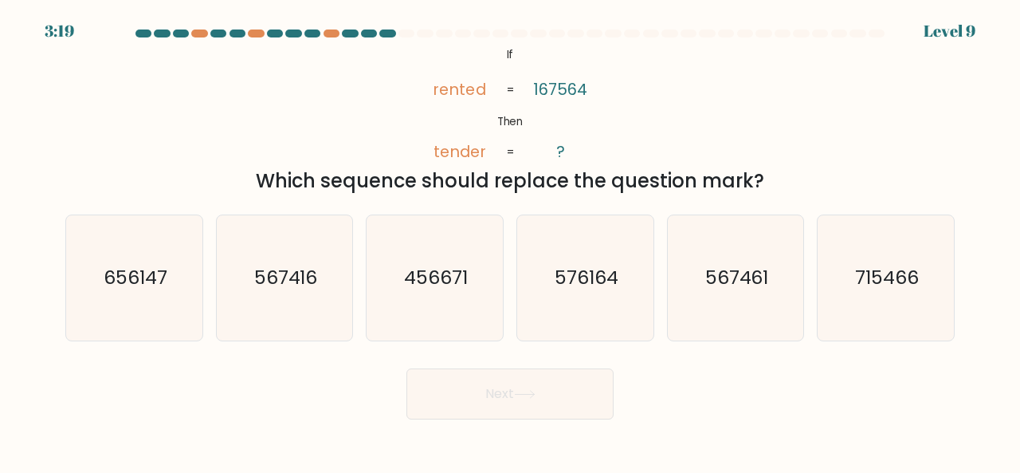
click at [753, 360] on div "Next" at bounding box center [510, 389] width 909 height 59
click at [295, 293] on icon "567416" at bounding box center [284, 277] width 125 height 125
click at [510, 241] on input "b. 567416" at bounding box center [510, 239] width 1 height 4
radio input "true"
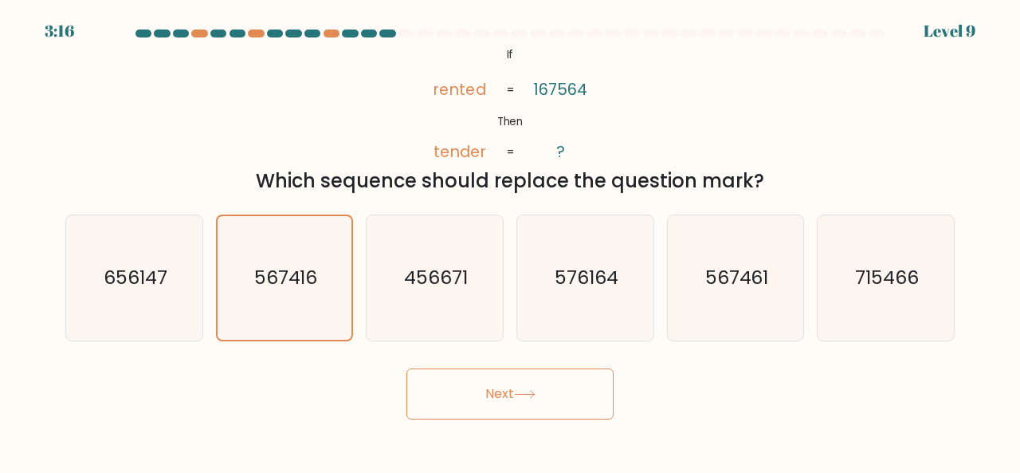
click at [493, 381] on button "Next" at bounding box center [510, 393] width 207 height 51
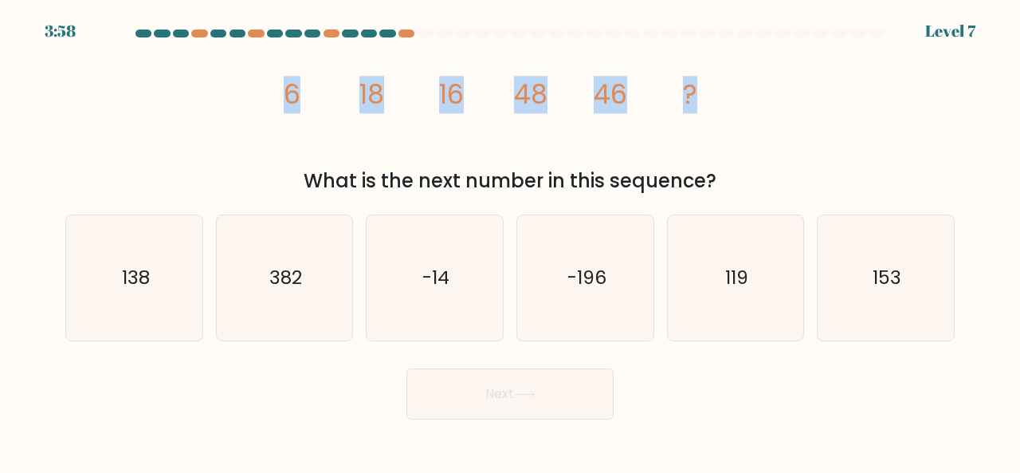
drag, startPoint x: 284, startPoint y: 94, endPoint x: 762, endPoint y: 108, distance: 478.5
click at [762, 108] on div "image/svg+xml 6 18 16 48 46 ? What is the next number in this sequence?" at bounding box center [510, 119] width 909 height 151
copy g "6 18 16 48 46 ?"
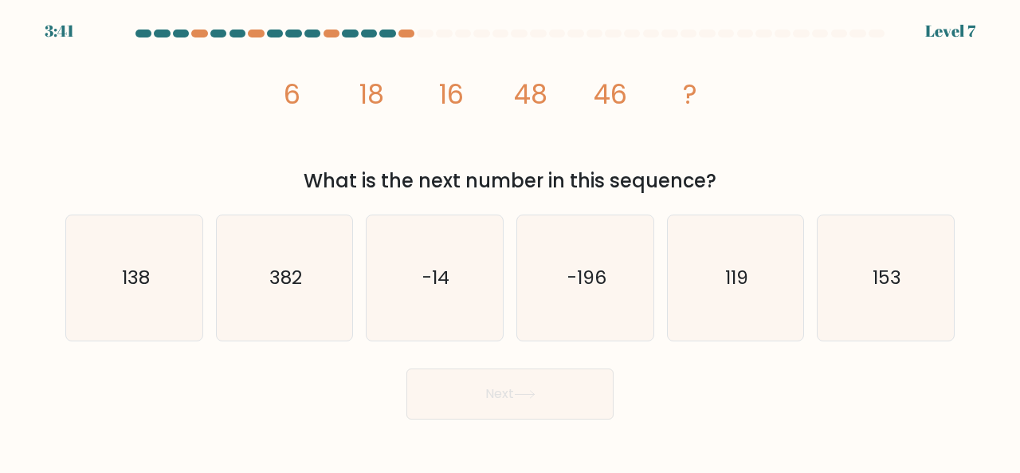
click at [362, 352] on form at bounding box center [510, 224] width 1020 height 390
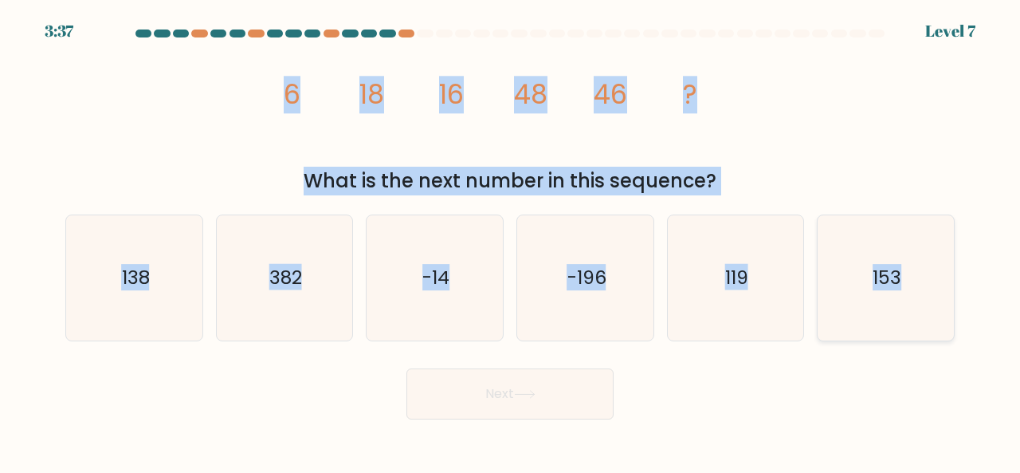
drag, startPoint x: 289, startPoint y: 84, endPoint x: 935, endPoint y: 261, distance: 669.3
click at [935, 261] on form at bounding box center [510, 224] width 1020 height 390
copy form "6 18 16 48 46 ? What is the next number in this sequence? a. 138 b. 382 c. -14 …"
click at [724, 339] on icon "119" at bounding box center [736, 277] width 125 height 125
click at [511, 241] on input "e. 119" at bounding box center [510, 239] width 1 height 4
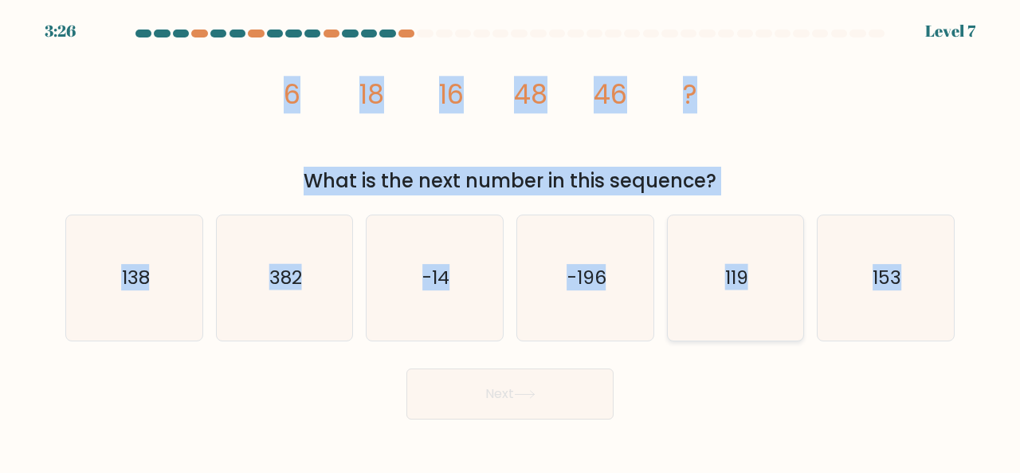
radio input "true"
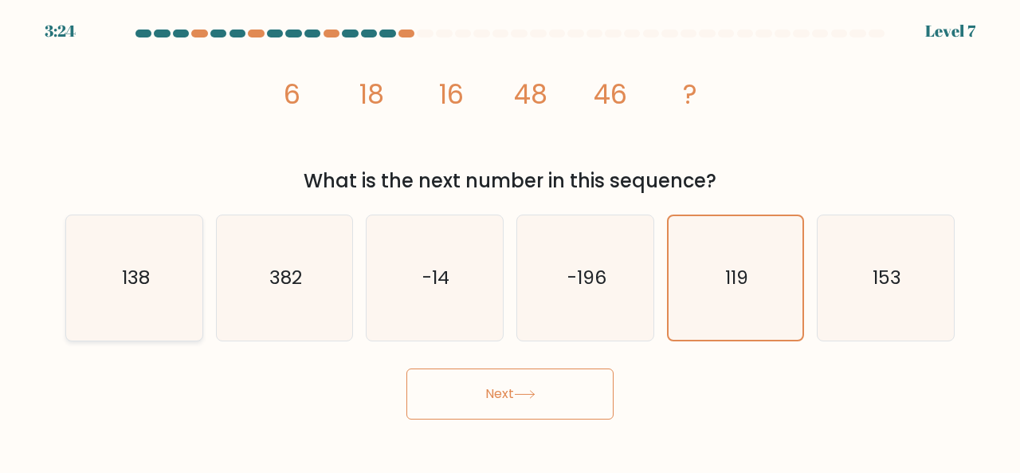
click at [174, 274] on icon "138" at bounding box center [134, 277] width 125 height 125
click at [510, 241] on input "a. 138" at bounding box center [510, 239] width 1 height 4
radio input "true"
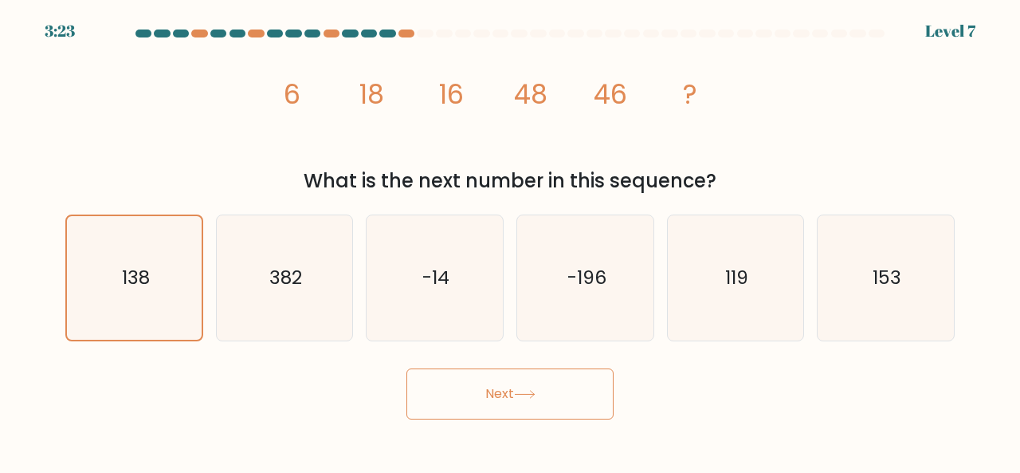
click at [446, 389] on button "Next" at bounding box center [510, 393] width 207 height 51
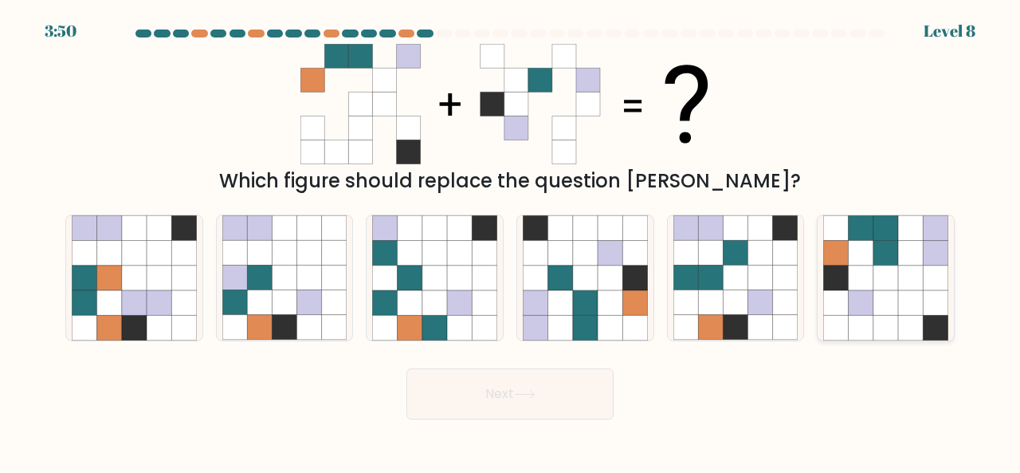
click at [863, 270] on icon at bounding box center [861, 277] width 25 height 25
click at [511, 241] on input "f." at bounding box center [510, 239] width 1 height 4
radio input "true"
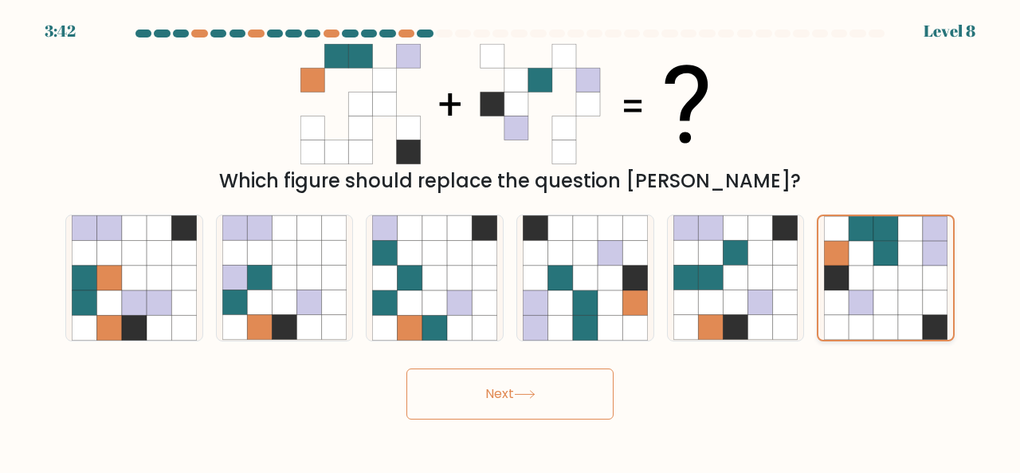
click at [863, 270] on icon at bounding box center [861, 277] width 25 height 25
click at [511, 241] on input "f." at bounding box center [510, 239] width 1 height 4
click at [582, 399] on button "Next" at bounding box center [510, 393] width 207 height 51
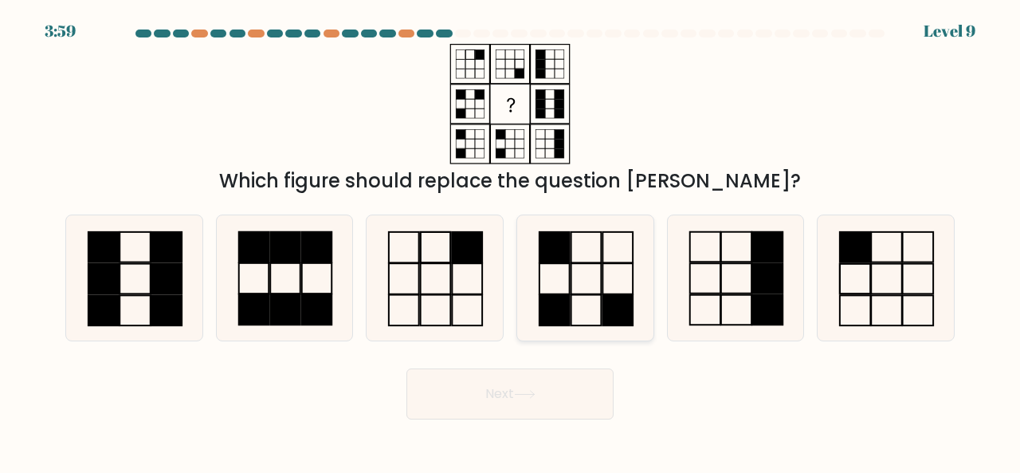
click at [568, 268] on icon at bounding box center [585, 277] width 125 height 125
click at [511, 241] on input "d." at bounding box center [510, 239] width 1 height 4
radio input "true"
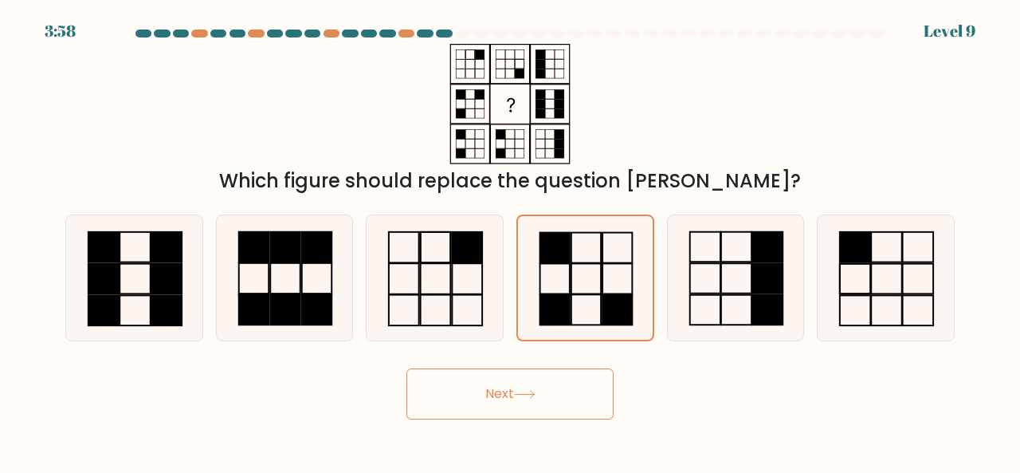
click at [534, 392] on icon at bounding box center [524, 394] width 19 height 7
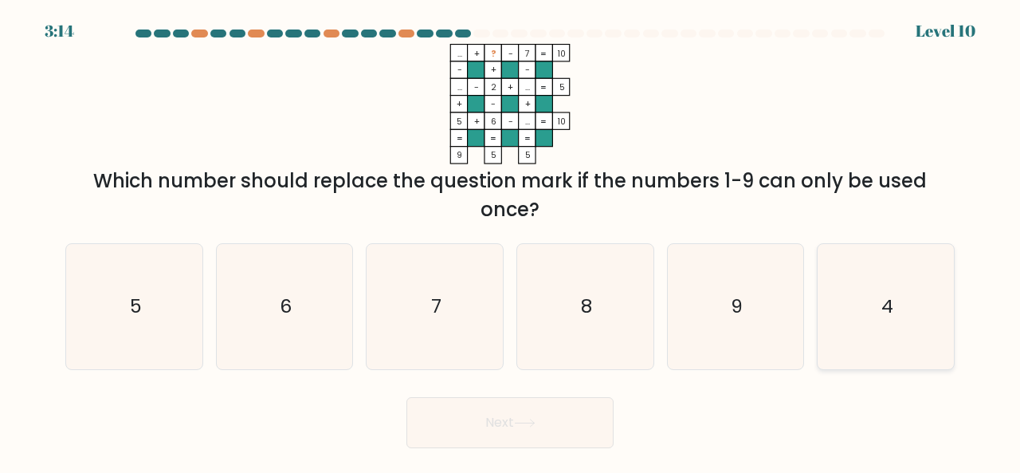
click at [898, 304] on icon "4" at bounding box center [885, 306] width 125 height 125
click at [511, 241] on input "f. 4" at bounding box center [510, 239] width 1 height 4
radio input "true"
click at [540, 426] on button "Next" at bounding box center [510, 422] width 207 height 51
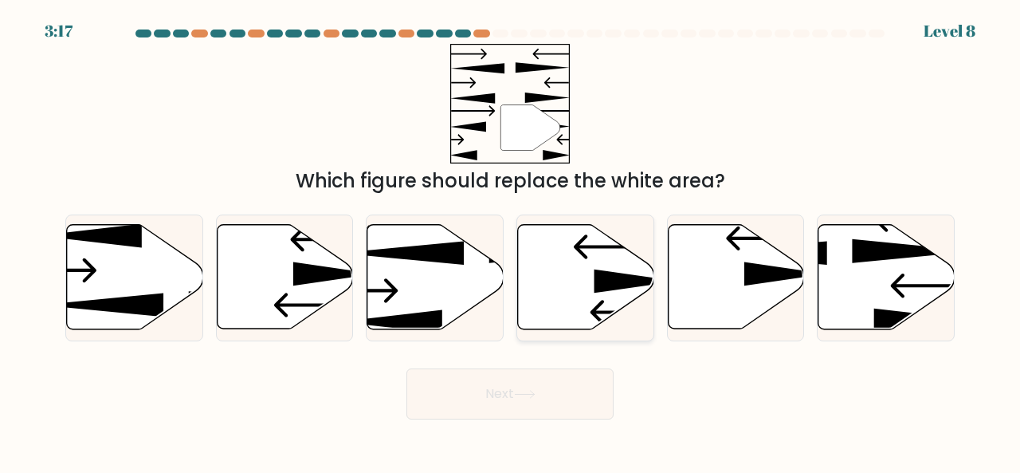
click at [577, 317] on icon at bounding box center [586, 277] width 136 height 104
click at [511, 241] on input "d." at bounding box center [510, 239] width 1 height 4
radio input "true"
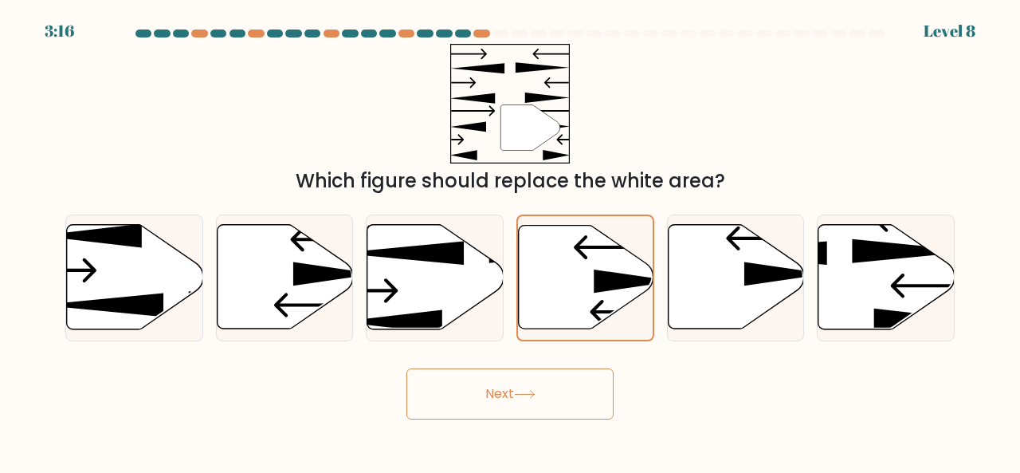
click at [558, 395] on button "Next" at bounding box center [510, 393] width 207 height 51
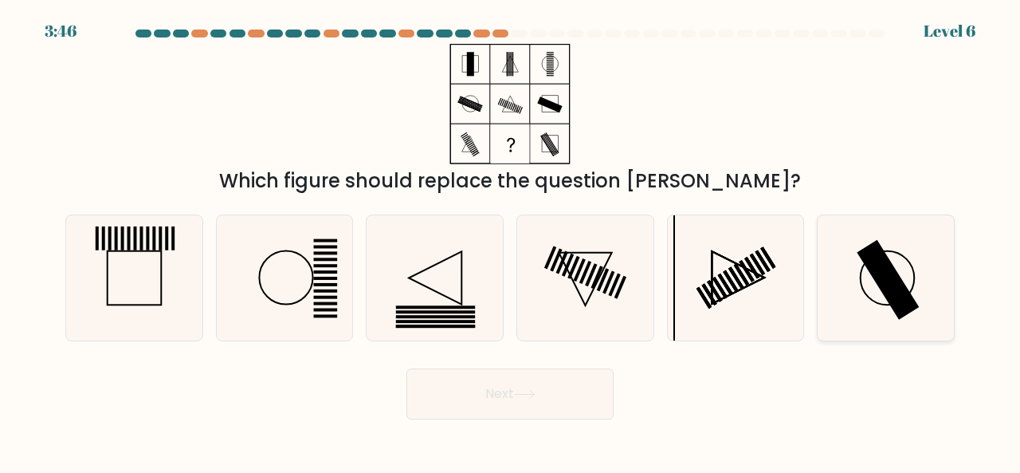
click at [833, 257] on icon at bounding box center [885, 277] width 125 height 125
click at [511, 241] on input "f." at bounding box center [510, 239] width 1 height 4
radio input "true"
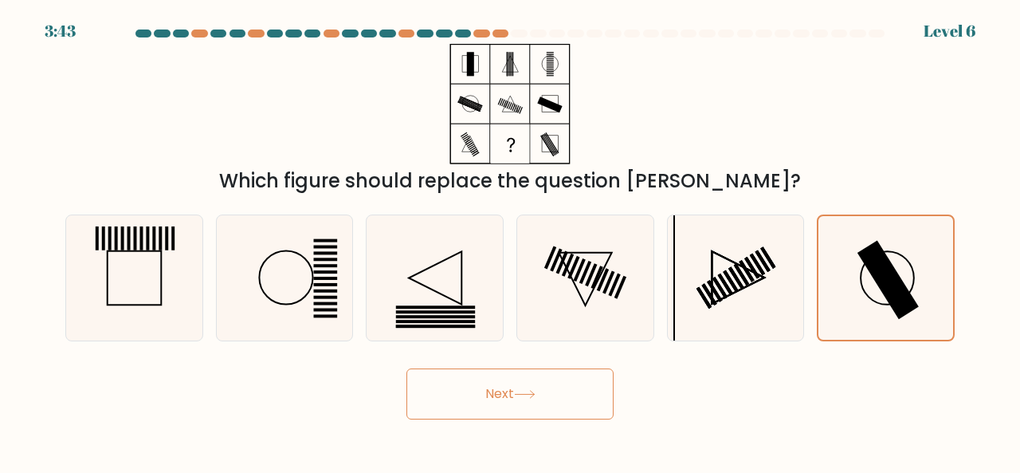
click at [561, 413] on button "Next" at bounding box center [510, 393] width 207 height 51
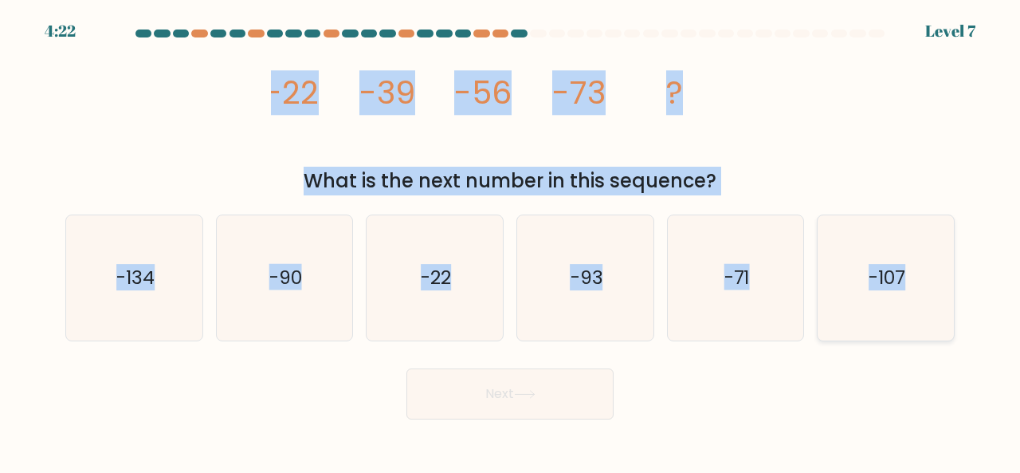
drag, startPoint x: 268, startPoint y: 85, endPoint x: 933, endPoint y: 280, distance: 692.7
click at [933, 280] on form at bounding box center [510, 224] width 1020 height 390
copy form "-22 -39 -56 -73 ? What is the next number in this sequence? a. -134 b. -90 c. -…"
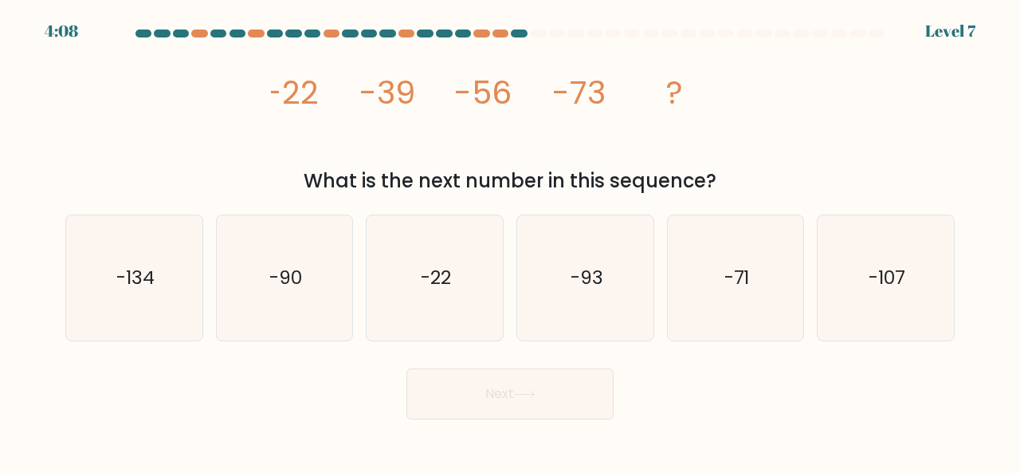
click at [781, 372] on div "Next" at bounding box center [510, 389] width 909 height 59
click at [331, 296] on icon "-90" at bounding box center [284, 277] width 125 height 125
click at [510, 241] on input "b. -90" at bounding box center [510, 239] width 1 height 4
radio input "true"
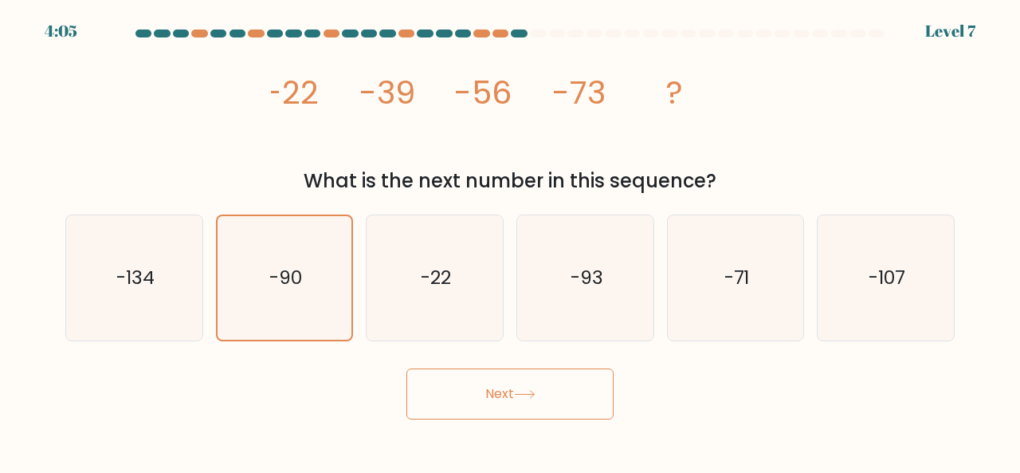
click at [466, 389] on button "Next" at bounding box center [510, 393] width 207 height 51
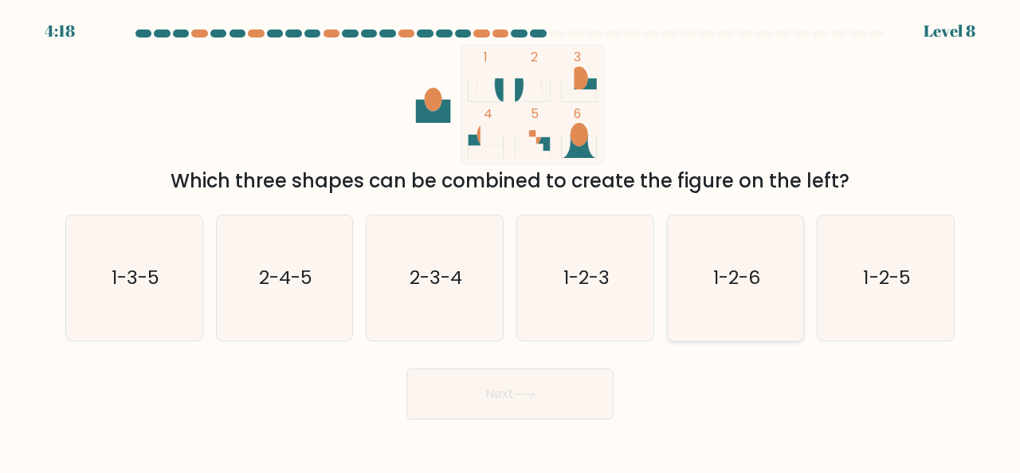
click at [769, 303] on icon "1-2-6" at bounding box center [736, 277] width 125 height 125
click at [511, 241] on input "e. 1-2-6" at bounding box center [510, 239] width 1 height 4
radio input "true"
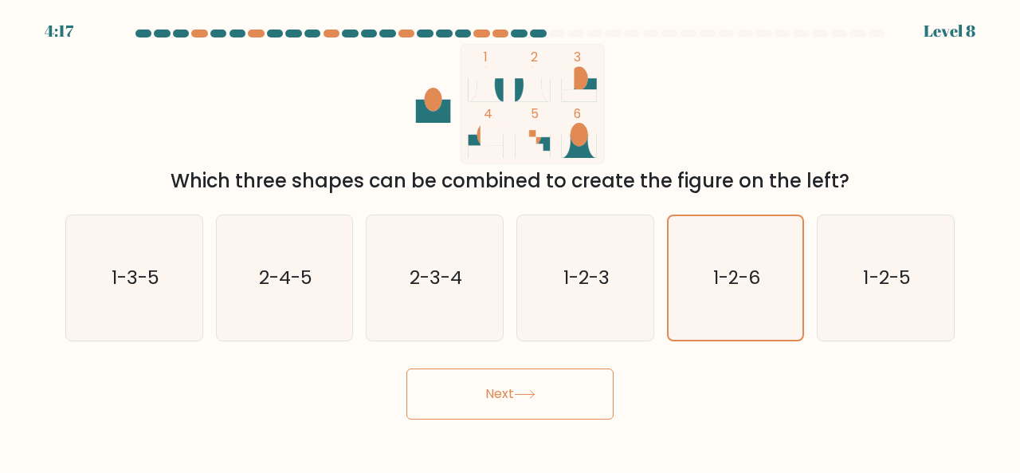
click at [572, 399] on button "Next" at bounding box center [510, 393] width 207 height 51
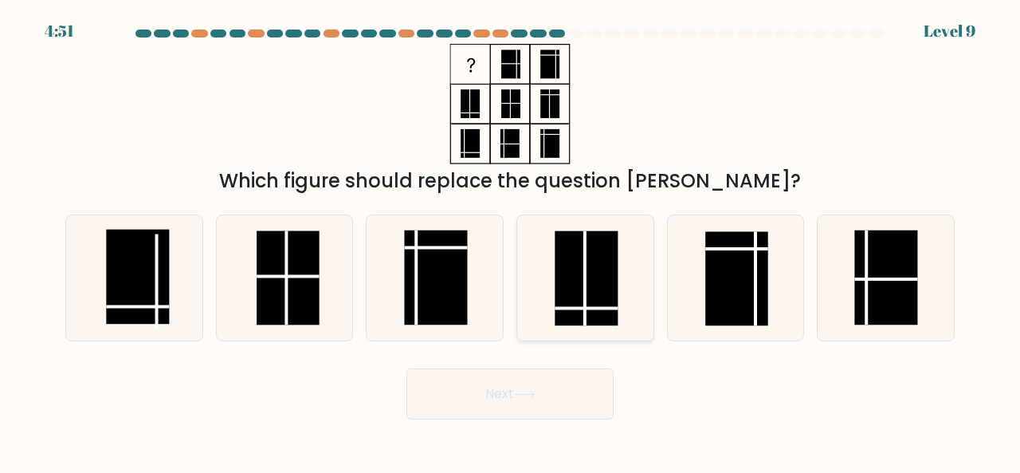
click at [576, 304] on rect at bounding box center [586, 277] width 63 height 94
click at [511, 241] on input "d." at bounding box center [510, 239] width 1 height 4
radio input "true"
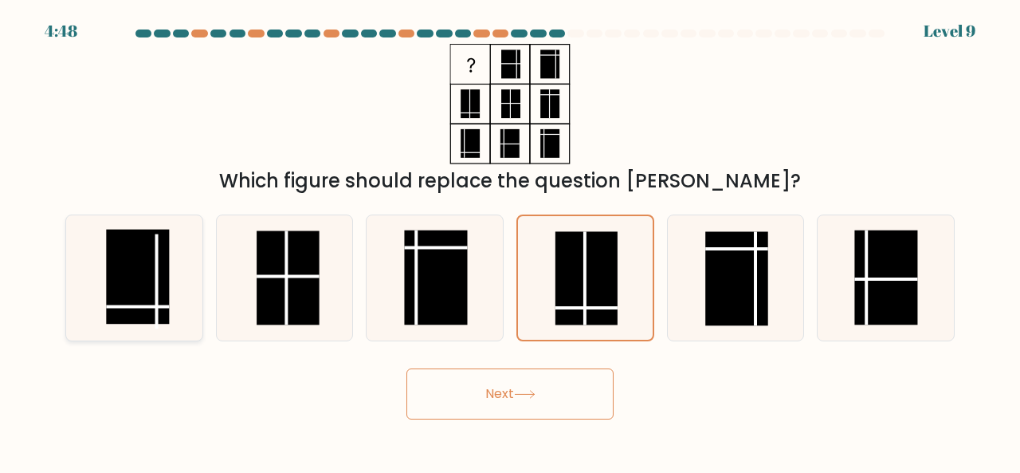
click at [171, 279] on icon at bounding box center [134, 277] width 125 height 125
click at [510, 241] on input "a." at bounding box center [510, 239] width 1 height 4
radio input "true"
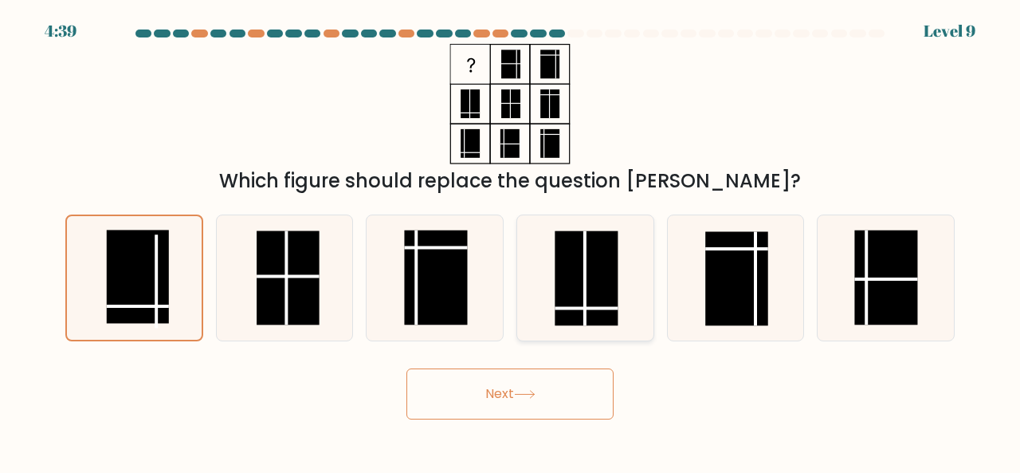
click at [599, 261] on rect at bounding box center [586, 277] width 63 height 94
click at [511, 241] on input "d." at bounding box center [510, 239] width 1 height 4
radio input "true"
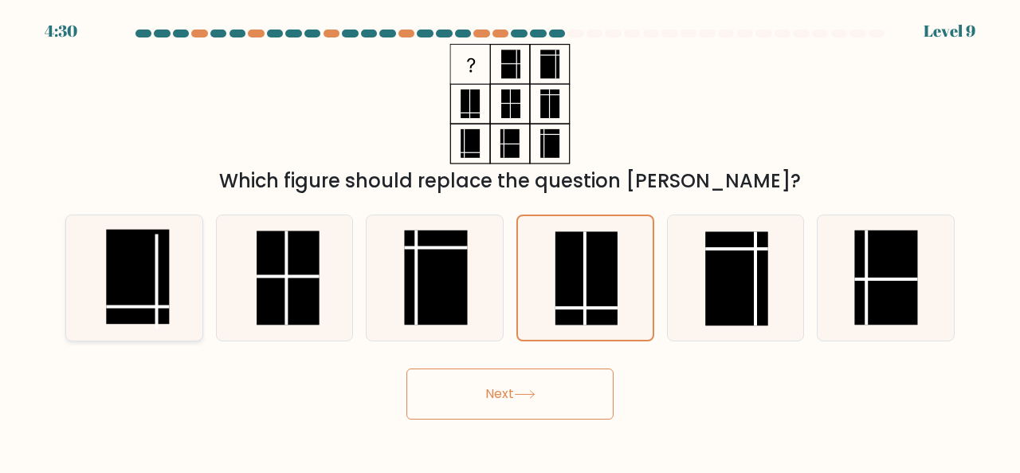
click at [103, 299] on icon at bounding box center [134, 277] width 125 height 125
click at [510, 241] on input "a." at bounding box center [510, 239] width 1 height 4
radio input "true"
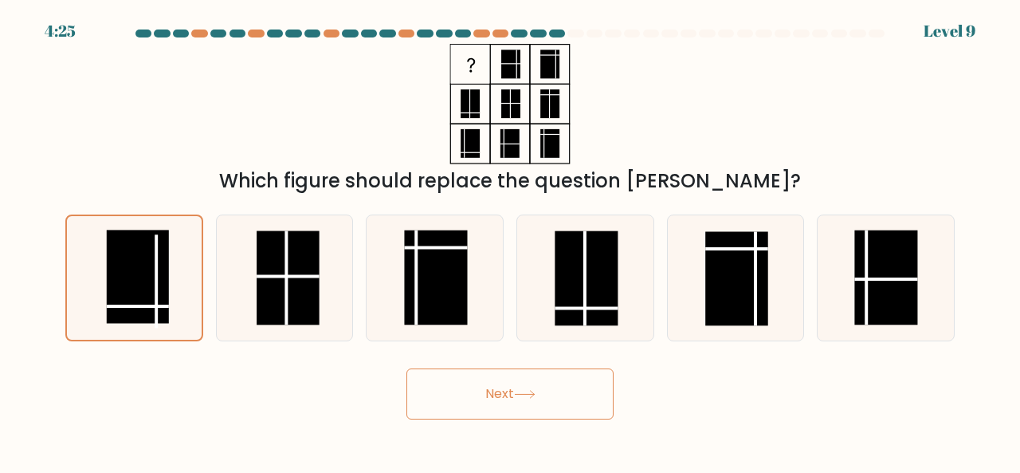
click at [502, 403] on button "Next" at bounding box center [510, 393] width 207 height 51
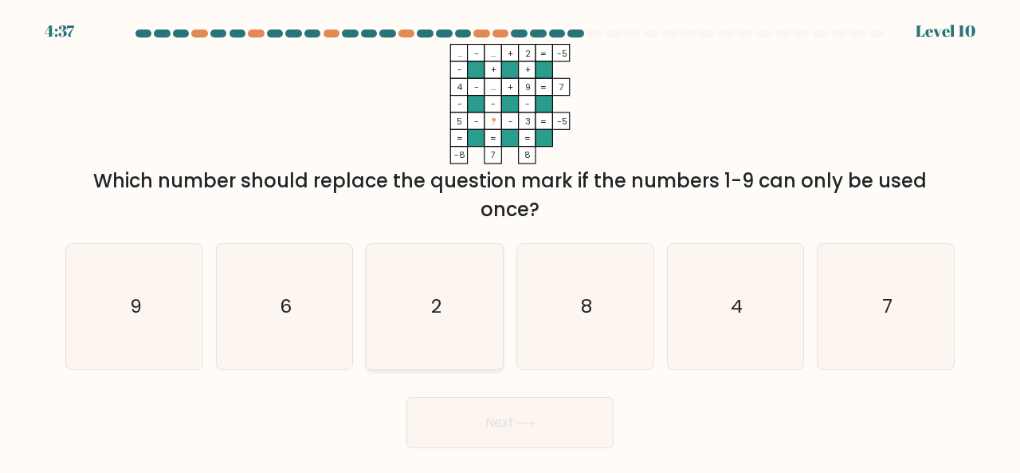
click at [433, 312] on text "2" at bounding box center [436, 306] width 10 height 26
click at [510, 241] on input "c. 2" at bounding box center [510, 239] width 1 height 4
radio input "true"
click at [483, 421] on button "Next" at bounding box center [510, 422] width 207 height 51
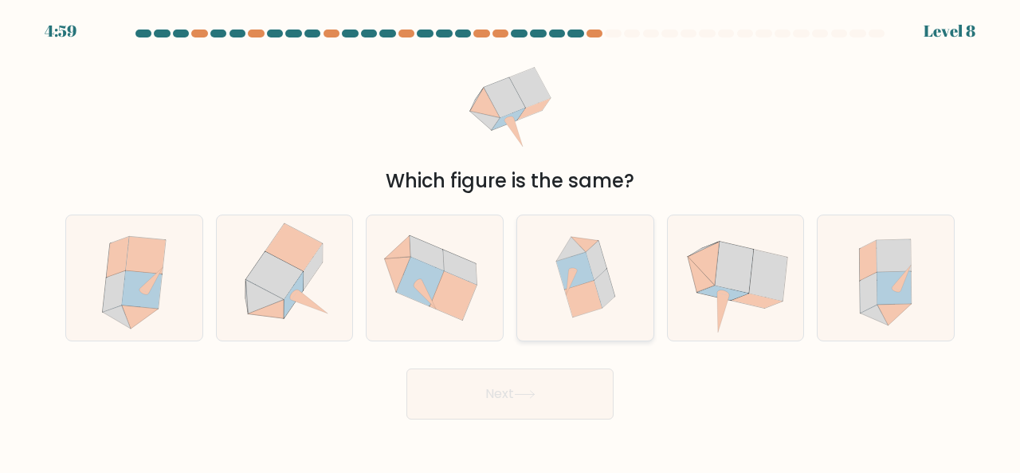
click at [580, 257] on icon at bounding box center [574, 270] width 37 height 37
click at [511, 241] on input "d." at bounding box center [510, 239] width 1 height 4
radio input "true"
click at [564, 396] on button "Next" at bounding box center [510, 393] width 207 height 51
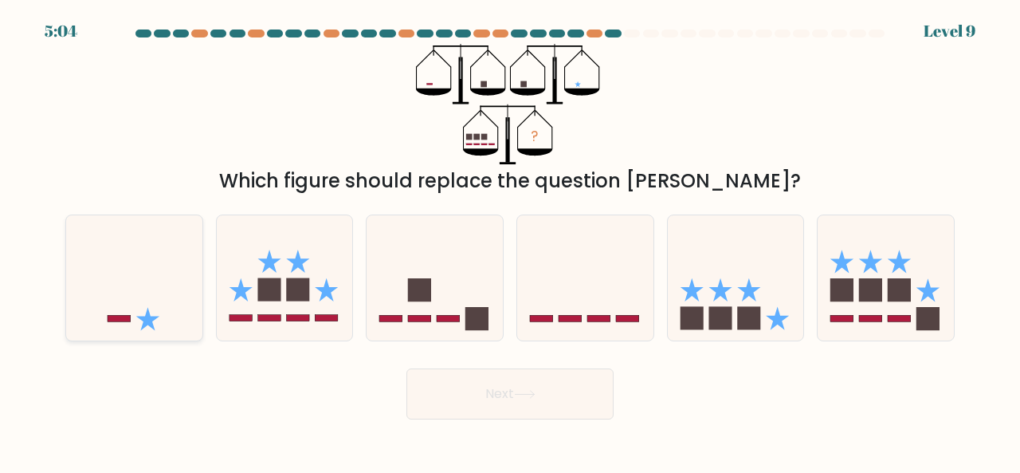
click at [191, 333] on icon at bounding box center [134, 277] width 136 height 112
click at [510, 241] on input "a." at bounding box center [510, 239] width 1 height 4
radio input "true"
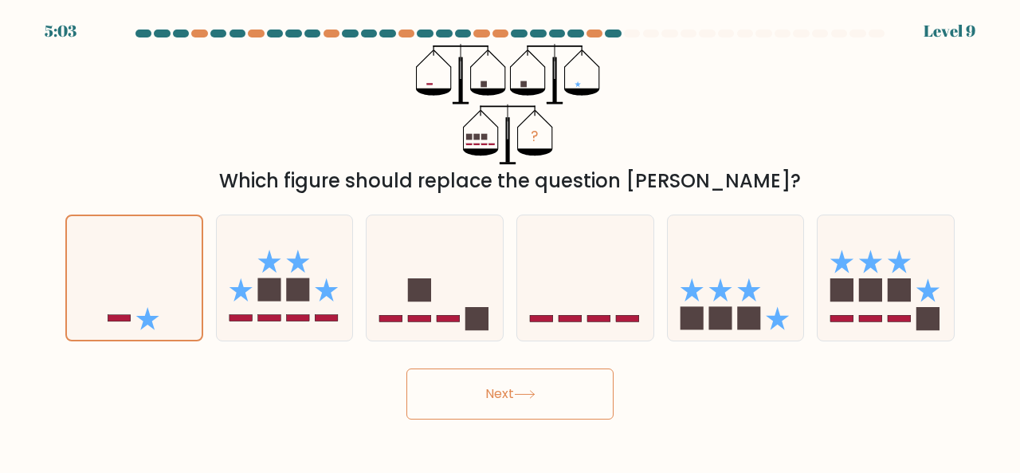
click at [472, 403] on button "Next" at bounding box center [510, 393] width 207 height 51
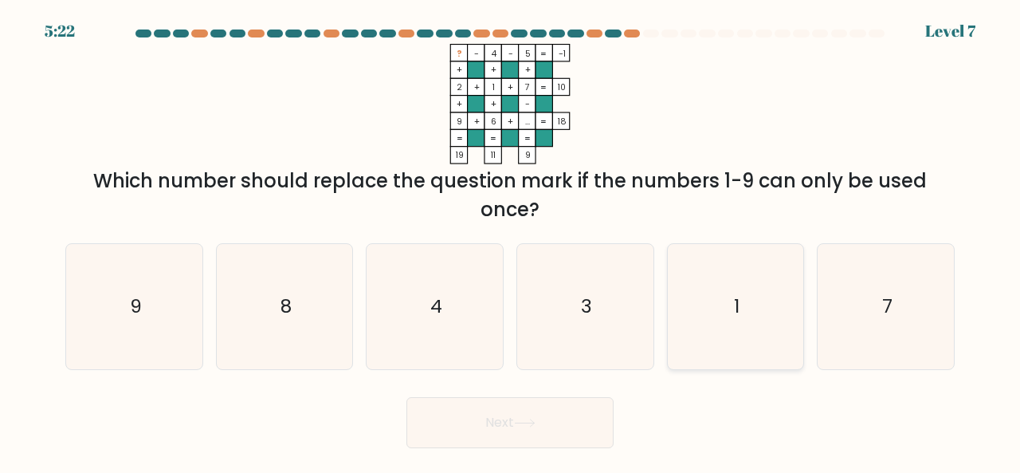
click at [746, 310] on icon "1" at bounding box center [736, 306] width 125 height 125
click at [511, 241] on input "e. 1" at bounding box center [510, 239] width 1 height 4
radio input "true"
click at [525, 423] on icon at bounding box center [525, 423] width 22 height 9
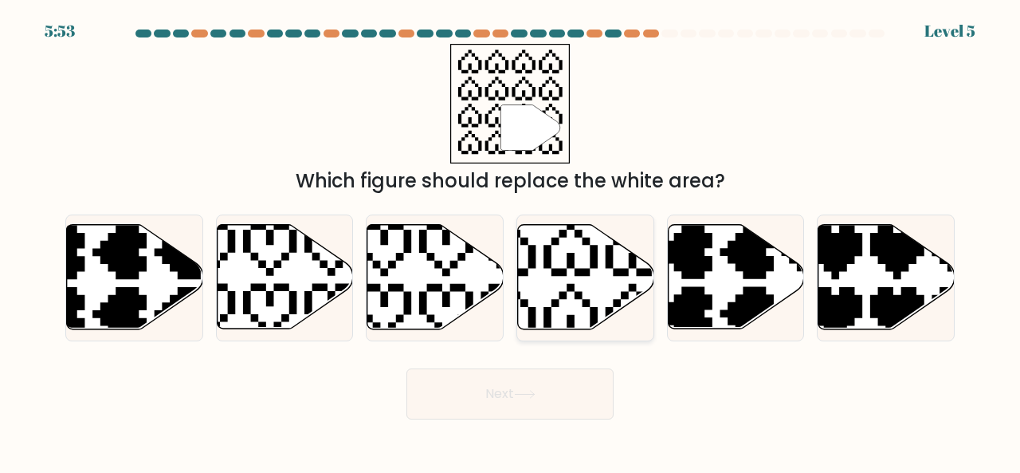
click at [554, 314] on icon at bounding box center [586, 277] width 136 height 104
click at [511, 241] on input "d." at bounding box center [510, 239] width 1 height 4
radio input "true"
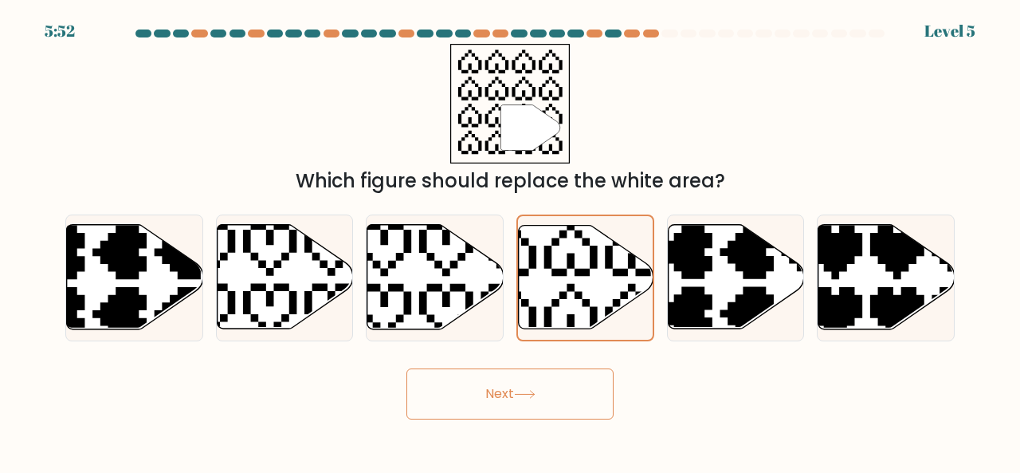
click at [556, 374] on button "Next" at bounding box center [510, 393] width 207 height 51
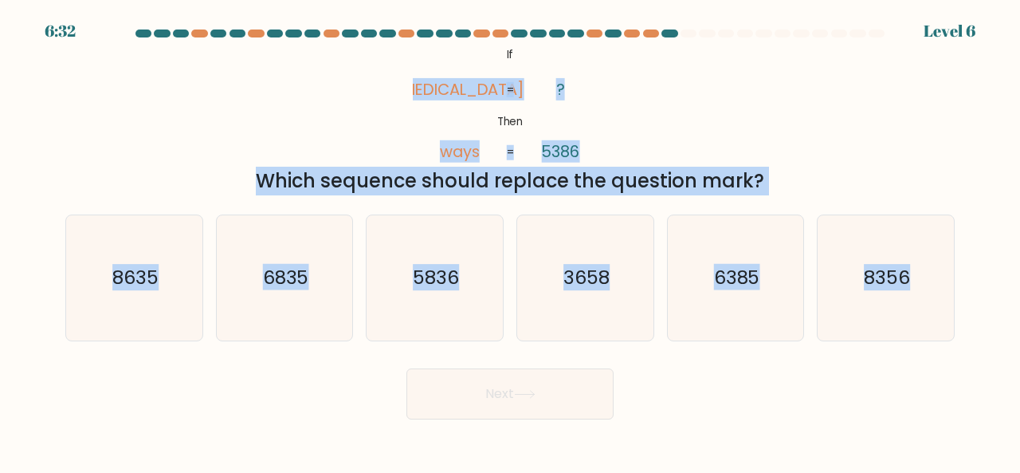
drag, startPoint x: 437, startPoint y: 81, endPoint x: 973, endPoint y: 286, distance: 574.3
click at [973, 286] on form "If ?" at bounding box center [510, 224] width 1020 height 390
copy form "yaws ways ? 5386 = = Which sequence should replace the question mark? a. 8635 b…"
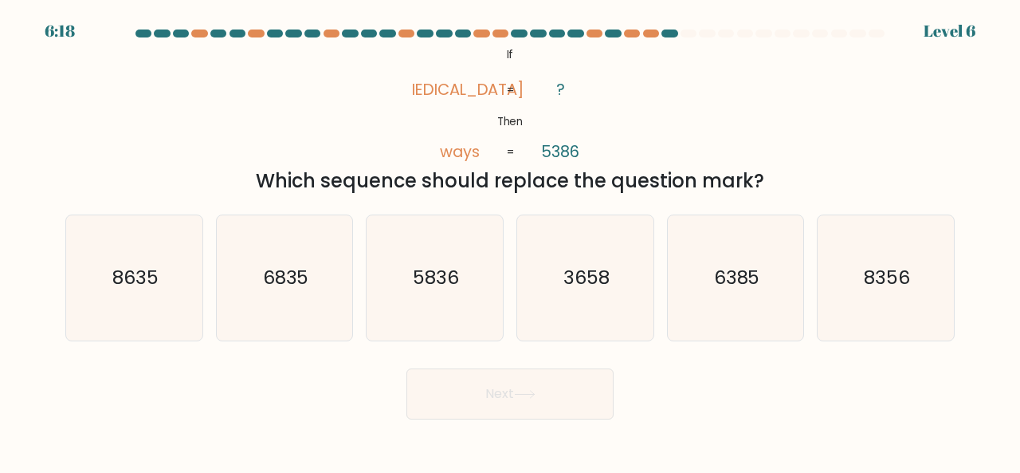
click at [727, 387] on div "Next" at bounding box center [510, 389] width 909 height 59
click at [875, 255] on icon "8356" at bounding box center [885, 277] width 125 height 125
click at [511, 241] on input "f. 8356" at bounding box center [510, 239] width 1 height 4
radio input "true"
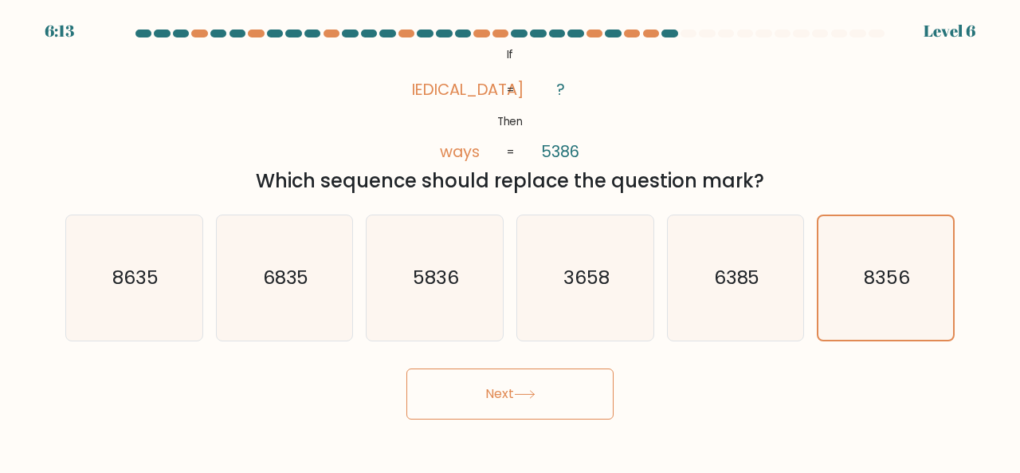
click at [518, 399] on button "Next" at bounding box center [510, 393] width 207 height 51
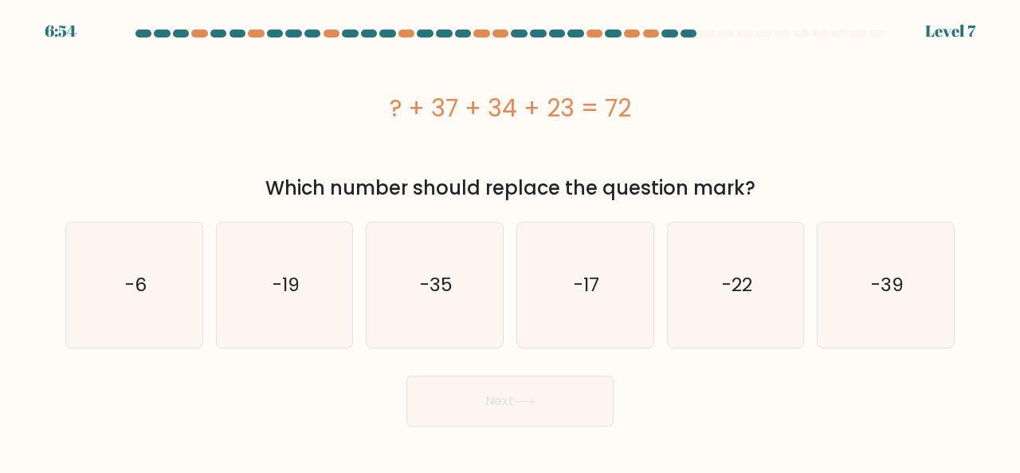
drag, startPoint x: 359, startPoint y: 112, endPoint x: 706, endPoint y: 125, distance: 347.8
click at [706, 125] on div "? + 37 + 34 + 23 = 72" at bounding box center [510, 108] width 890 height 128
click at [722, 302] on icon "-22" at bounding box center [736, 284] width 125 height 125
click at [511, 241] on input "e. -22" at bounding box center [510, 239] width 1 height 4
radio input "true"
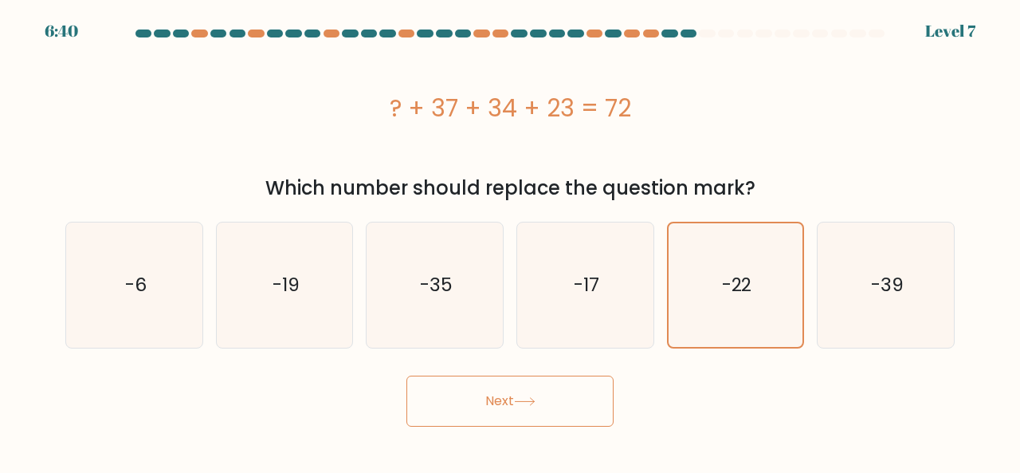
click at [495, 405] on button "Next" at bounding box center [510, 400] width 207 height 51
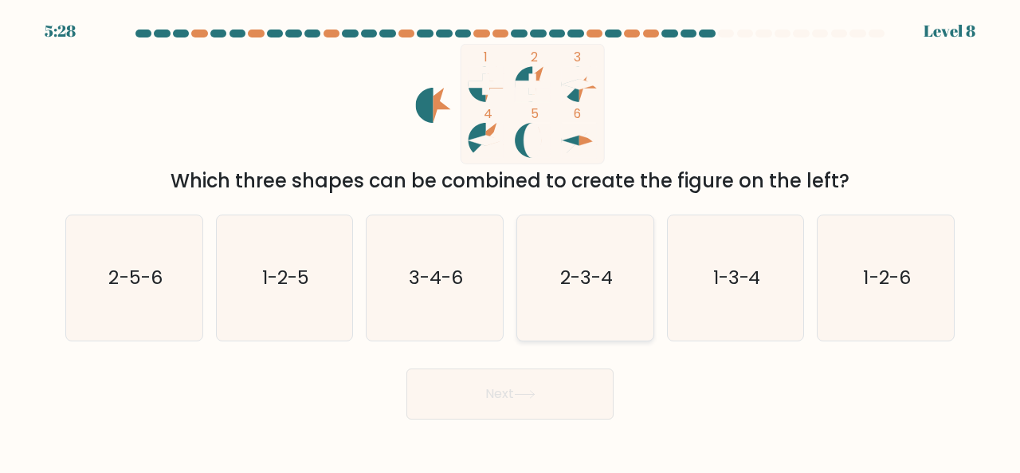
click at [579, 280] on text "2-3-4" at bounding box center [586, 277] width 53 height 26
click at [511, 241] on input "d. 2-3-4" at bounding box center [510, 239] width 1 height 4
radio input "true"
click at [533, 407] on button "Next" at bounding box center [510, 393] width 207 height 51
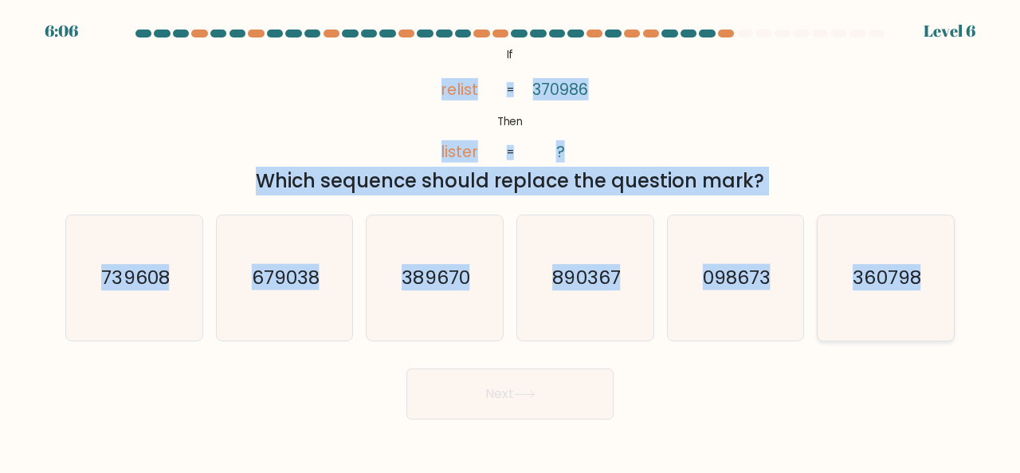
drag, startPoint x: 431, startPoint y: 88, endPoint x: 936, endPoint y: 275, distance: 538.0
click at [936, 275] on form "If ?" at bounding box center [510, 224] width 1020 height 390
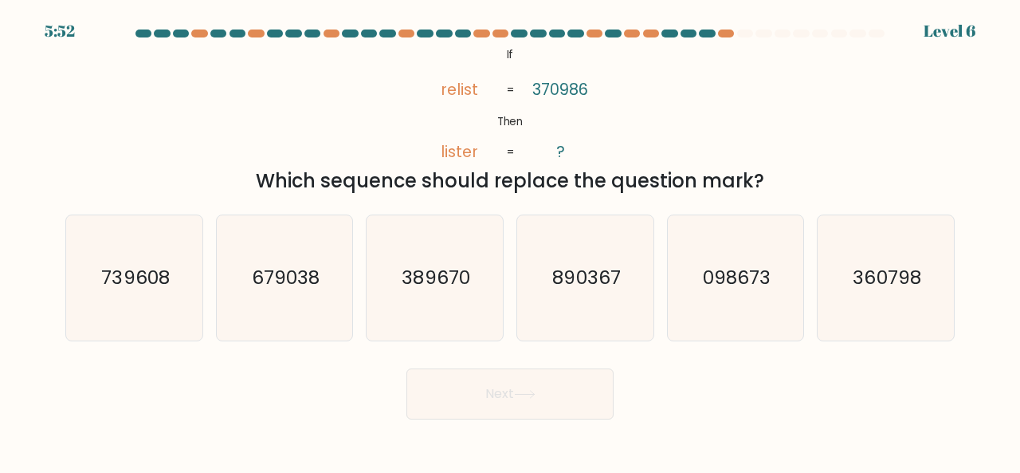
click at [735, 411] on div "Next" at bounding box center [510, 389] width 909 height 59
click at [748, 302] on icon "098673" at bounding box center [736, 277] width 125 height 125
click at [511, 241] on input "e. 098673" at bounding box center [510, 239] width 1 height 4
radio input "true"
click at [556, 395] on button "Next" at bounding box center [510, 393] width 207 height 51
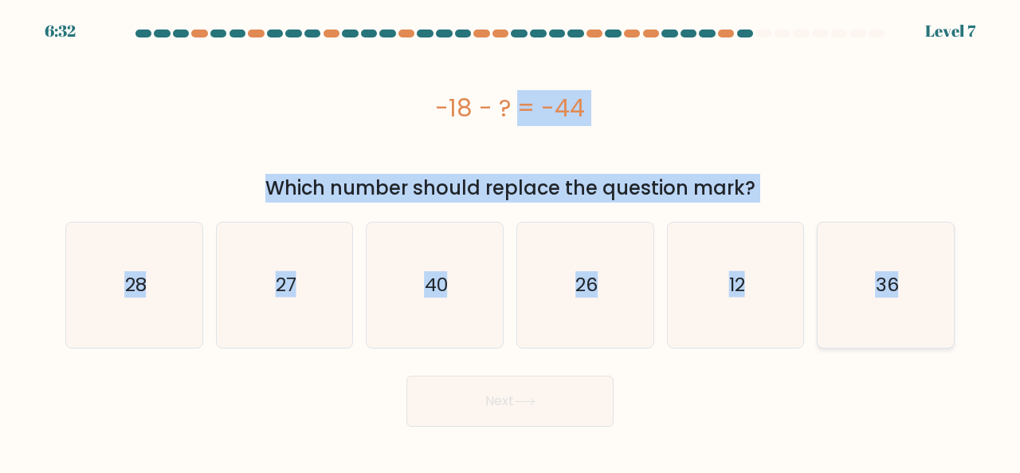
drag, startPoint x: 431, startPoint y: 103, endPoint x: 905, endPoint y: 297, distance: 511.9
click at [905, 297] on form "a." at bounding box center [510, 227] width 1020 height 397
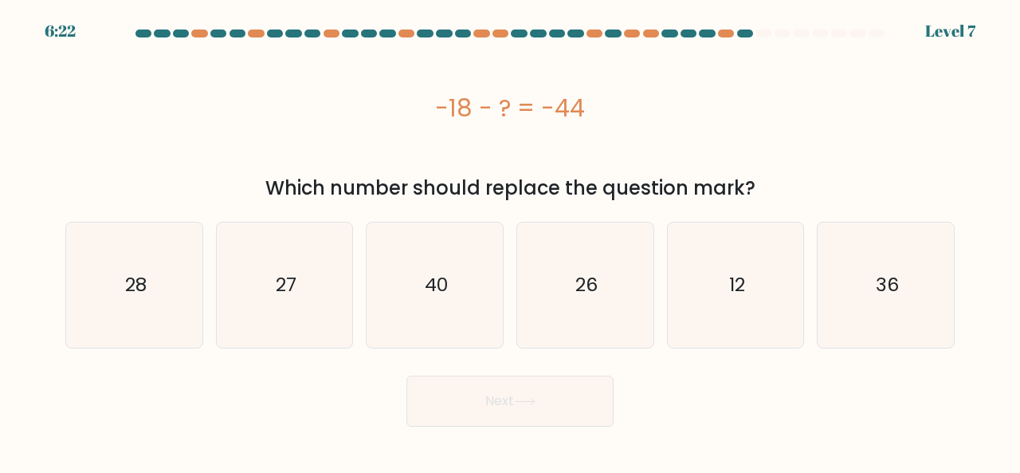
click at [675, 391] on div "Next" at bounding box center [510, 396] width 909 height 59
click at [618, 331] on icon "26" at bounding box center [585, 284] width 125 height 125
click at [511, 241] on input "d. 26" at bounding box center [510, 239] width 1 height 4
radio input "true"
click at [569, 388] on button "Next" at bounding box center [510, 400] width 207 height 51
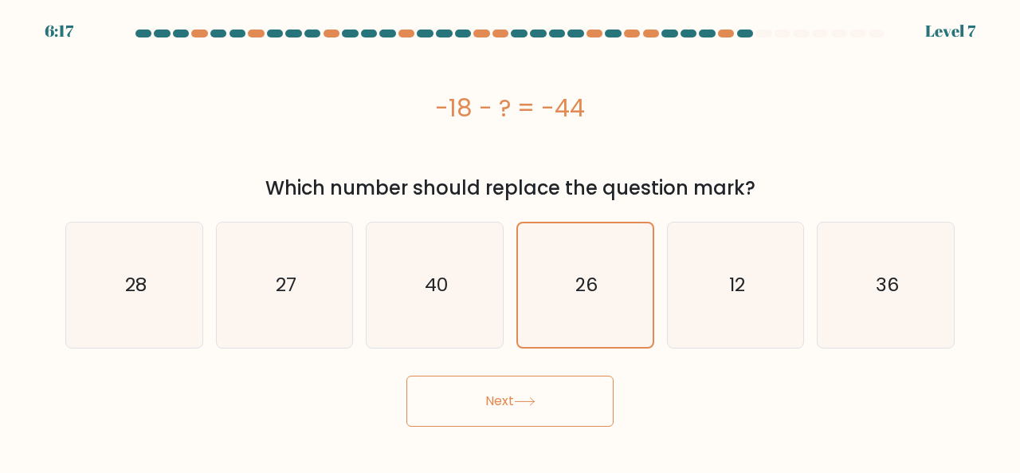
click at [522, 395] on button "Next" at bounding box center [510, 400] width 207 height 51
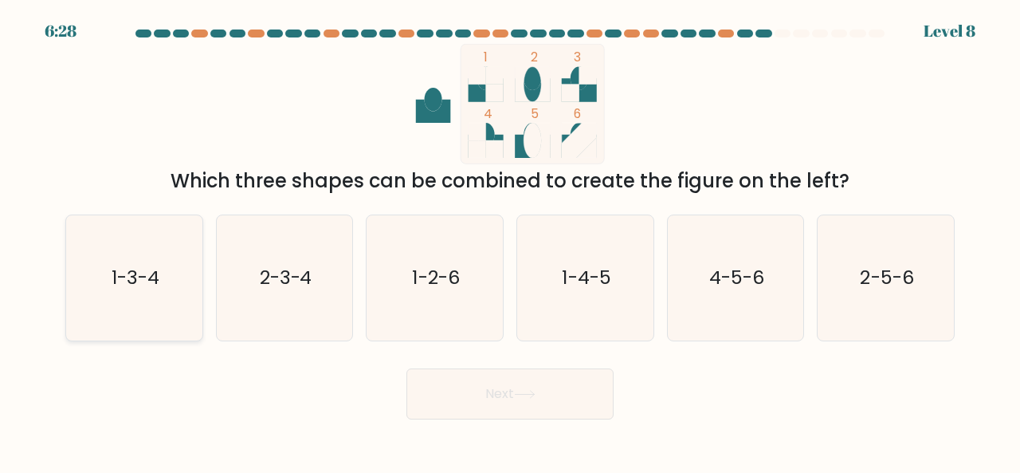
click at [189, 290] on icon "1-3-4" at bounding box center [134, 277] width 125 height 125
click at [510, 241] on input "a. 1-3-4" at bounding box center [510, 239] width 1 height 4
radio input "true"
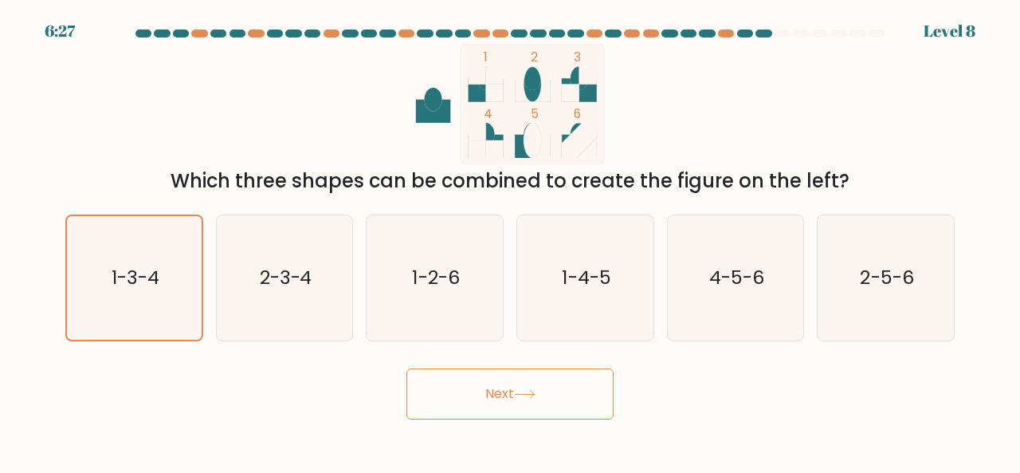
click at [445, 387] on button "Next" at bounding box center [510, 393] width 207 height 51
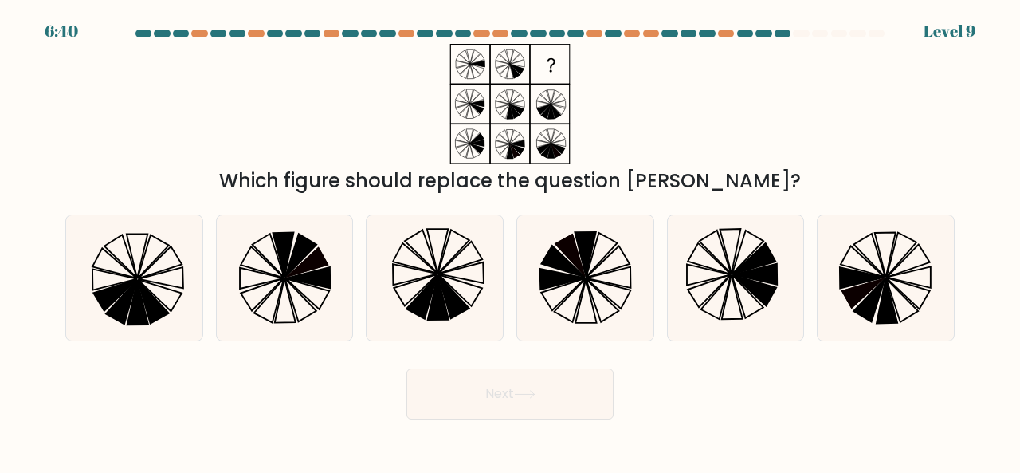
click at [508, 88] on icon at bounding box center [510, 104] width 199 height 120
click at [448, 302] on icon at bounding box center [453, 296] width 31 height 44
click at [510, 241] on input "c." at bounding box center [510, 239] width 1 height 4
radio input "true"
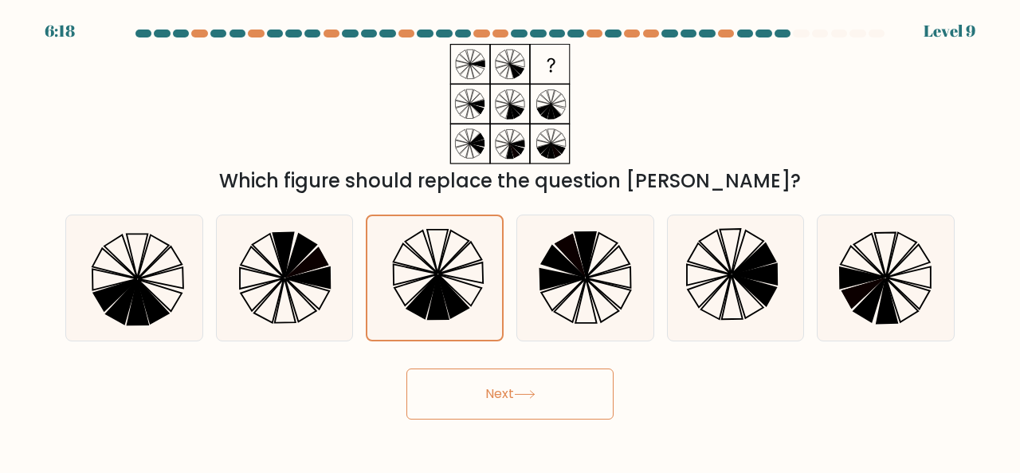
click at [487, 395] on button "Next" at bounding box center [510, 393] width 207 height 51
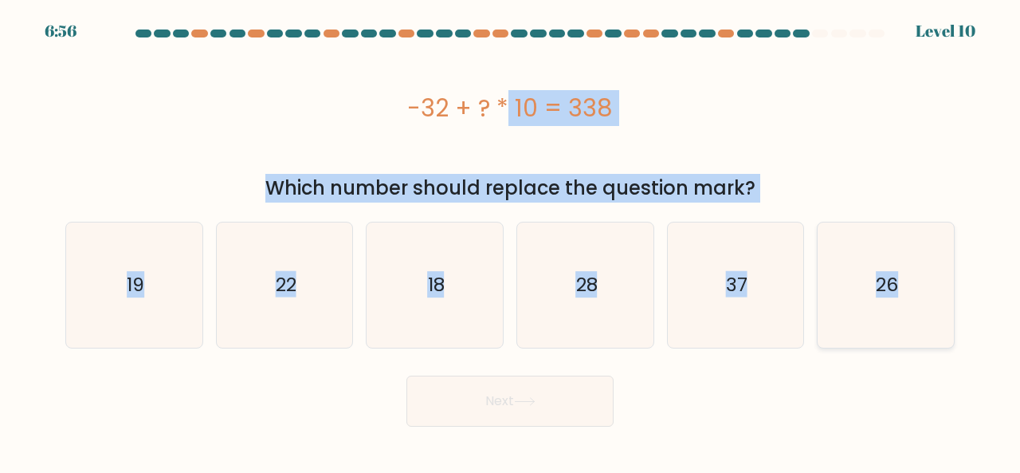
drag, startPoint x: 402, startPoint y: 92, endPoint x: 921, endPoint y: 302, distance: 560.0
click at [921, 302] on form "a." at bounding box center [510, 227] width 1020 height 397
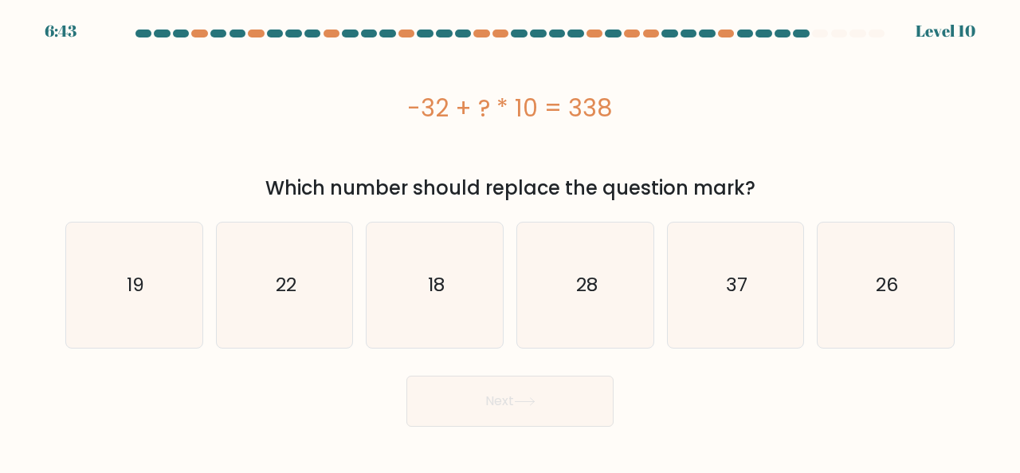
click at [700, 386] on div "Next" at bounding box center [510, 396] width 909 height 59
click at [713, 300] on icon "37" at bounding box center [736, 284] width 125 height 125
click at [511, 241] on input "e. 37" at bounding box center [510, 239] width 1 height 4
radio input "true"
click at [564, 412] on button "Next" at bounding box center [510, 400] width 207 height 51
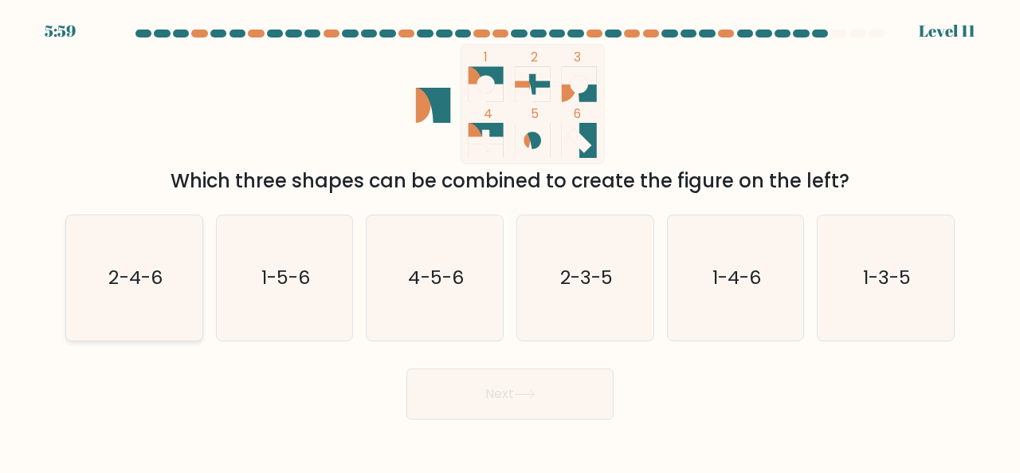
click at [160, 279] on text "2-4-6" at bounding box center [134, 277] width 53 height 26
click at [510, 241] on input "a. 2-4-6" at bounding box center [510, 239] width 1 height 4
radio input "true"
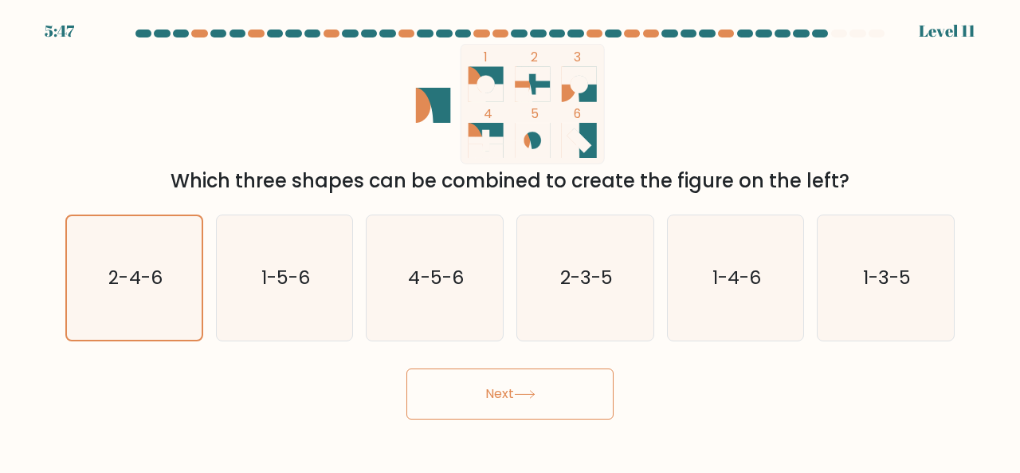
click at [462, 391] on button "Next" at bounding box center [510, 393] width 207 height 51
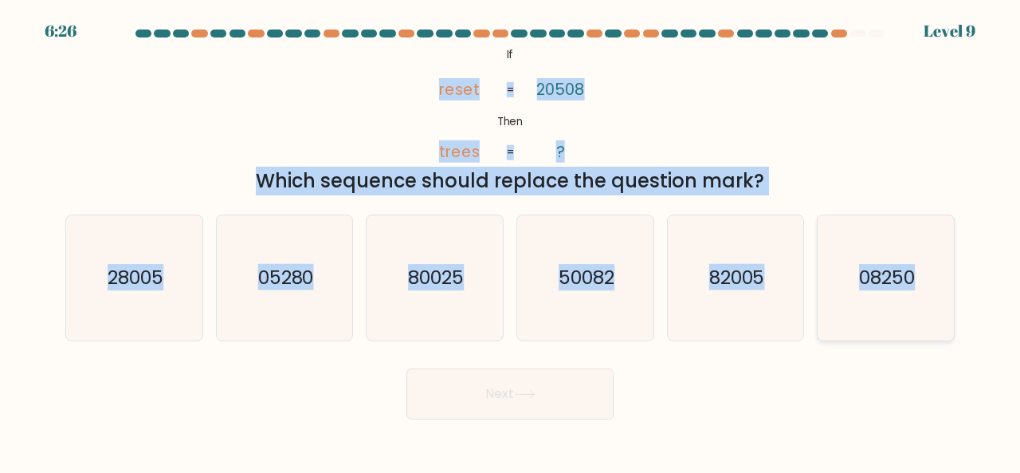
drag, startPoint x: 438, startPoint y: 90, endPoint x: 949, endPoint y: 295, distance: 550.5
click at [949, 295] on form "If ?" at bounding box center [510, 224] width 1020 height 390
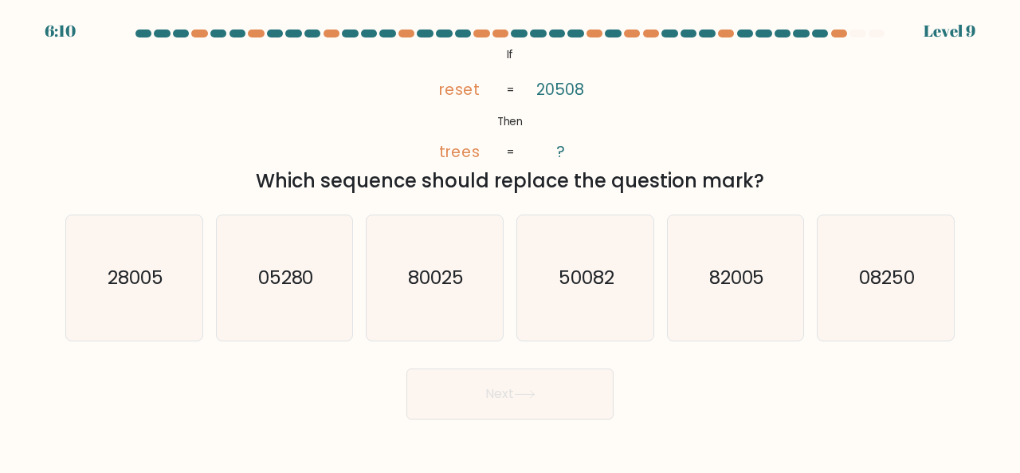
click at [759, 403] on div "Next" at bounding box center [510, 389] width 909 height 59
click at [714, 304] on icon "82005" at bounding box center [736, 277] width 125 height 125
click at [511, 241] on input "e. 82005" at bounding box center [510, 239] width 1 height 4
radio input "true"
click at [521, 386] on button "Next" at bounding box center [510, 393] width 207 height 51
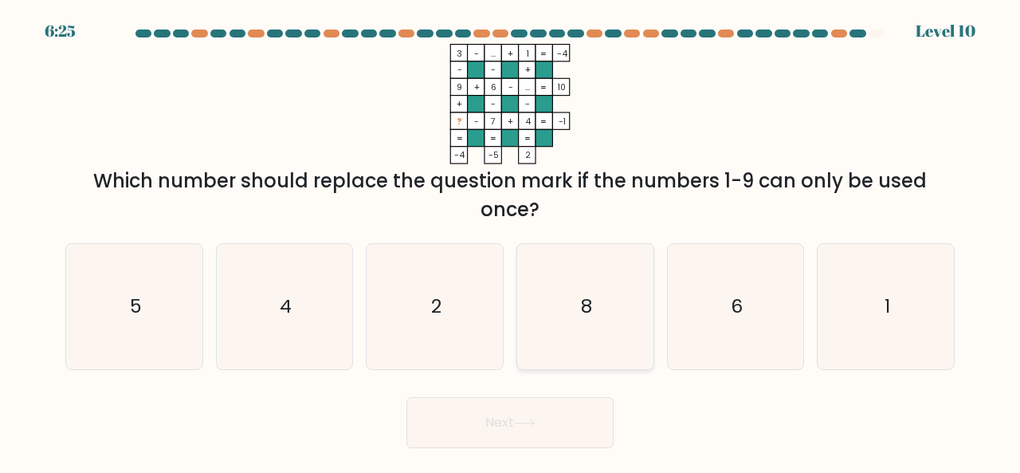
click at [615, 272] on icon "8" at bounding box center [585, 306] width 125 height 125
click at [511, 241] on input "d. 8" at bounding box center [510, 239] width 1 height 4
radio input "true"
click at [558, 417] on button "Next" at bounding box center [510, 422] width 207 height 51
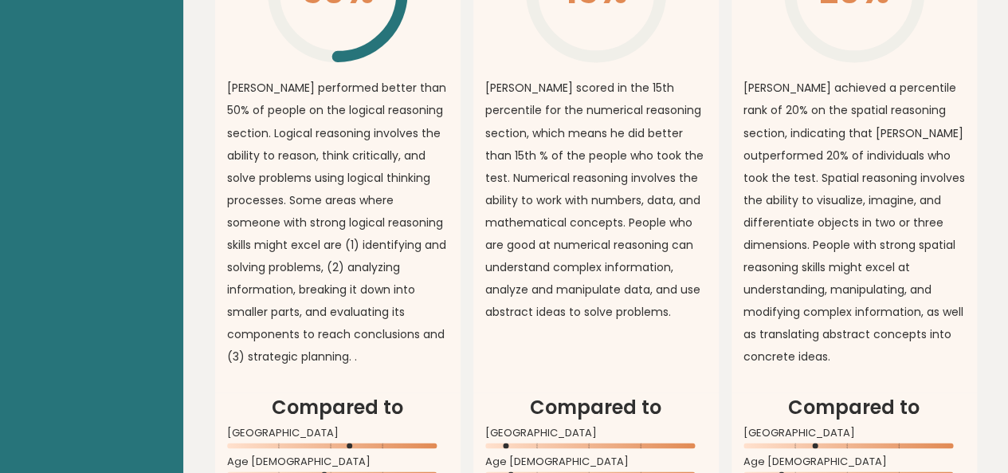
scroll to position [1375, 0]
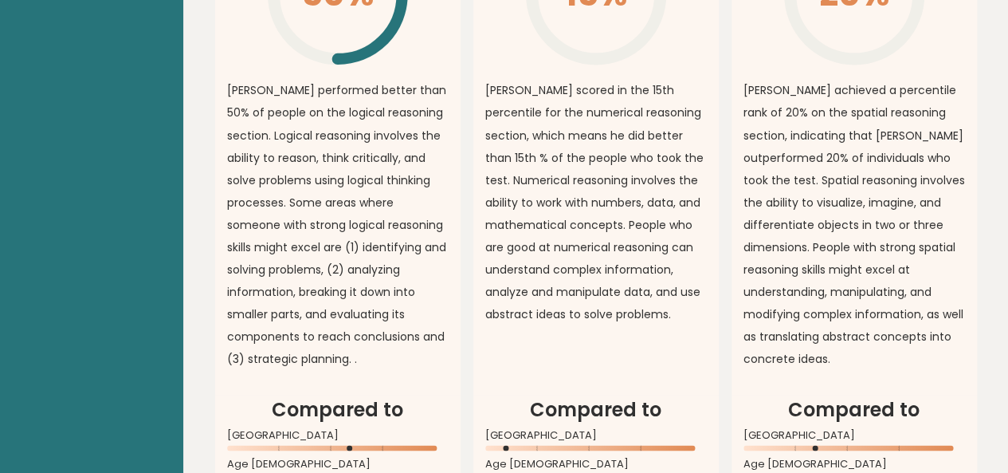
drag, startPoint x: 646, startPoint y: 204, endPoint x: 518, endPoint y: 174, distance: 131.9
click at [518, 174] on p "dorris scored in the 15th percentile for the numerical reasoning section, which…" at bounding box center [596, 202] width 222 height 246
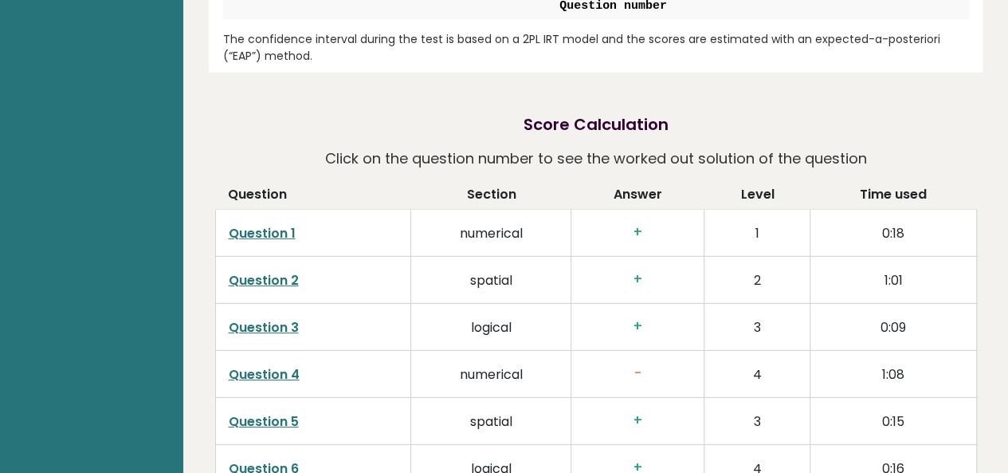
scroll to position [2334, 0]
